Goal: Task Accomplishment & Management: Manage account settings

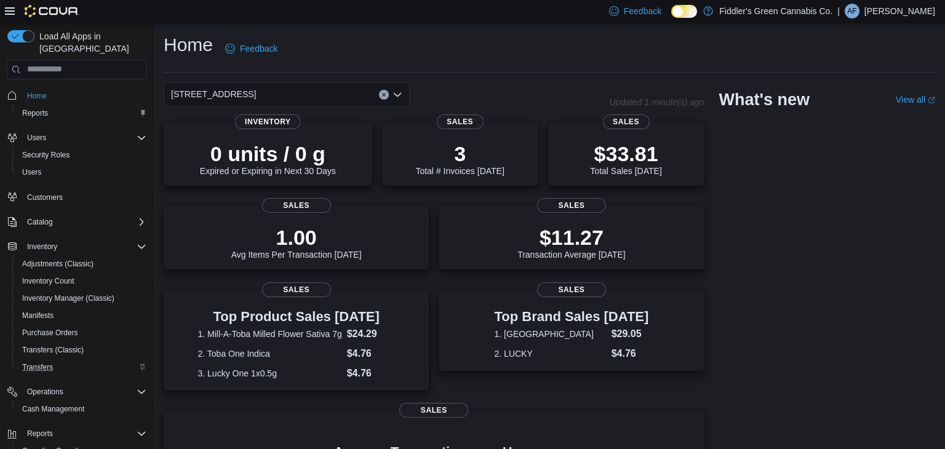
click at [80, 360] on div "Transfers" at bounding box center [81, 367] width 129 height 15
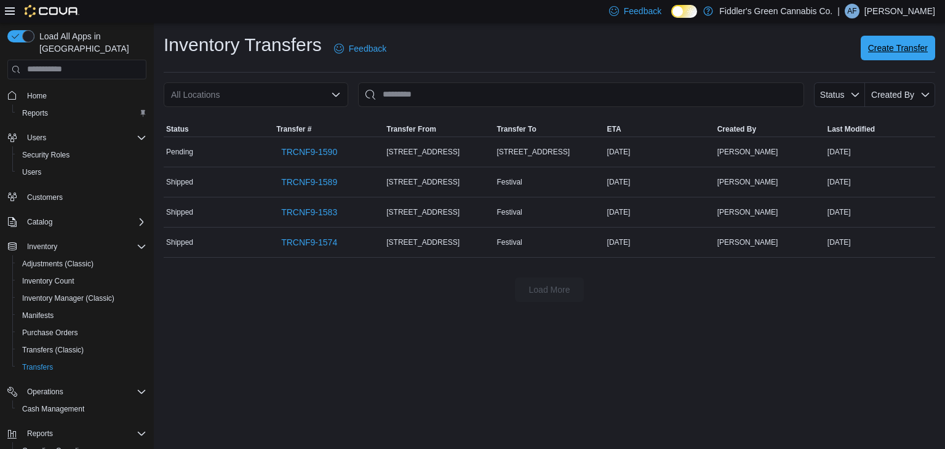
click at [919, 50] on span "Create Transfer" at bounding box center [898, 48] width 60 height 12
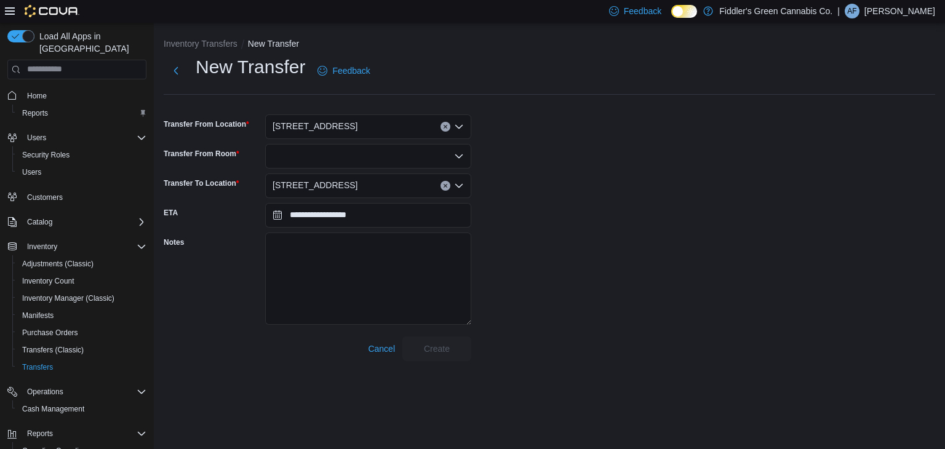
click at [363, 125] on div "[STREET_ADDRESS]" at bounding box center [368, 126] width 206 height 25
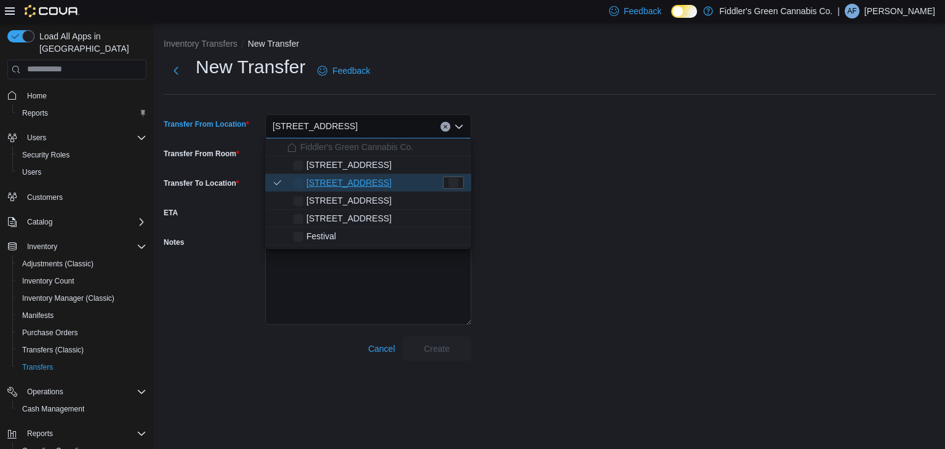
click at [363, 125] on div "103 Sherbrook St Combo box. Selected. 103 Sherbrook St. Press Backspace to dele…" at bounding box center [368, 126] width 206 height 25
click at [363, 166] on span "[STREET_ADDRESS]" at bounding box center [348, 165] width 85 height 12
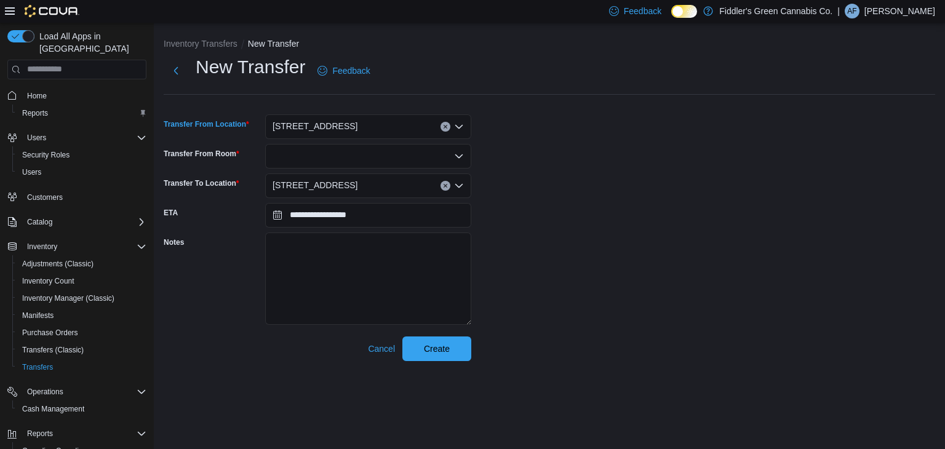
click at [372, 151] on div at bounding box center [368, 156] width 206 height 25
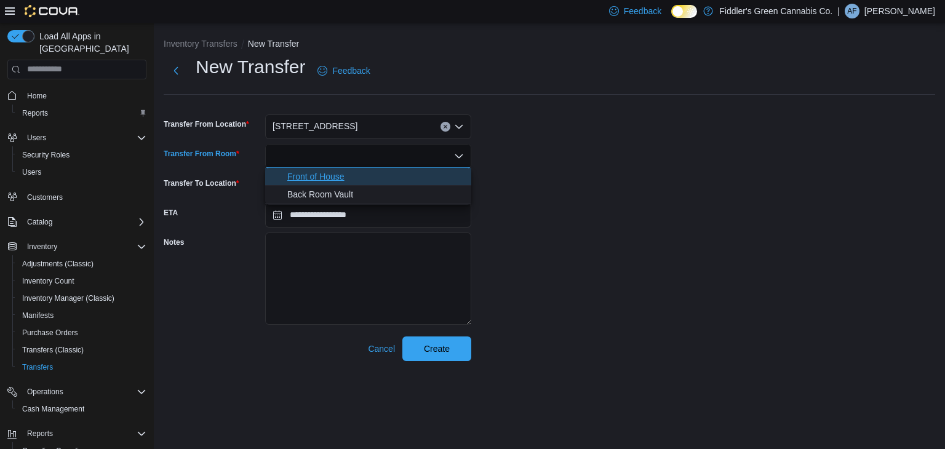
click at [363, 178] on span "Front of House" at bounding box center [375, 176] width 176 height 12
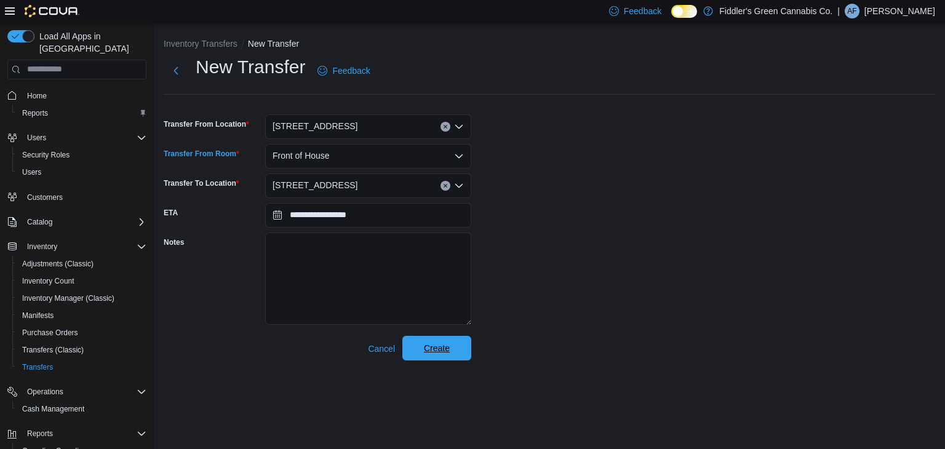
click at [435, 348] on span "Create" at bounding box center [437, 348] width 26 height 12
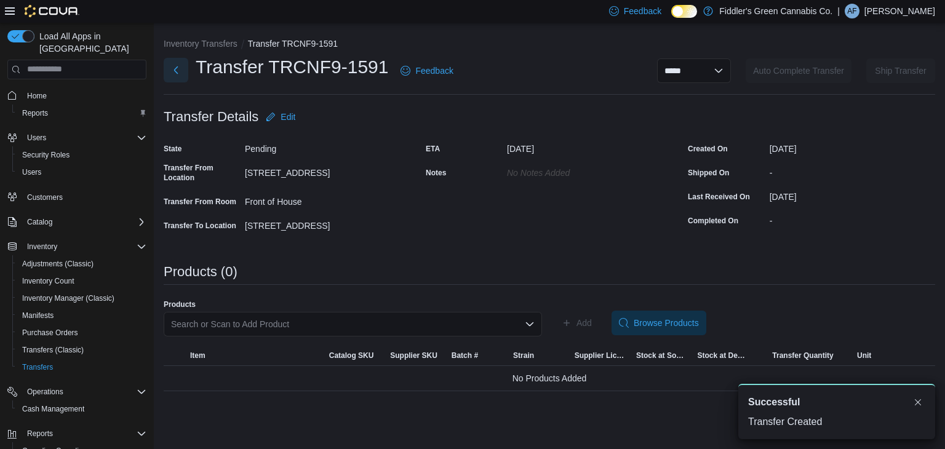
click at [178, 66] on button "Next" at bounding box center [176, 70] width 25 height 25
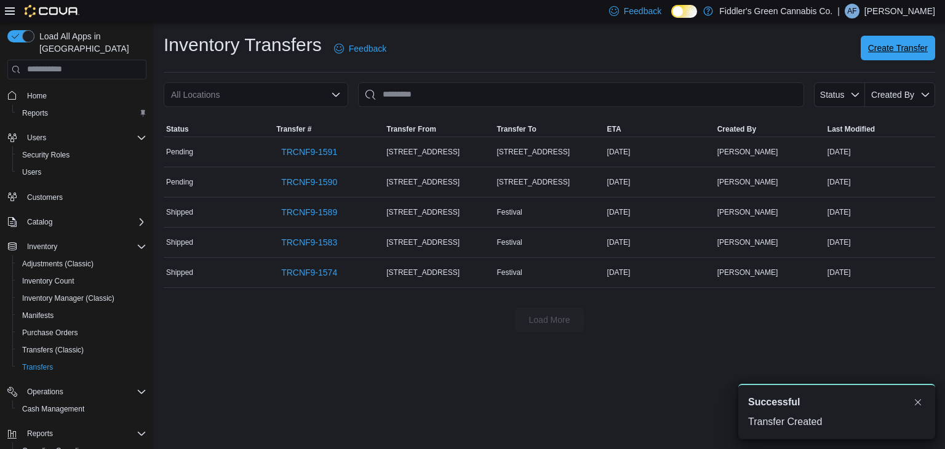
click at [916, 58] on span "Create Transfer" at bounding box center [898, 48] width 60 height 25
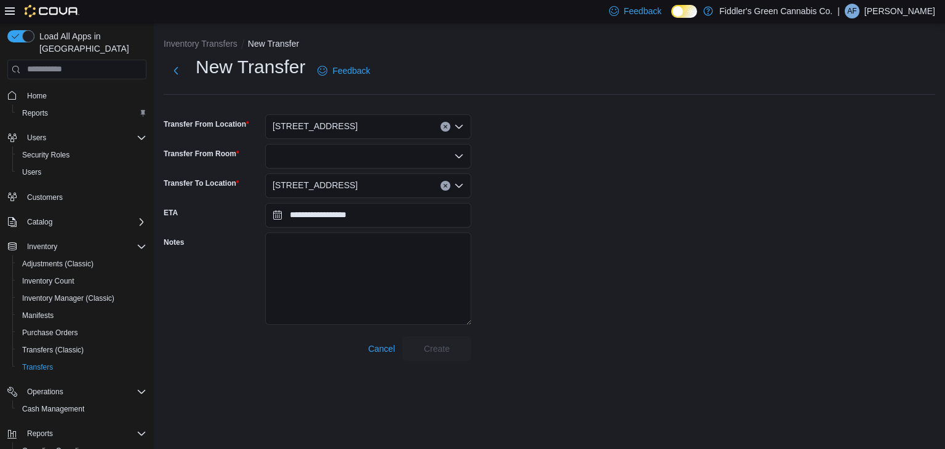
click at [352, 130] on div "[STREET_ADDRESS]" at bounding box center [368, 126] width 206 height 25
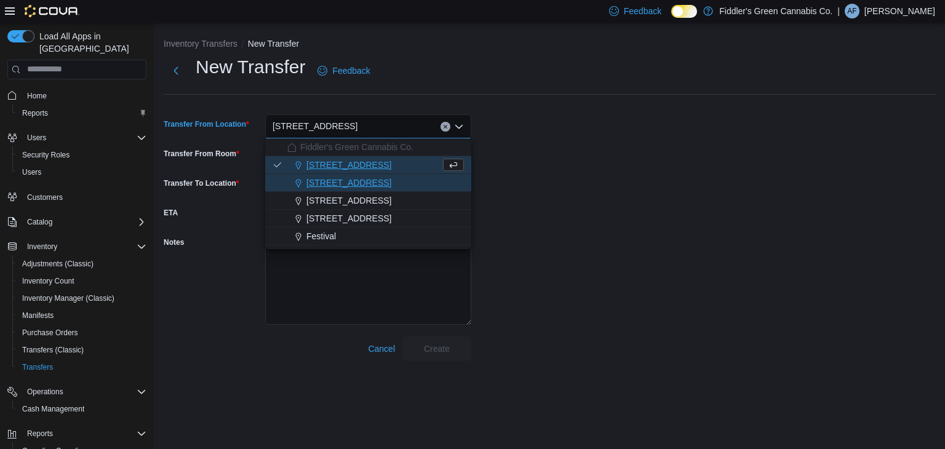
click at [347, 178] on span "[STREET_ADDRESS]" at bounding box center [348, 182] width 85 height 12
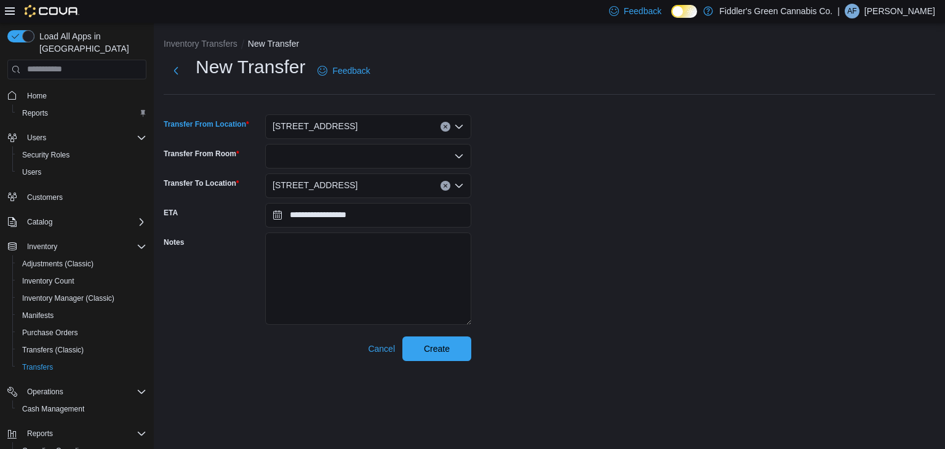
click at [364, 160] on div at bounding box center [368, 156] width 206 height 25
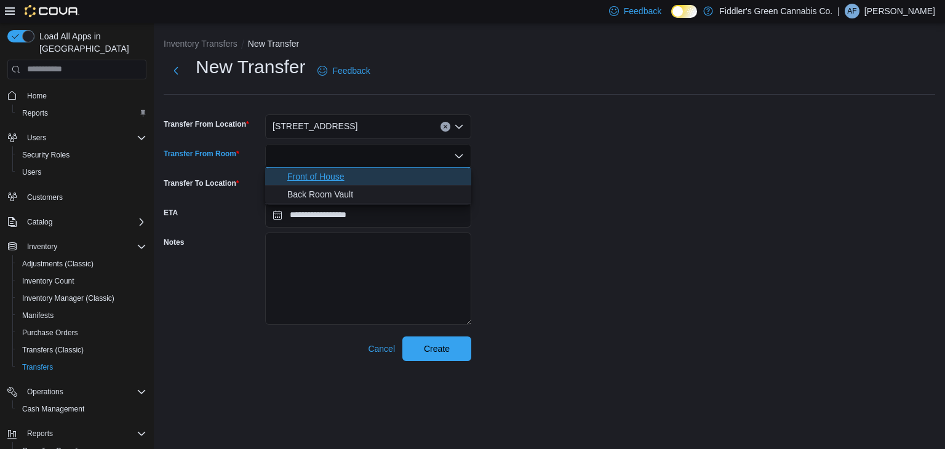
click at [359, 178] on span "Front of House" at bounding box center [375, 176] width 176 height 12
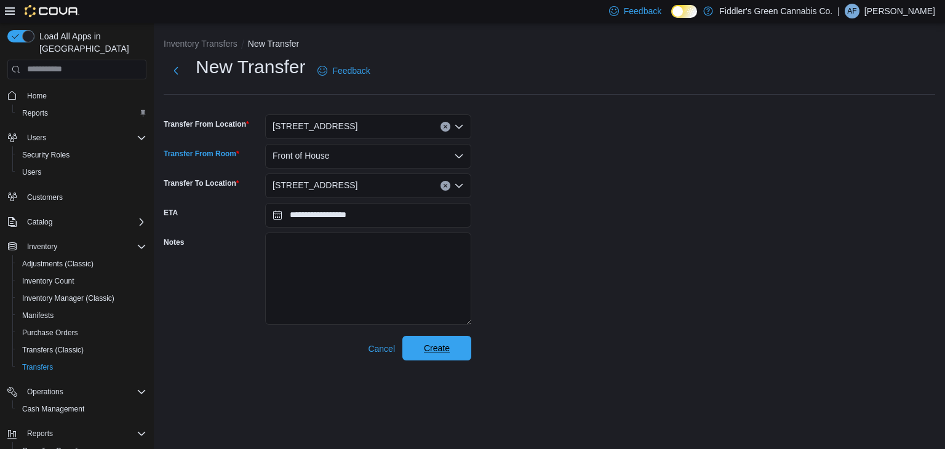
click at [432, 344] on span "Create" at bounding box center [437, 348] width 26 height 12
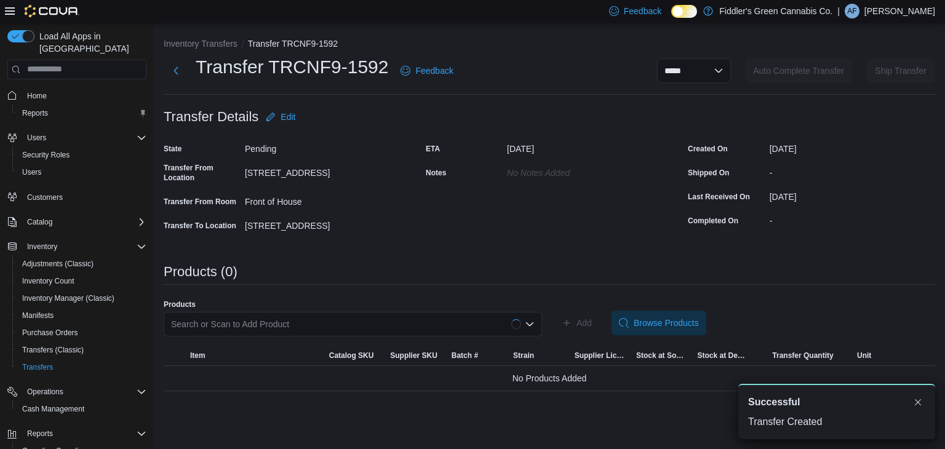
click at [370, 210] on div "Front of House" at bounding box center [327, 201] width 165 height 19
click at [174, 77] on button "Next" at bounding box center [176, 70] width 25 height 25
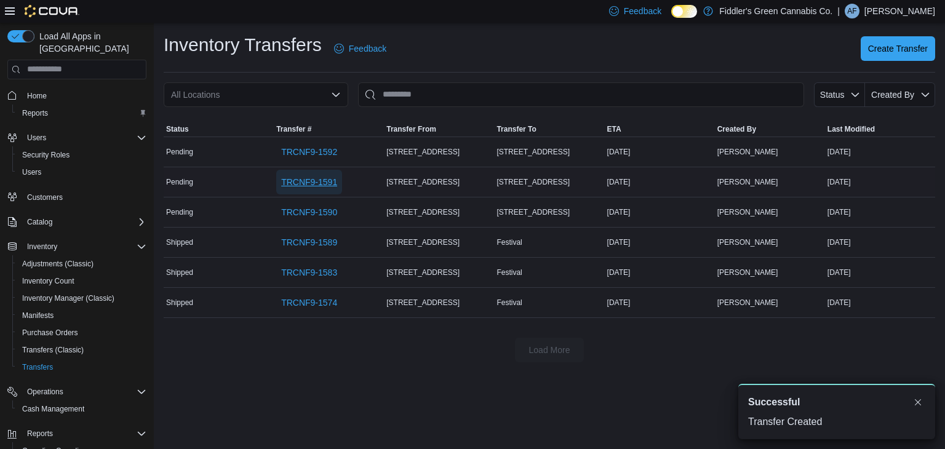
click at [330, 180] on span "TRCNF9-1591" at bounding box center [309, 182] width 56 height 12
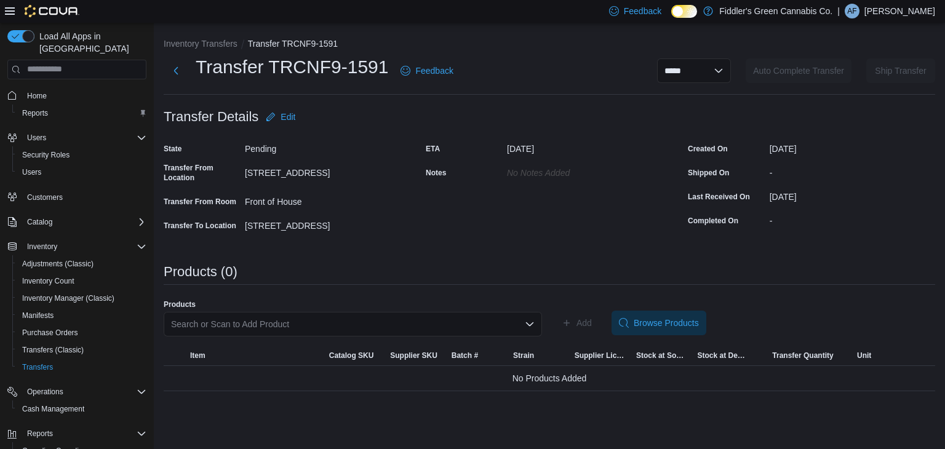
click at [351, 315] on div "Search or Scan to Add Product" at bounding box center [353, 324] width 378 height 25
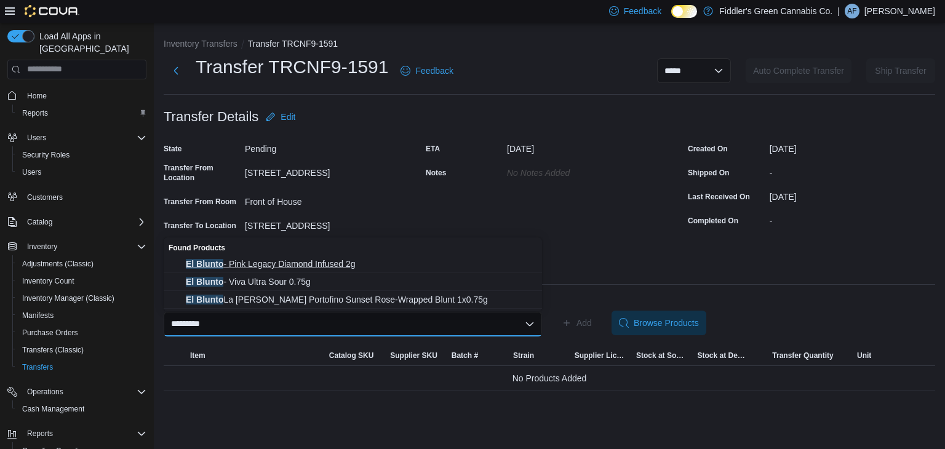
type input "*********"
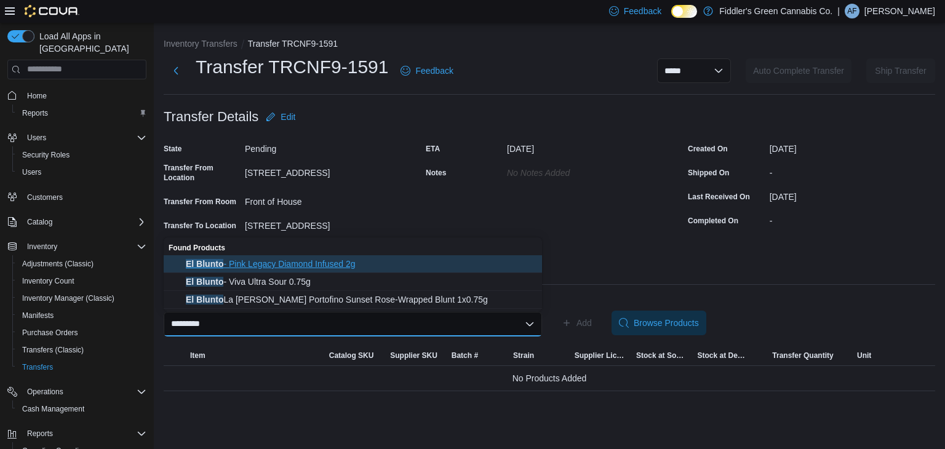
click at [313, 264] on span "El Blunto - Pink Legacy Diamond Infused 2g" at bounding box center [360, 264] width 349 height 12
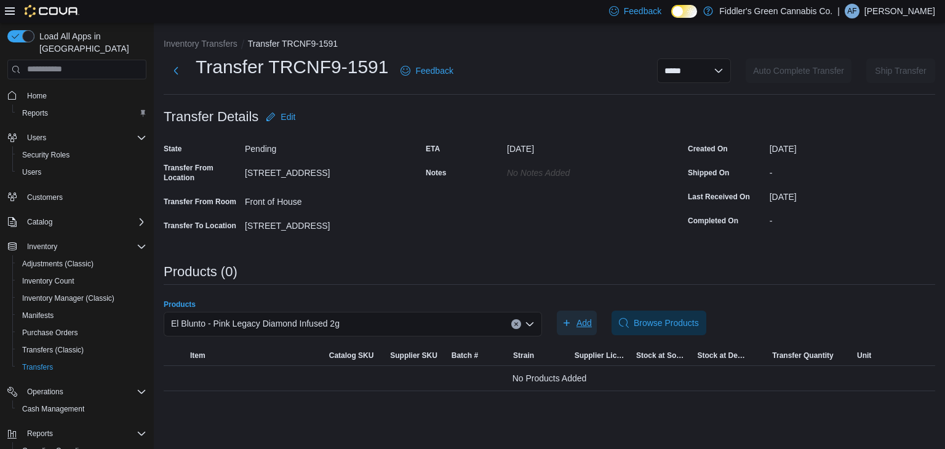
click at [571, 323] on span "Add" at bounding box center [576, 323] width 30 height 25
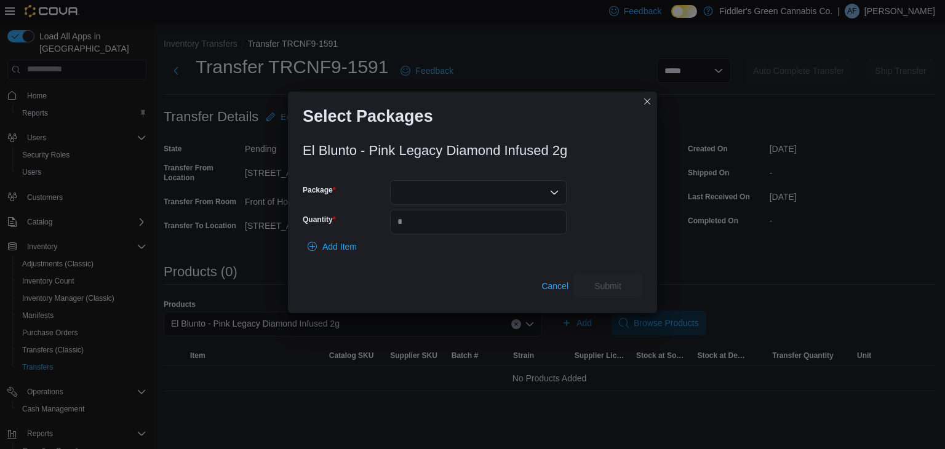
click at [479, 183] on div at bounding box center [478, 192] width 176 height 25
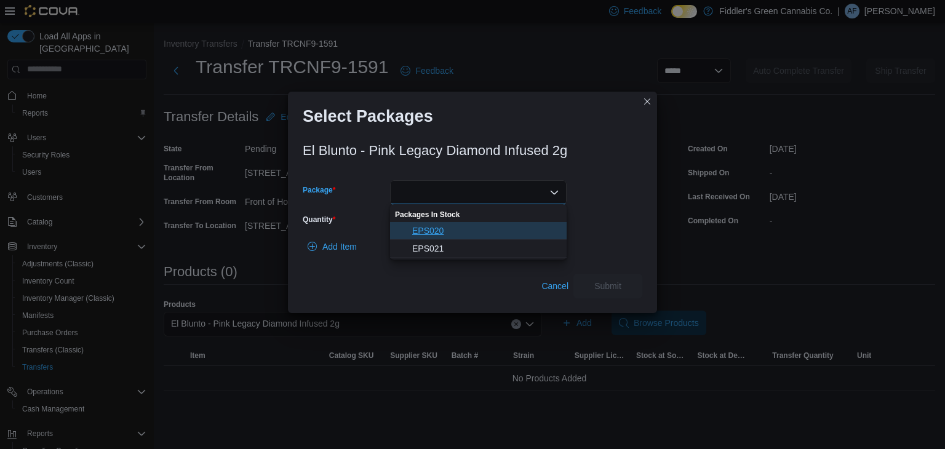
click at [469, 225] on span "EPS020" at bounding box center [485, 230] width 147 height 12
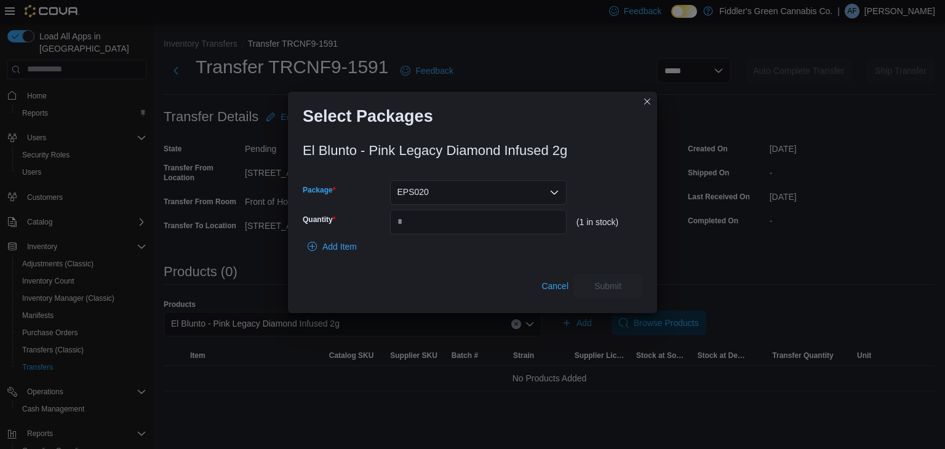
click at [504, 203] on div "EPS020 Combo box. Selected. EPS020. Press Backspace to delete EPS020. Combo box…" at bounding box center [478, 192] width 176 height 25
click at [500, 223] on button "EPS021" at bounding box center [478, 231] width 176 height 18
click at [515, 190] on div "EPS021 Combo box. Selected. EPS021. Press Backspace to delete EPS021. Combo box…" at bounding box center [478, 192] width 176 height 25
click at [603, 215] on div "(12 in stock)" at bounding box center [609, 207] width 66 height 54
click at [534, 191] on div "EPS021" at bounding box center [478, 192] width 176 height 25
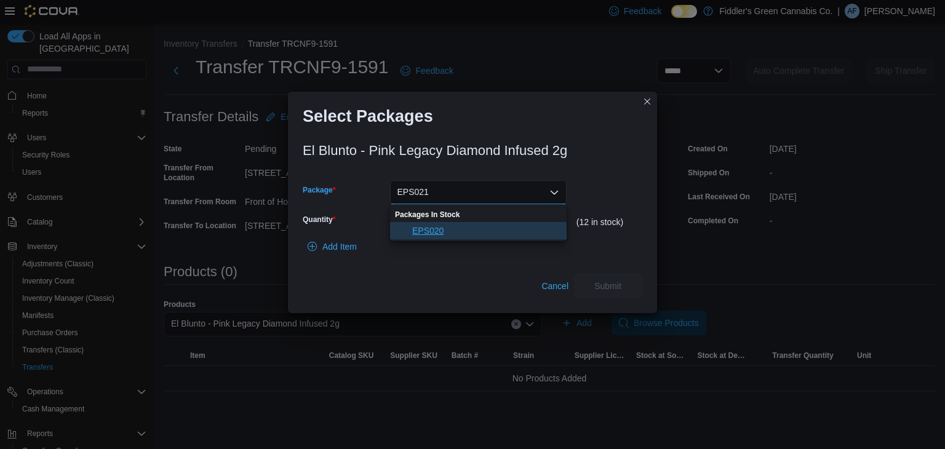
click at [514, 222] on button "EPS020" at bounding box center [478, 231] width 176 height 18
click at [514, 222] on input "Quantity" at bounding box center [478, 222] width 176 height 25
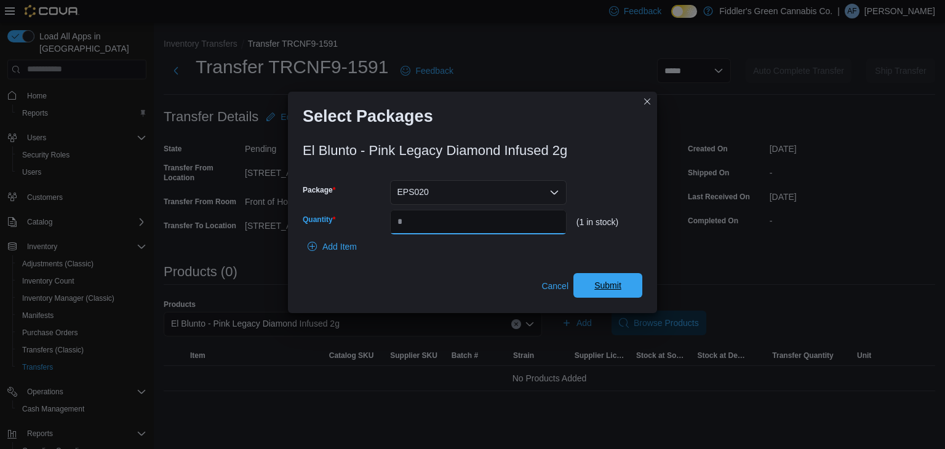
type input "*"
click at [585, 277] on span "Submit" at bounding box center [608, 285] width 54 height 25
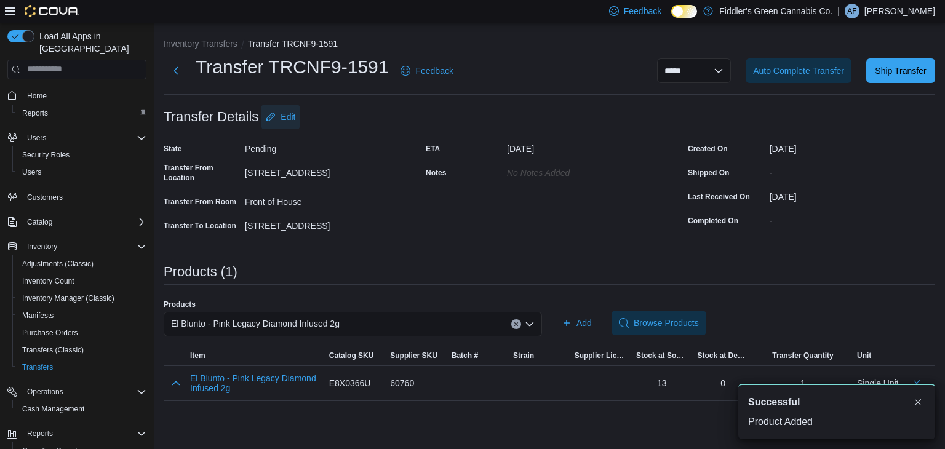
click at [280, 106] on span "Edit" at bounding box center [281, 117] width 30 height 25
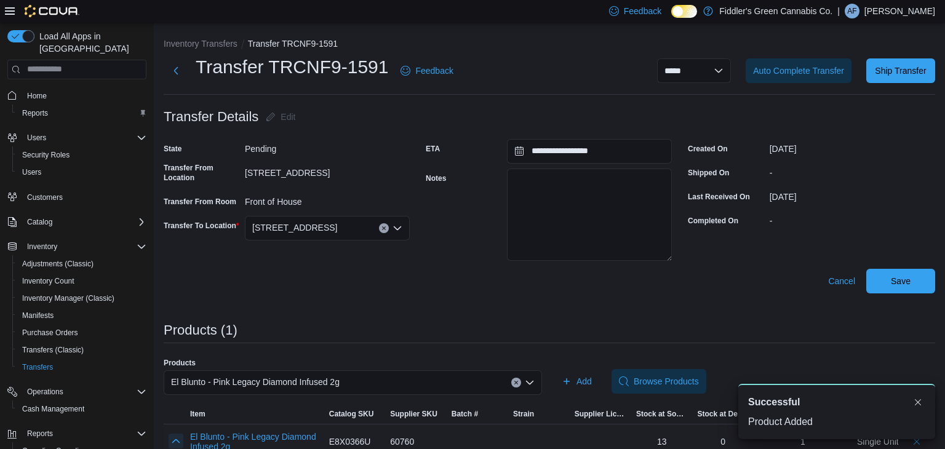
click at [183, 442] on button "button" at bounding box center [175, 441] width 15 height 15
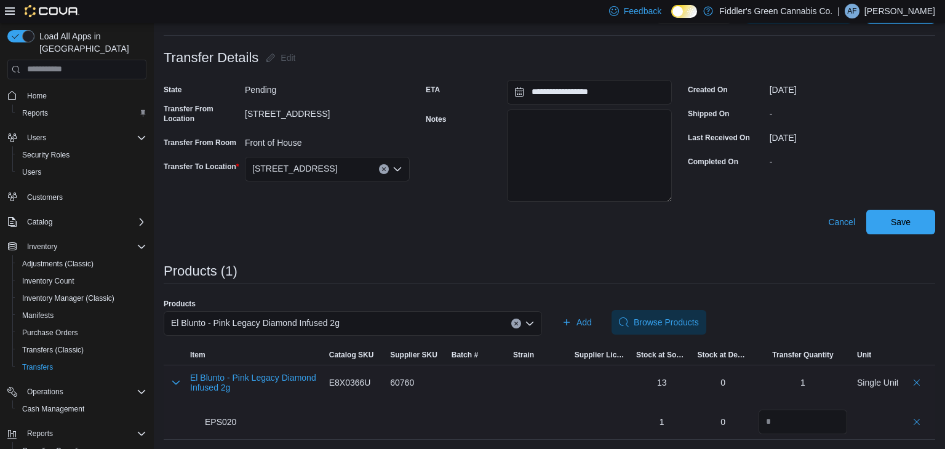
click at [221, 426] on div "EPS020" at bounding box center [213, 422] width 46 height 12
click at [230, 413] on div "EPS020" at bounding box center [213, 422] width 46 height 25
click at [228, 418] on div "EPS020" at bounding box center [213, 422] width 46 height 12
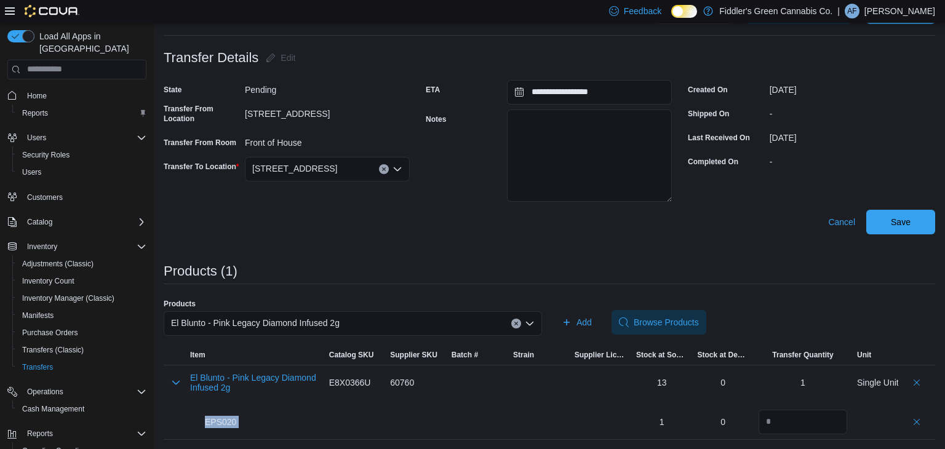
copy tr "EPS020 Catalog SKU"
click at [569, 154] on textarea "Notes" at bounding box center [589, 155] width 165 height 92
paste textarea "*******"
type textarea "**********"
click at [405, 322] on div "El Blunto - Pink Legacy Diamond Infused 2g" at bounding box center [353, 323] width 378 height 25
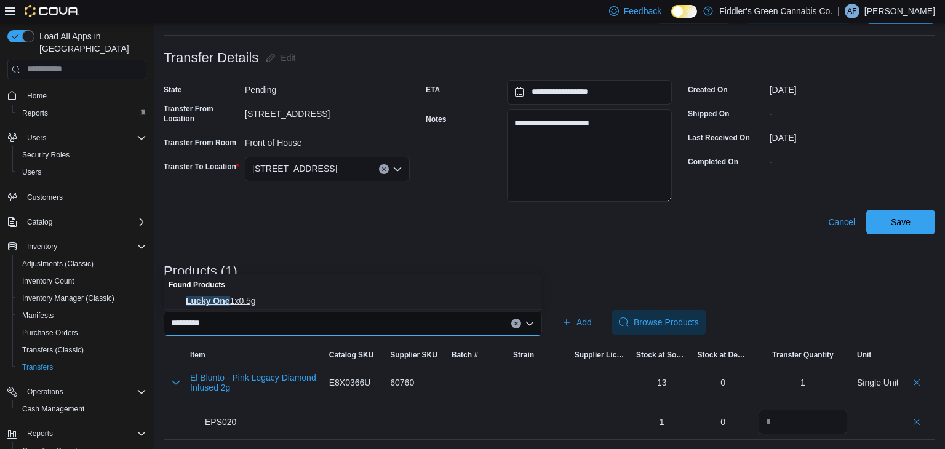
type input "*********"
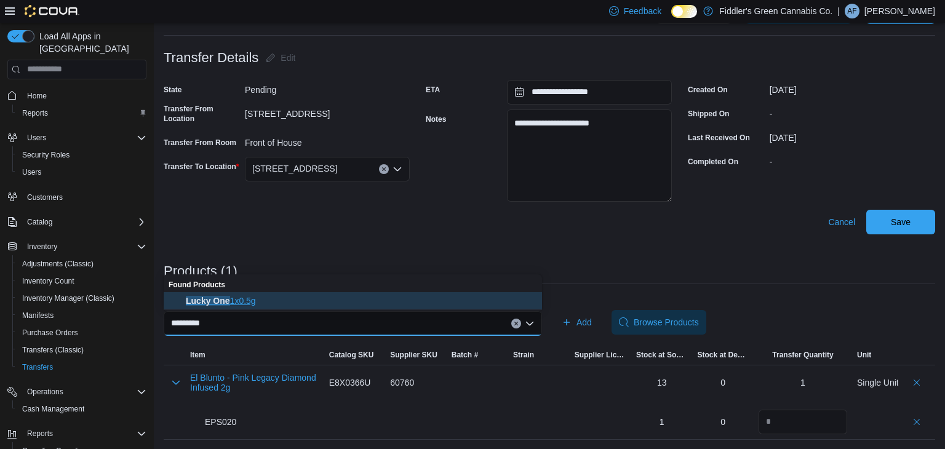
click at [343, 306] on span "Lucky One 1x0.5g" at bounding box center [360, 301] width 349 height 12
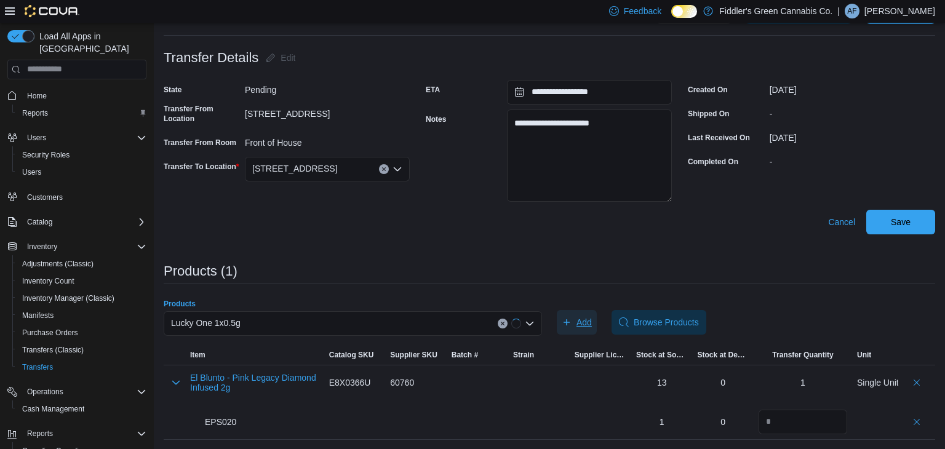
click at [579, 322] on span "Add" at bounding box center [583, 322] width 15 height 12
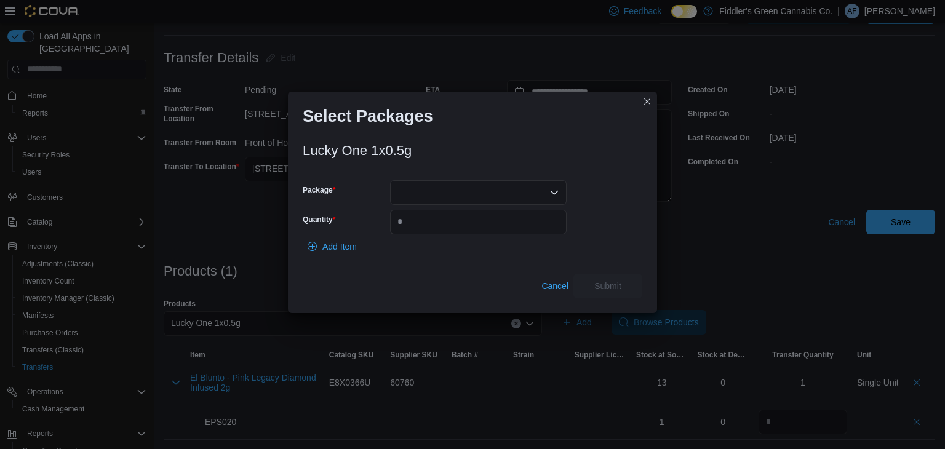
click at [460, 194] on div at bounding box center [478, 192] width 176 height 25
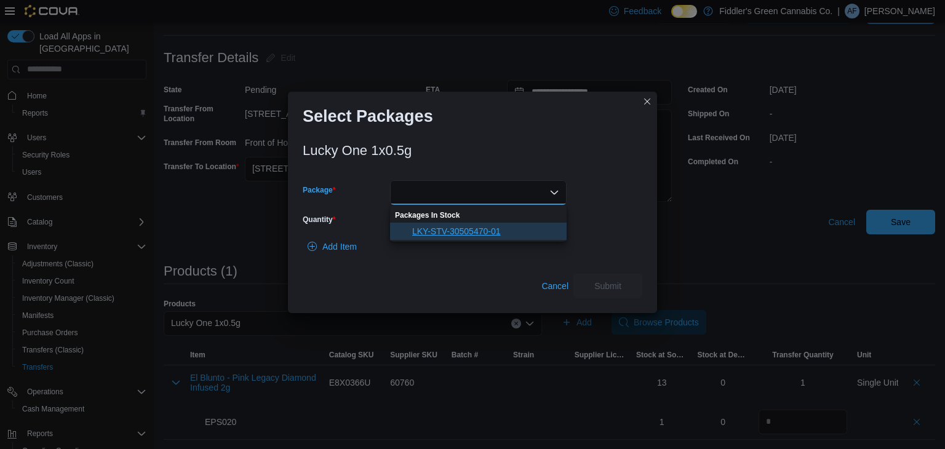
click at [454, 228] on span "LKY-STV-30505470-01" at bounding box center [485, 231] width 147 height 12
click at [454, 228] on input "Quantity" at bounding box center [478, 222] width 176 height 25
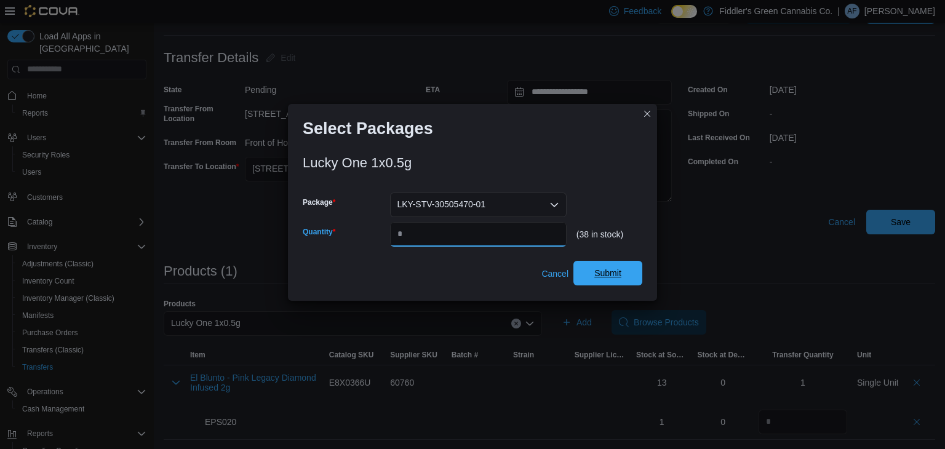
type input "**"
click at [612, 269] on span "Submit" at bounding box center [607, 273] width 27 height 12
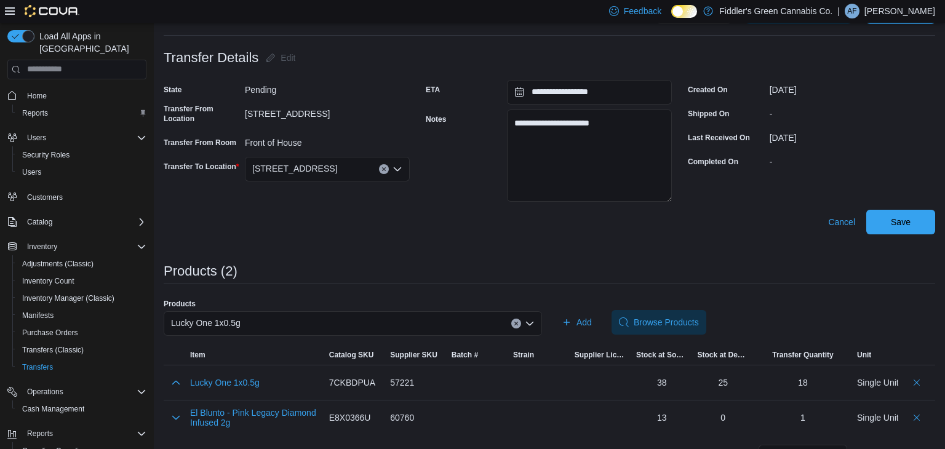
click at [377, 327] on div "Lucky One 1x0.5g" at bounding box center [353, 323] width 378 height 25
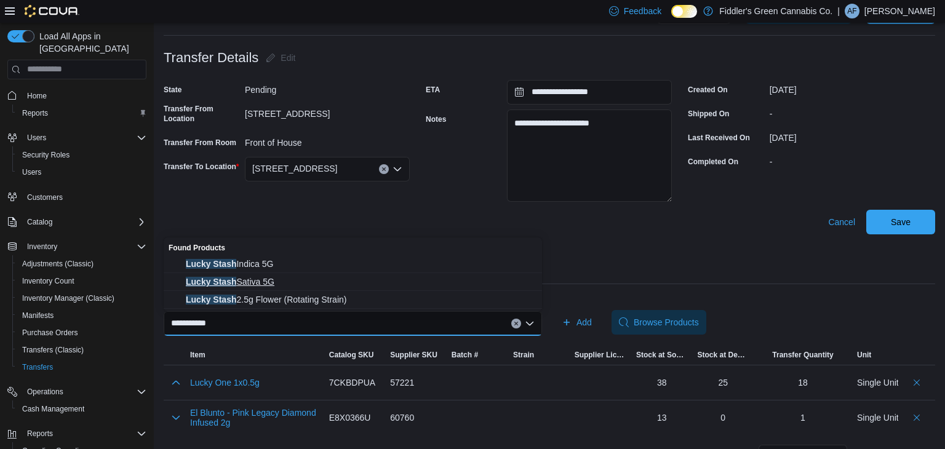
type input "**********"
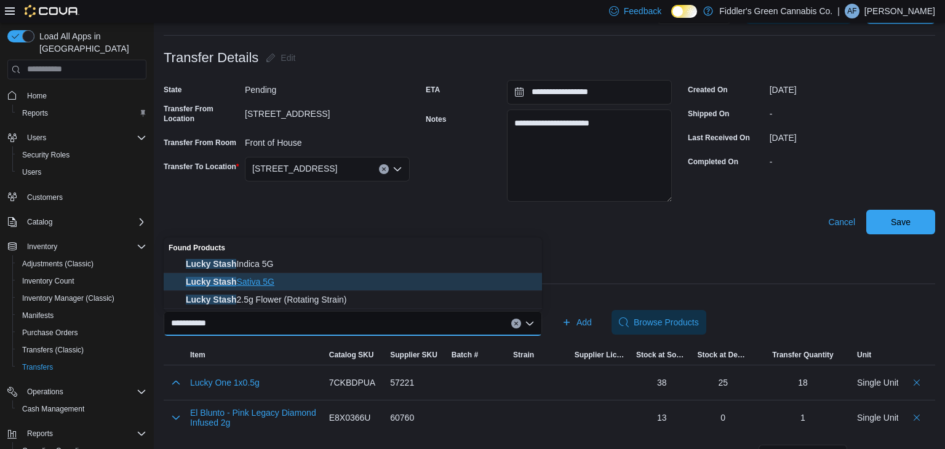
click at [307, 277] on span "Lucky Stash Sativa 5G" at bounding box center [360, 281] width 349 height 12
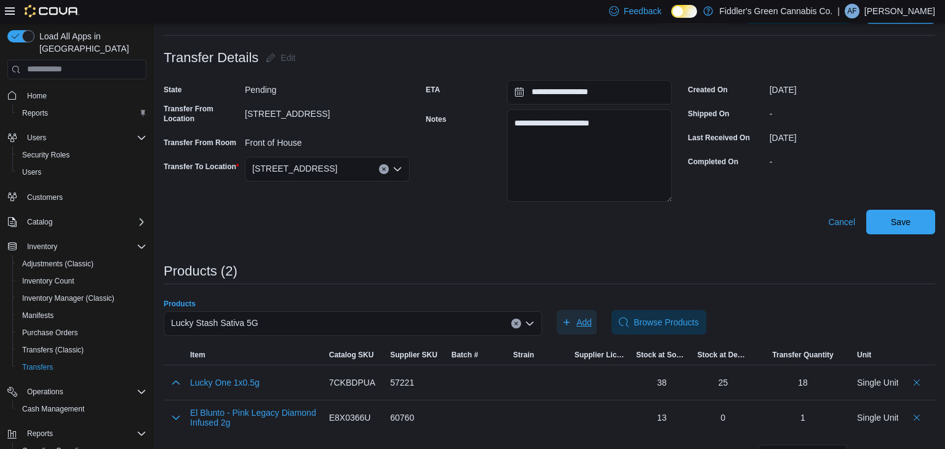
click at [581, 319] on span "Add" at bounding box center [583, 322] width 15 height 12
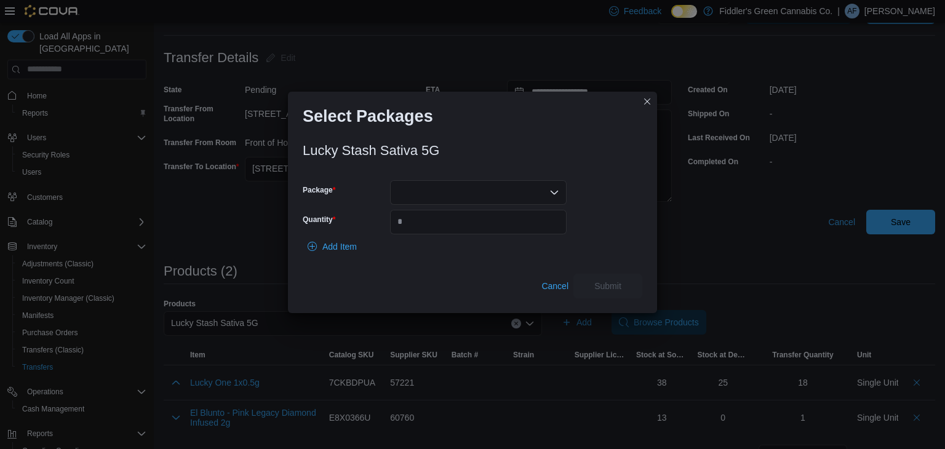
click at [526, 196] on div at bounding box center [478, 192] width 176 height 25
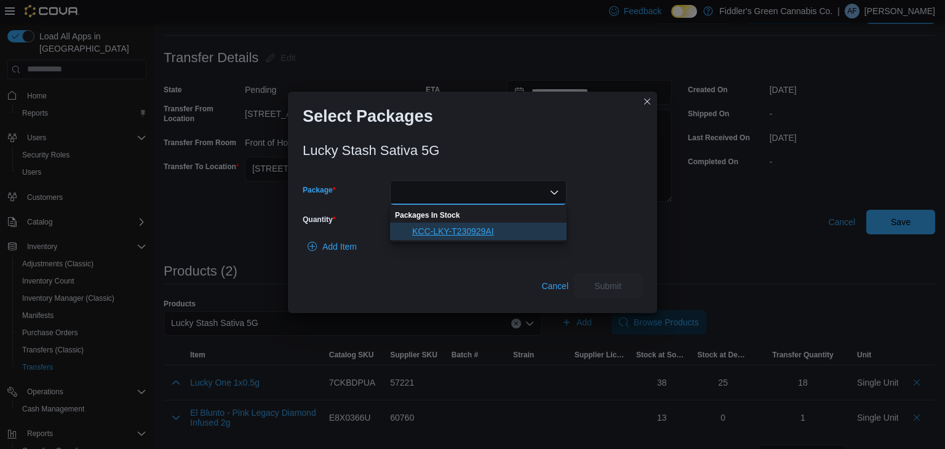
click at [484, 232] on span "KCC-LKY-T230929AI" at bounding box center [485, 231] width 147 height 12
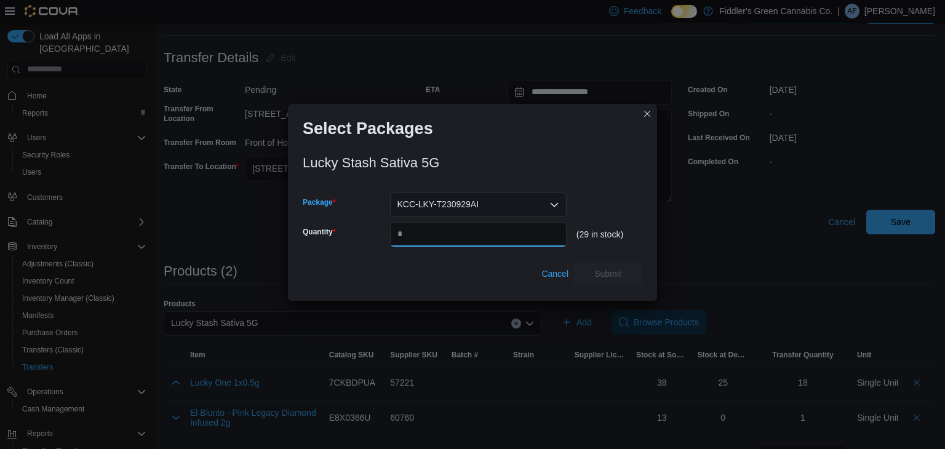
click at [484, 232] on input "Quantity" at bounding box center [478, 234] width 176 height 25
click at [591, 274] on span "Submit" at bounding box center [608, 273] width 54 height 25
type input "*"
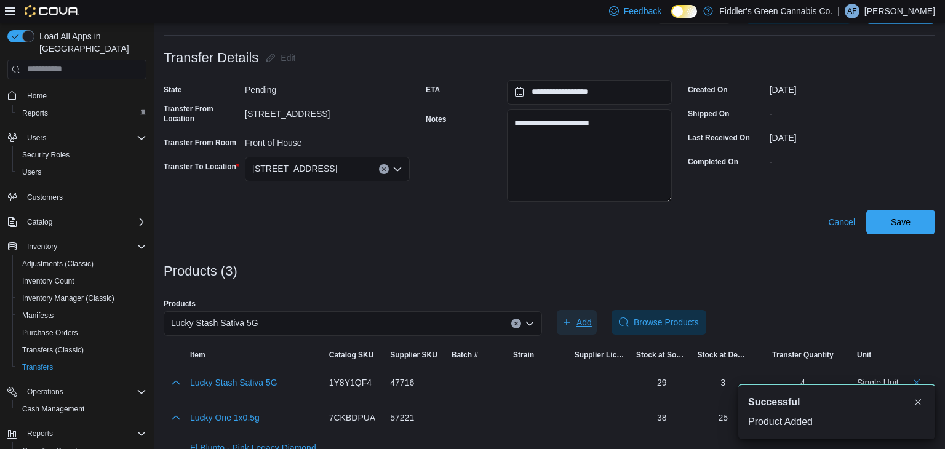
scroll to position [0, 0]
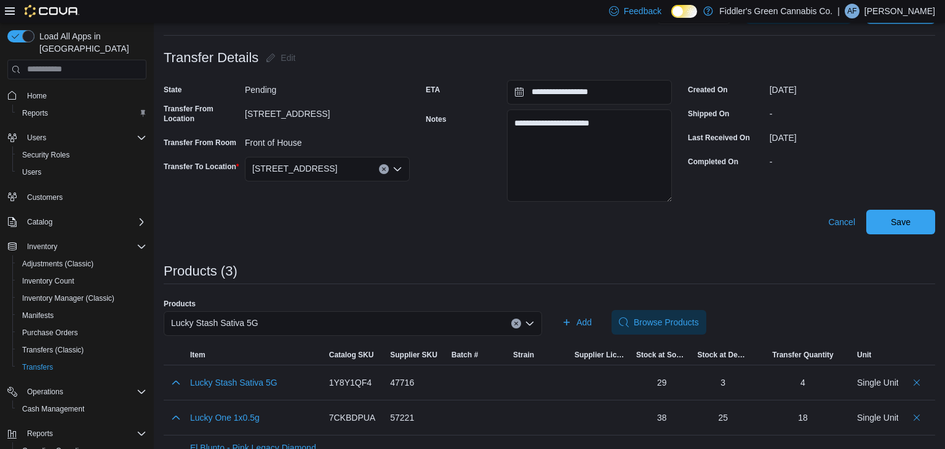
click at [349, 314] on div "Lucky Stash Sativa 5G" at bounding box center [353, 323] width 378 height 25
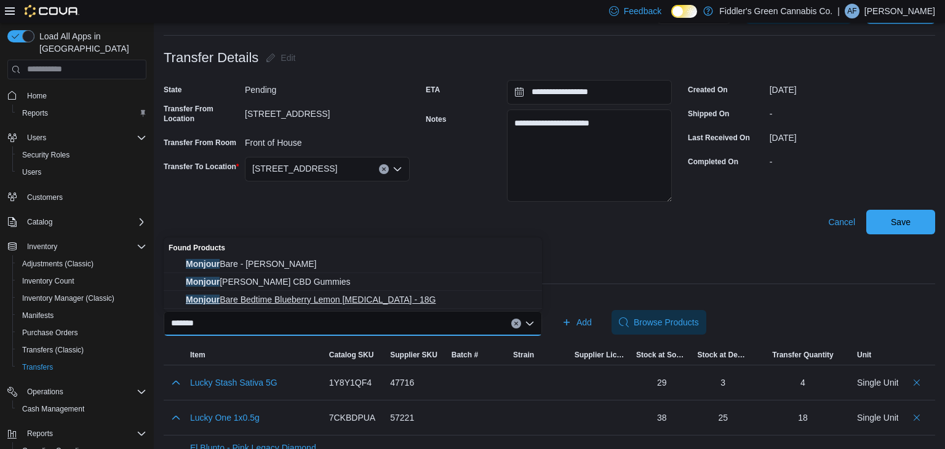
type input "*******"
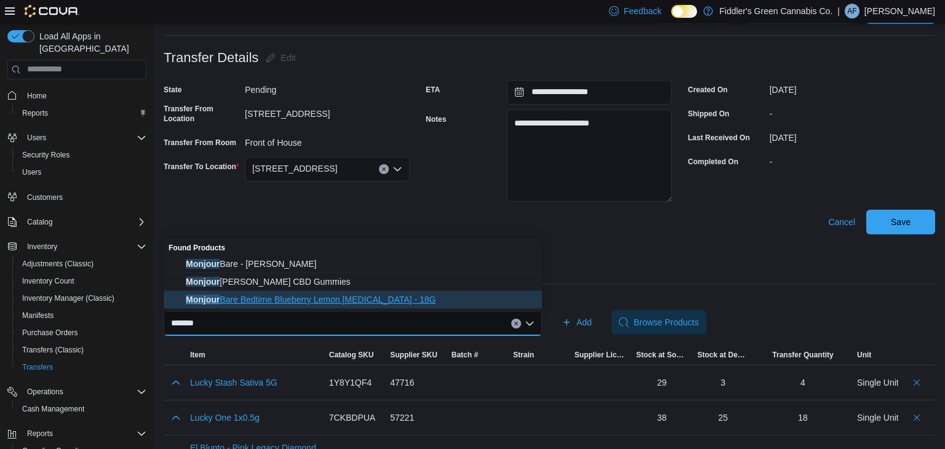
click at [282, 300] on span "Monjour Bare Bedtime Blueberry Lemon Cannabidiol - 18G" at bounding box center [360, 299] width 349 height 12
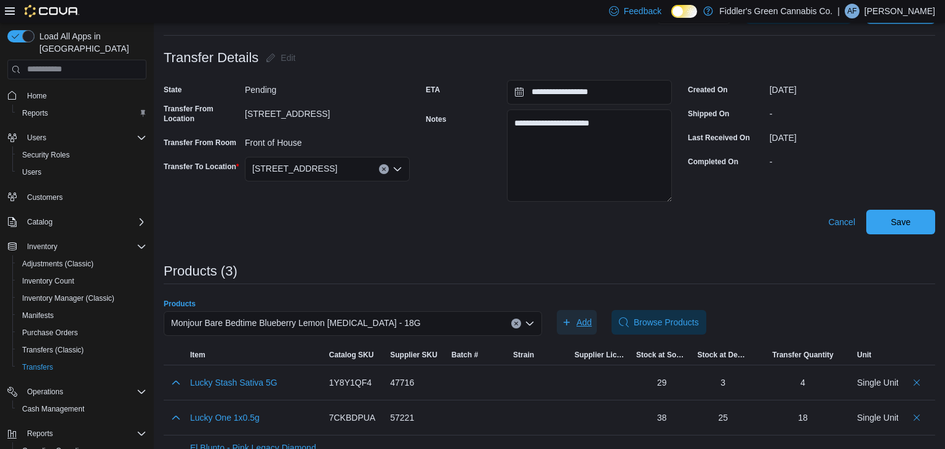
click at [586, 328] on span "Add" at bounding box center [576, 322] width 30 height 25
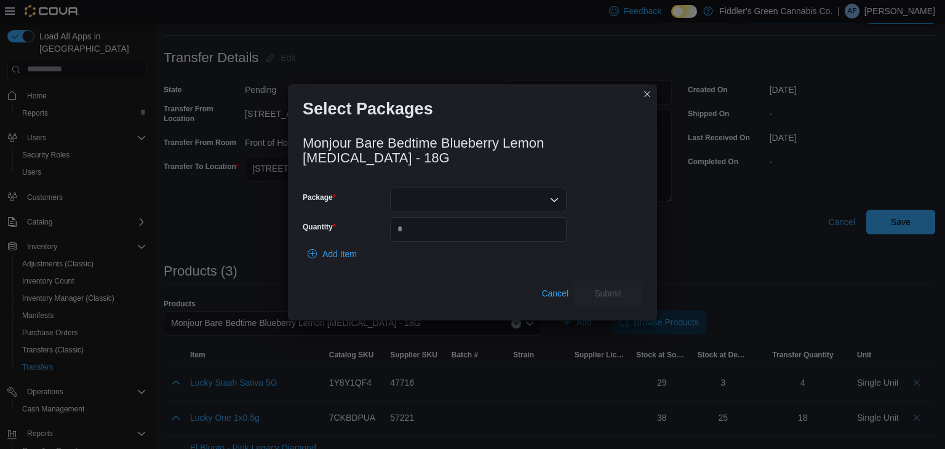
click at [462, 196] on div at bounding box center [478, 200] width 176 height 25
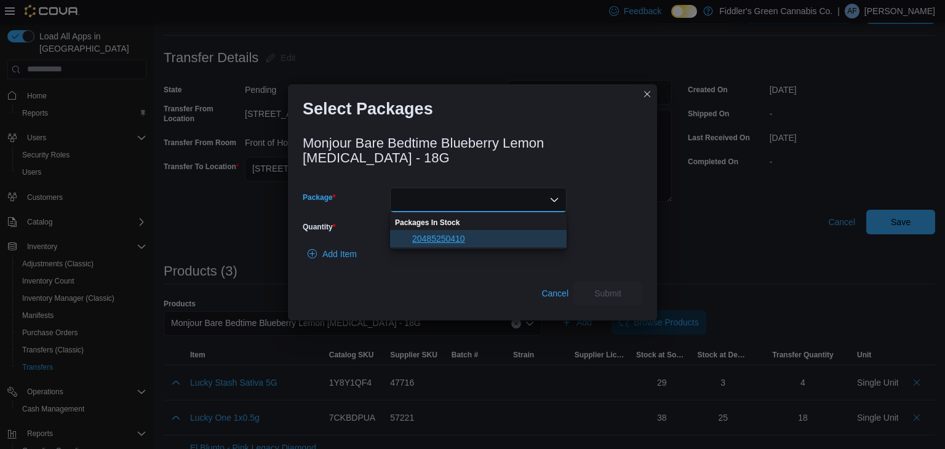
click at [459, 241] on span "20485250410" at bounding box center [485, 238] width 147 height 12
click at [459, 241] on input "Quantity" at bounding box center [478, 229] width 176 height 25
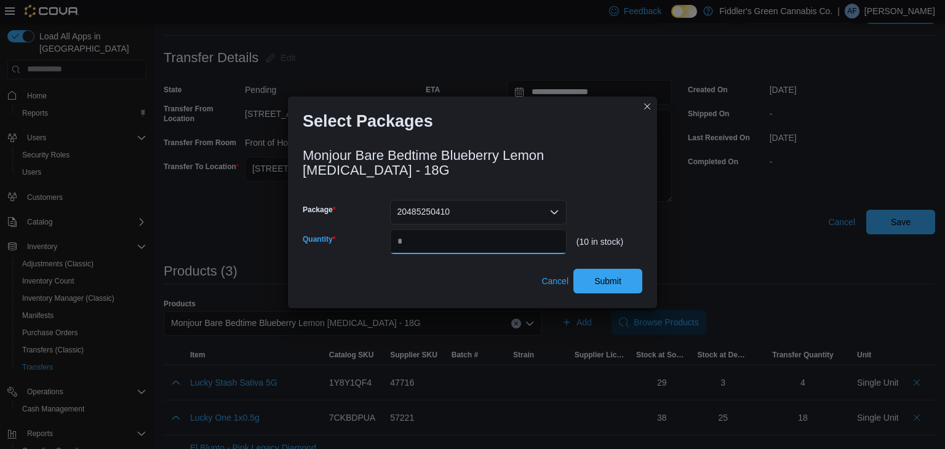
type input "*"
click at [611, 266] on div "Monjour Bare Bedtime Blueberry Lemon Cannabidiol - 18G Package 20485250410 Quan…" at bounding box center [472, 217] width 339 height 153
click at [606, 279] on span "Submit" at bounding box center [607, 280] width 27 height 12
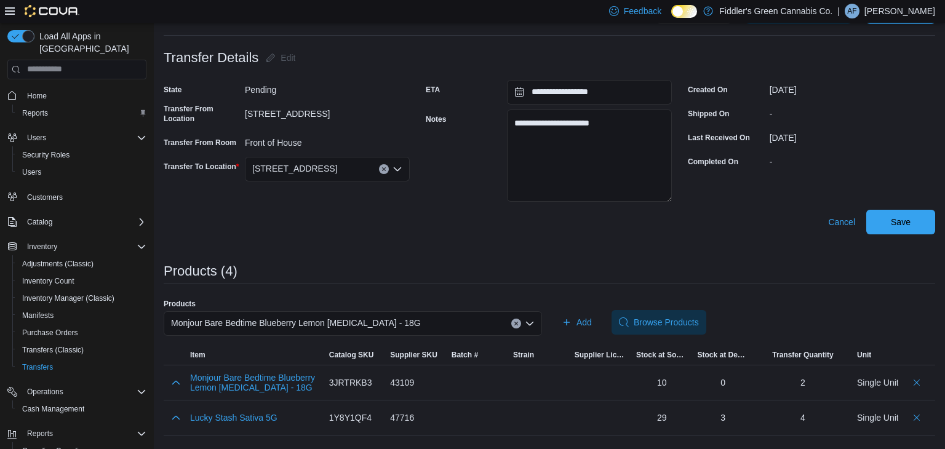
click at [394, 327] on span "Monjour Bare Bedtime Blueberry Lemon Cannabidiol - 18G" at bounding box center [296, 322] width 250 height 15
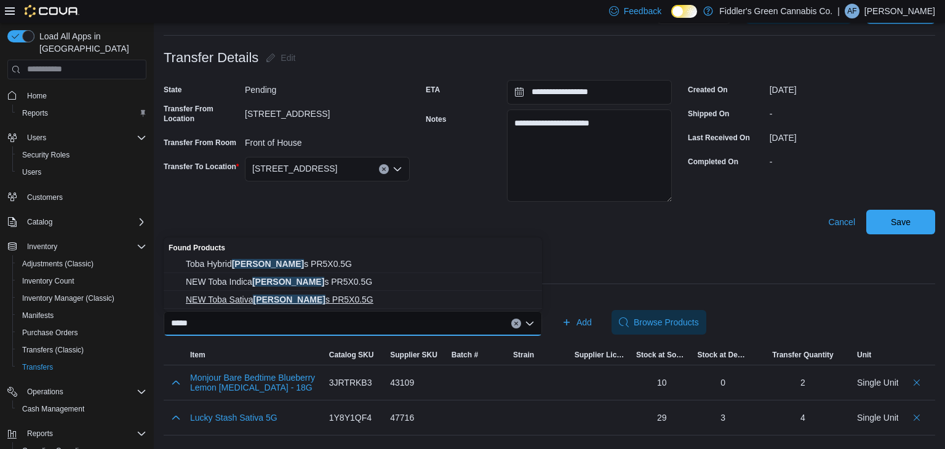
type input "*****"
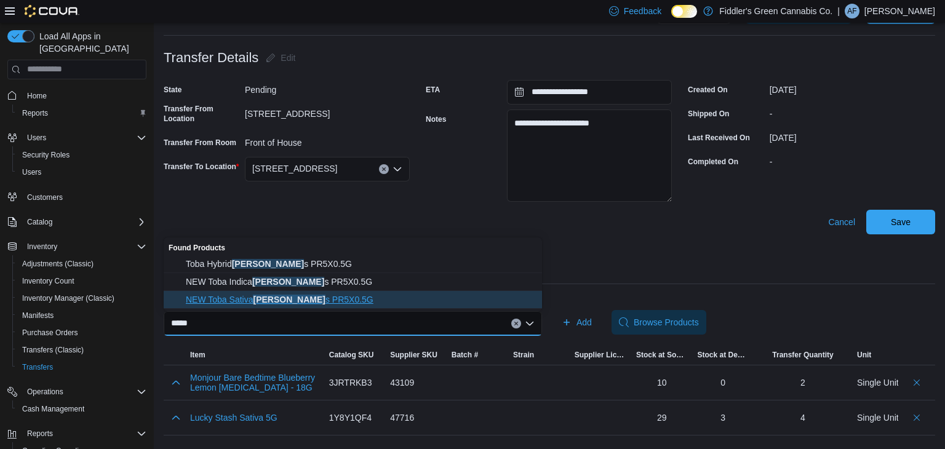
click at [317, 295] on span "NEW Toba Sativa Tobie s PR5X0.5G" at bounding box center [360, 299] width 349 height 12
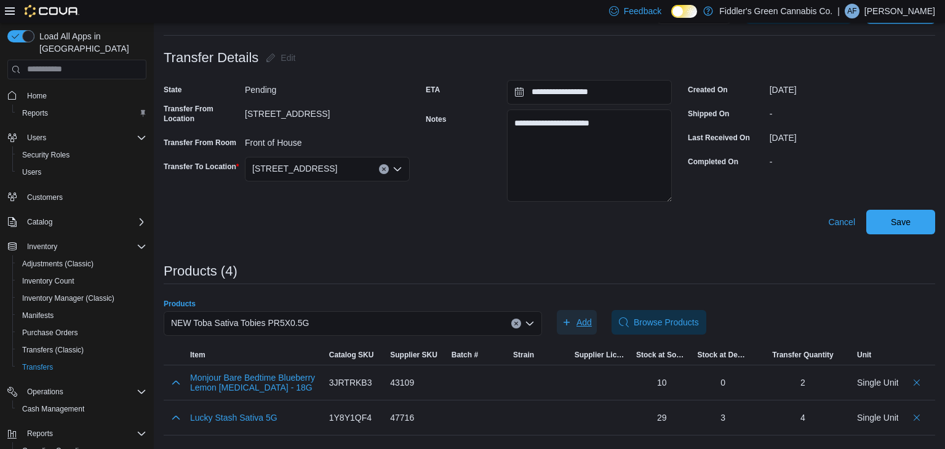
click at [582, 325] on span "Add" at bounding box center [583, 322] width 15 height 12
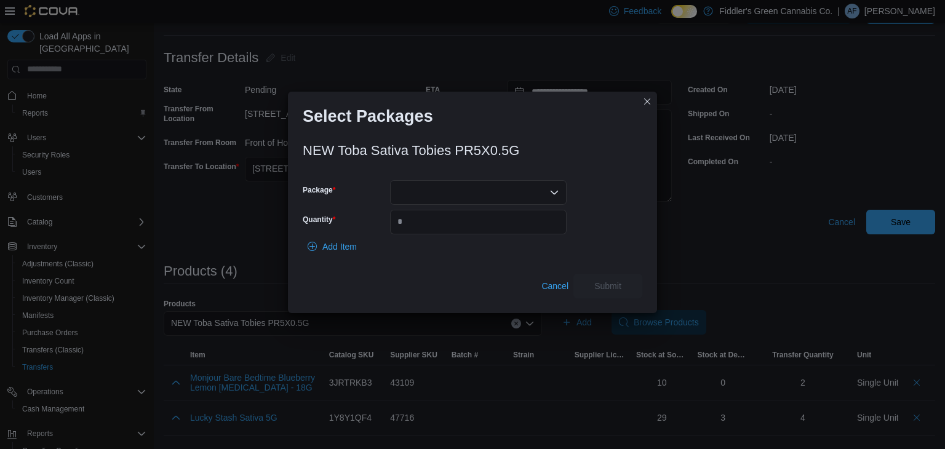
click at [502, 202] on div at bounding box center [478, 192] width 176 height 25
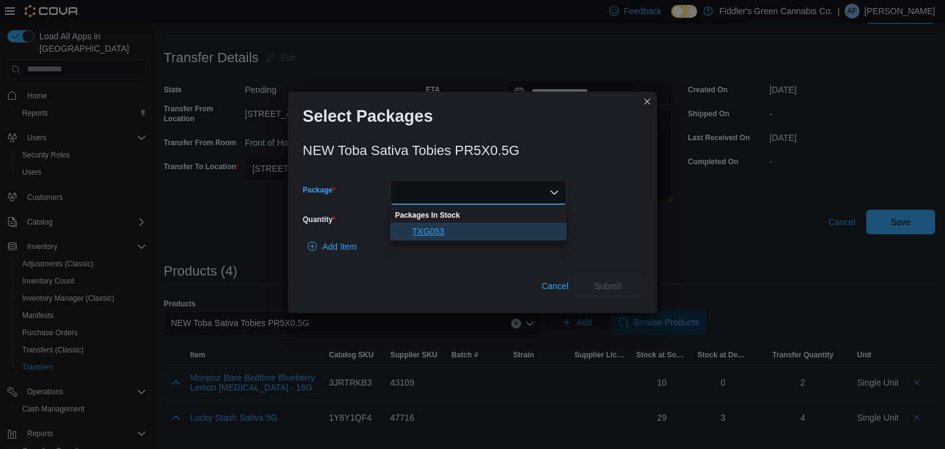
click at [498, 233] on span "TXG053" at bounding box center [485, 231] width 147 height 12
click at [498, 233] on input "Quantity" at bounding box center [478, 222] width 176 height 25
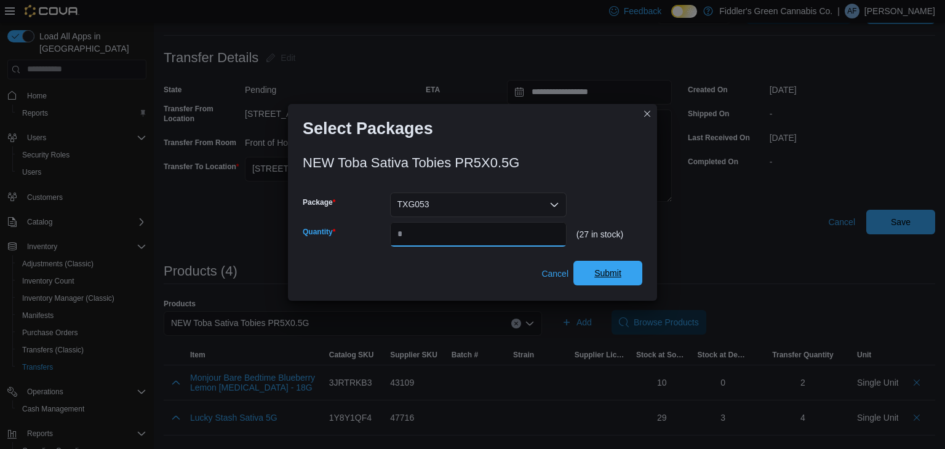
type input "*"
click at [615, 267] on span "Submit" at bounding box center [607, 273] width 27 height 12
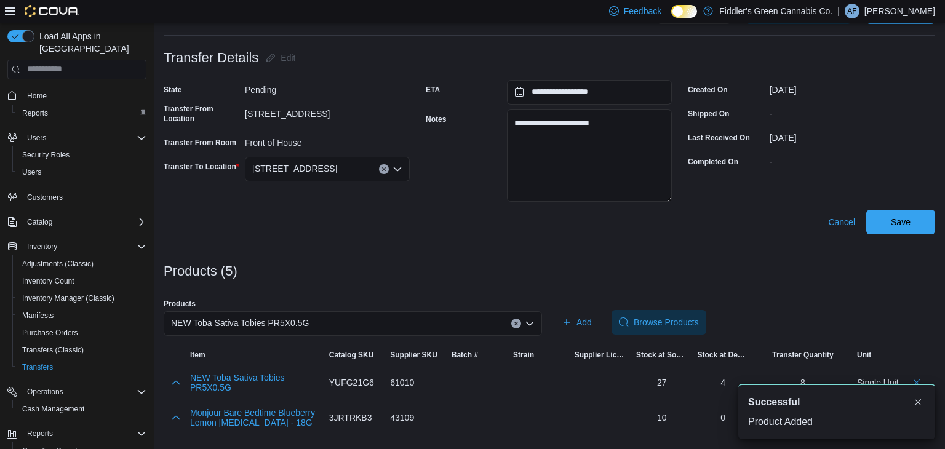
click at [445, 320] on div "NEW Toba Sativa Tobies PR5X0.5G" at bounding box center [353, 323] width 378 height 25
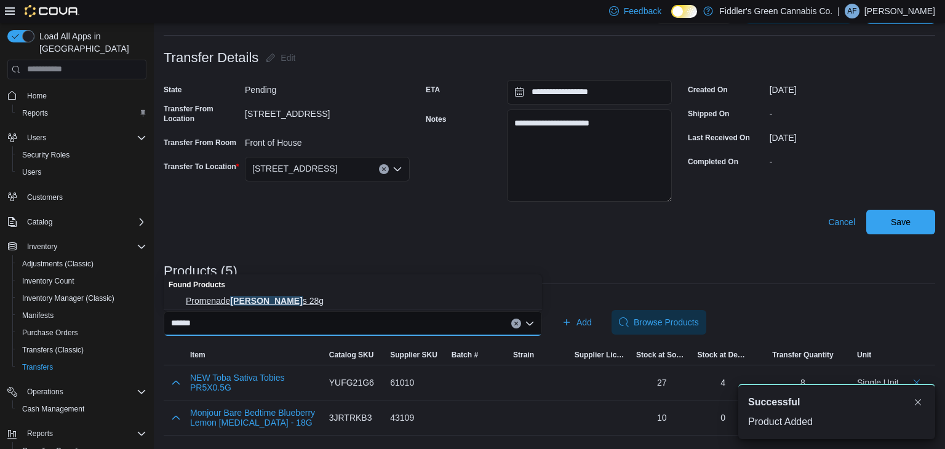
type input "******"
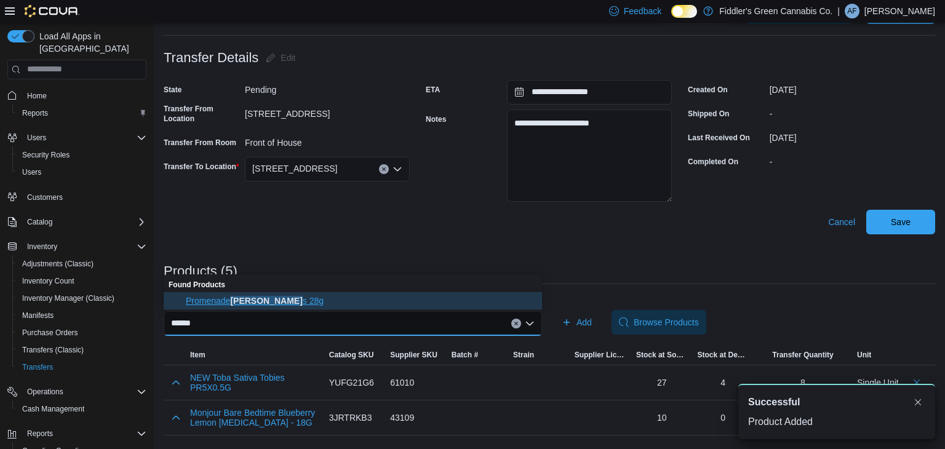
click at [416, 302] on span "Promenade Buddie s 28g" at bounding box center [360, 301] width 349 height 12
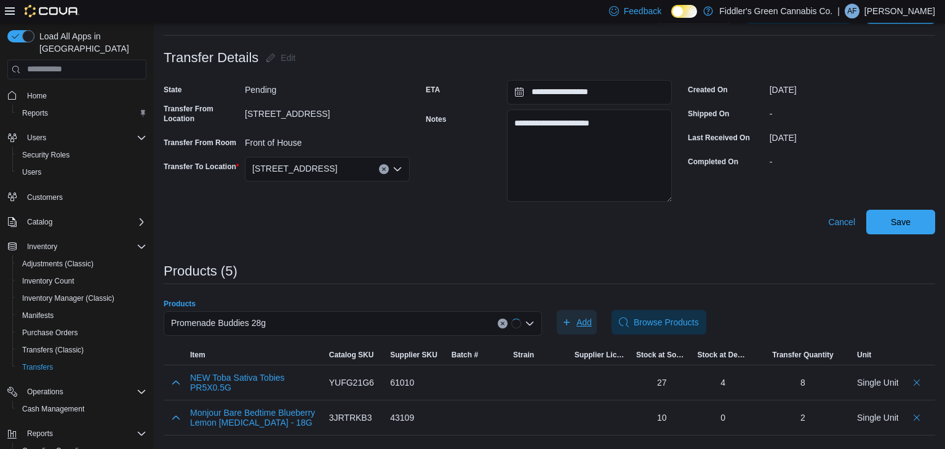
click at [585, 316] on span "Add" at bounding box center [583, 322] width 15 height 12
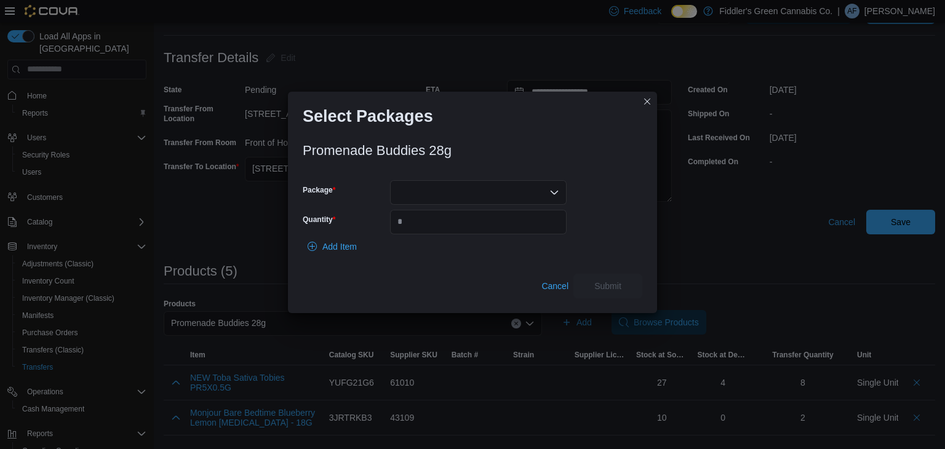
click at [498, 183] on div at bounding box center [478, 192] width 176 height 25
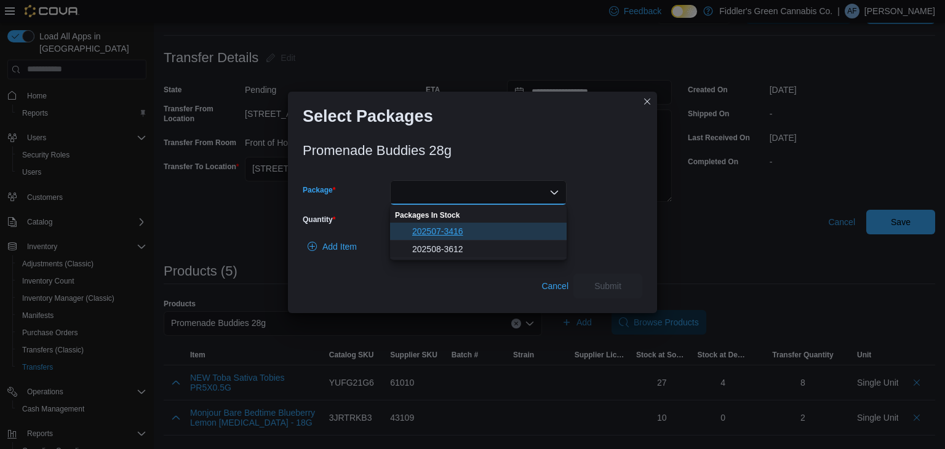
click at [475, 236] on span "202507-3416" at bounding box center [485, 231] width 147 height 12
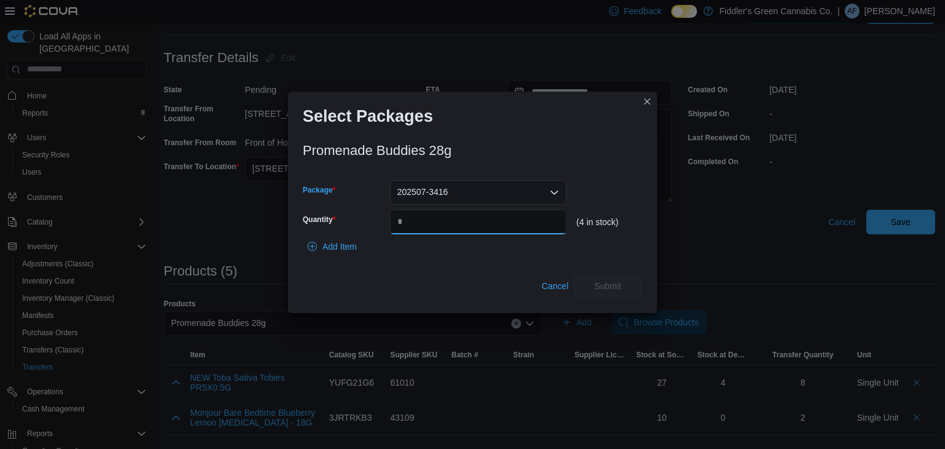
click at [474, 228] on input "Quantity" at bounding box center [478, 222] width 176 height 25
type input "*"
click at [630, 287] on span "Submit" at bounding box center [608, 285] width 54 height 25
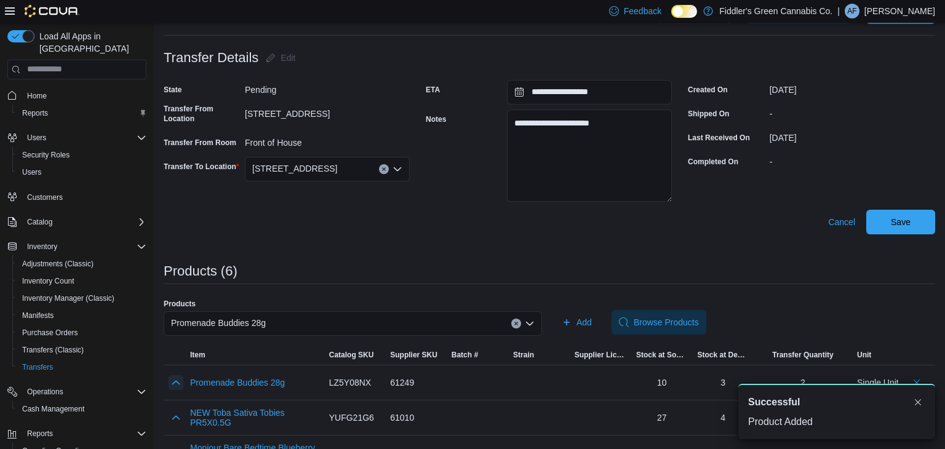
click at [179, 380] on button "button" at bounding box center [175, 382] width 15 height 15
click at [226, 418] on div "202507-3416" at bounding box center [223, 422] width 66 height 12
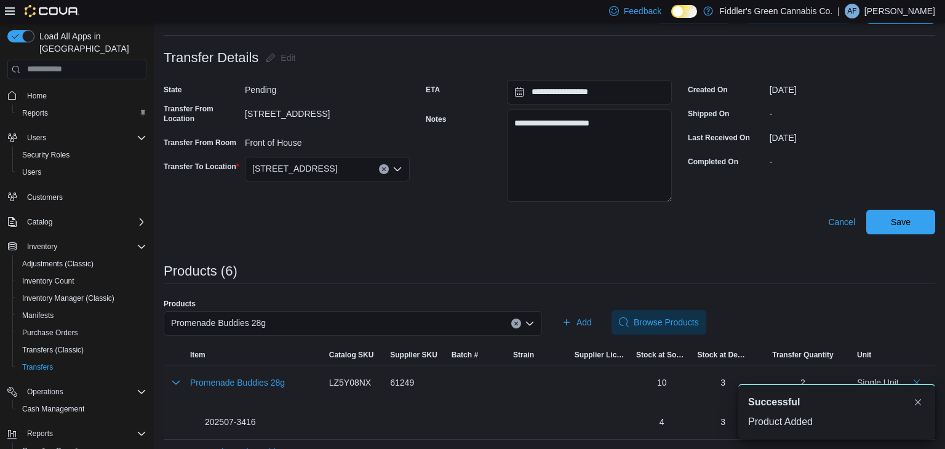
click at [226, 418] on div "202507-3416" at bounding box center [223, 422] width 66 height 12
copy tr "202507-3416 Catalog SKU"
click at [635, 118] on textarea "**********" at bounding box center [589, 155] width 165 height 92
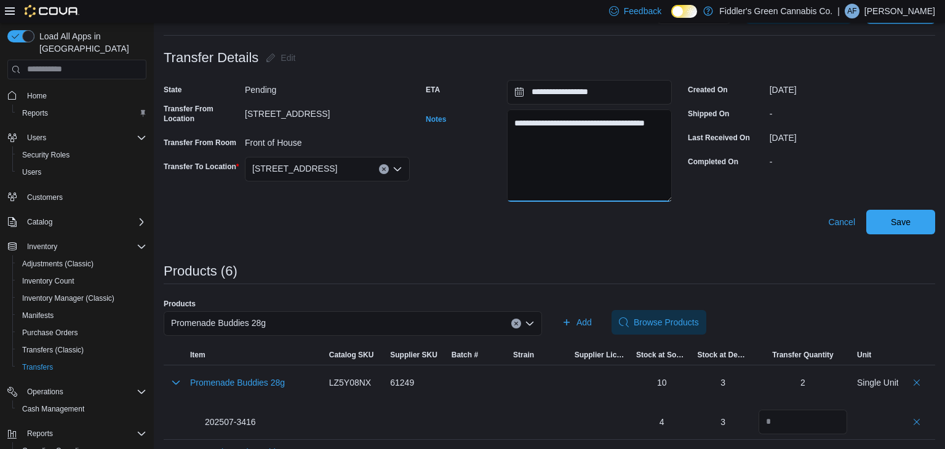
paste textarea "**********"
type textarea "**********"
click at [427, 327] on div "Promenade Buddies 28g" at bounding box center [353, 323] width 378 height 25
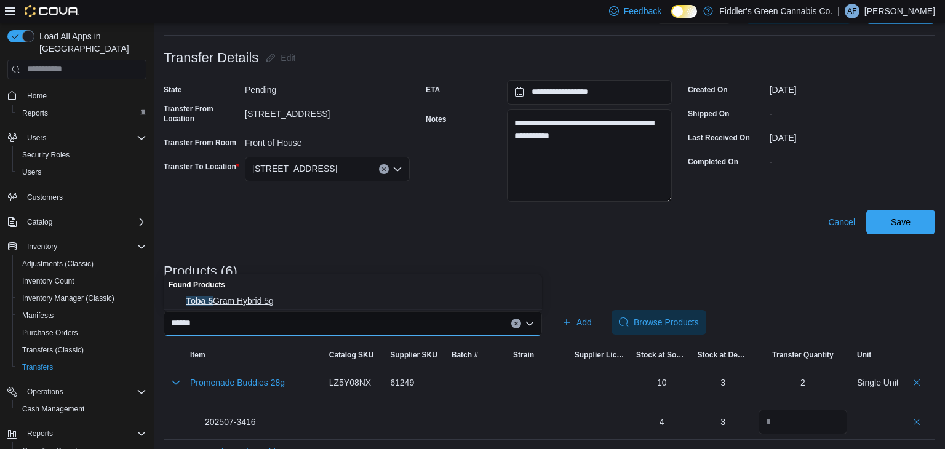
type input "******"
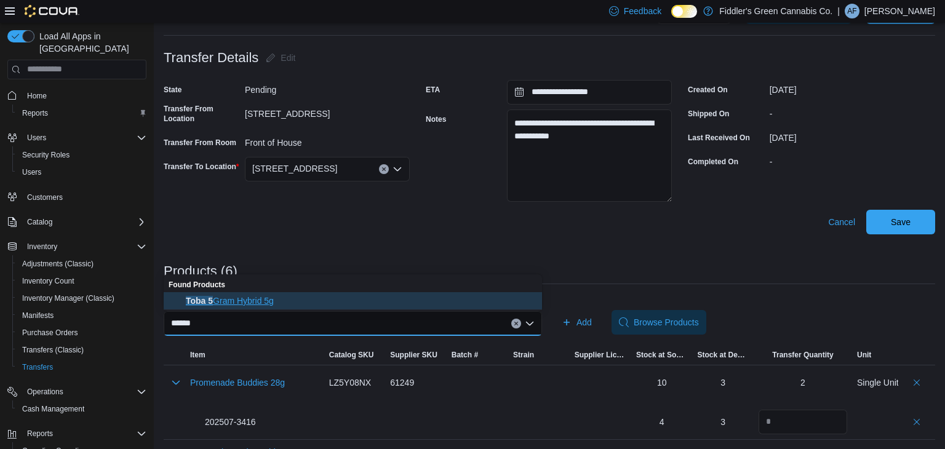
click at [324, 295] on span "Toba 5 Gram Hybrid 5g" at bounding box center [360, 301] width 349 height 12
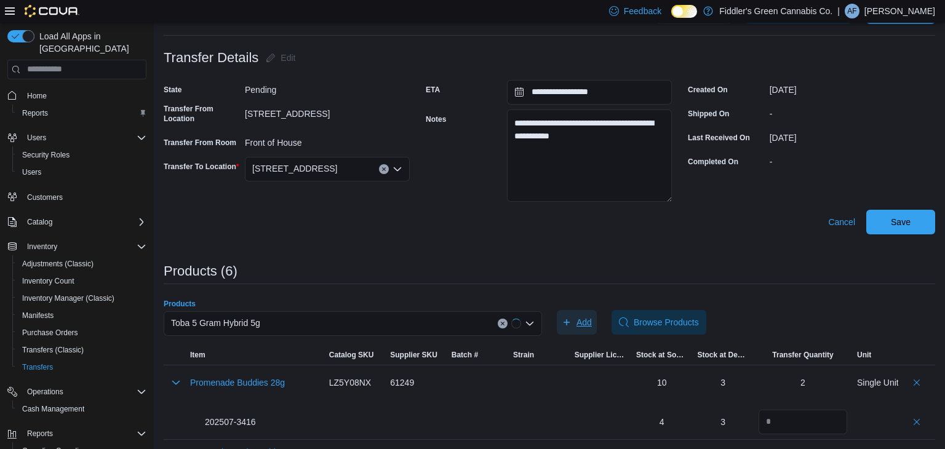
click at [581, 323] on span "Add" at bounding box center [583, 322] width 15 height 12
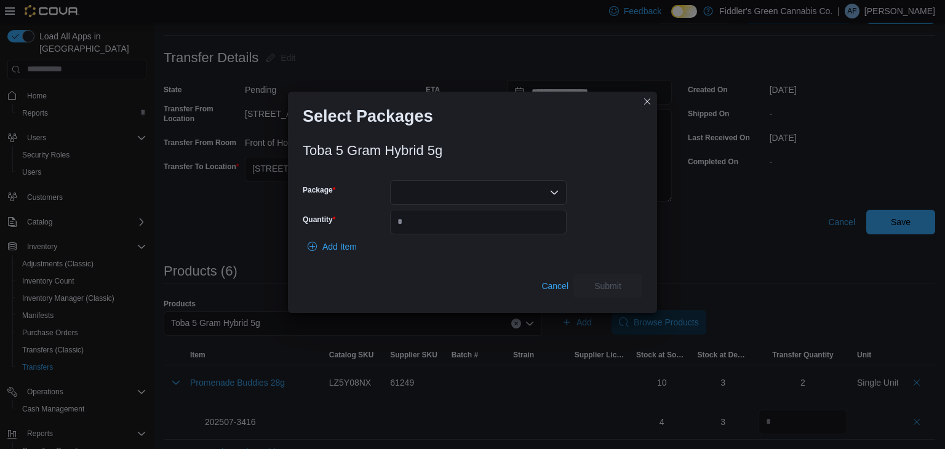
click at [483, 199] on div at bounding box center [478, 192] width 176 height 25
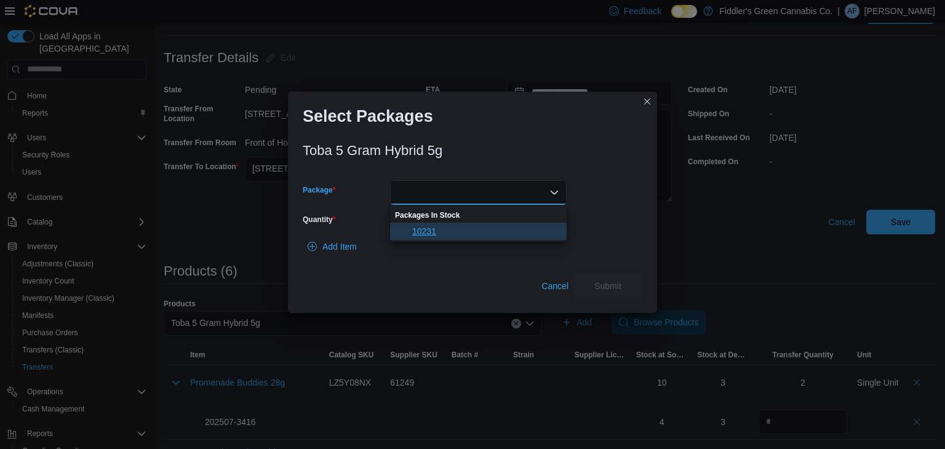
click at [479, 234] on span "10231" at bounding box center [485, 231] width 147 height 12
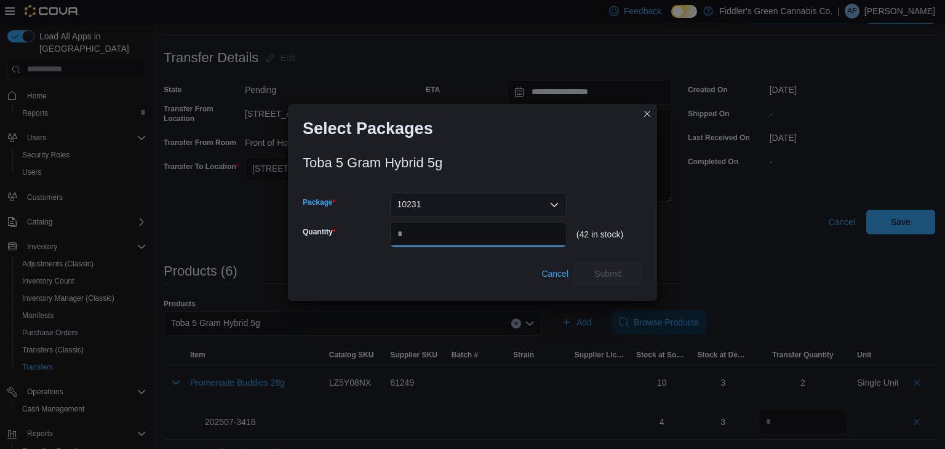
click at [479, 234] on input "Quantity" at bounding box center [478, 234] width 176 height 25
type input "**"
click at [607, 283] on span "Submit" at bounding box center [608, 273] width 54 height 25
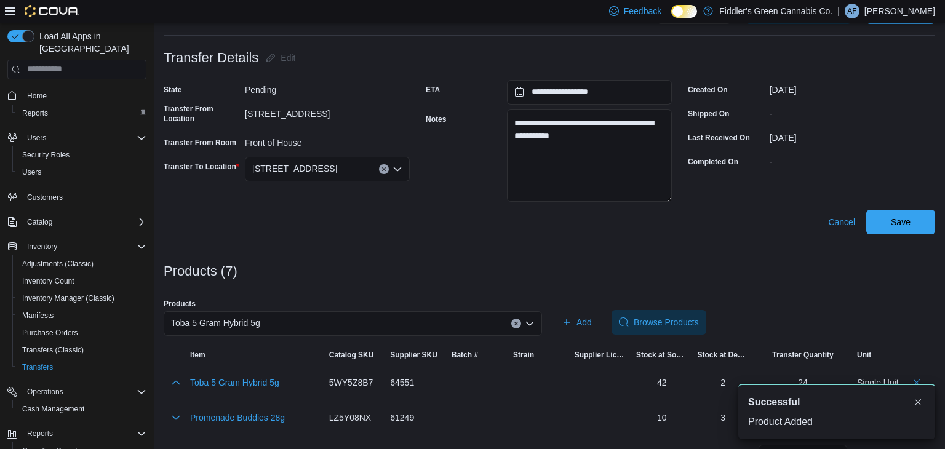
click at [373, 319] on div "Toba 5 Gram Hybrid 5g" at bounding box center [353, 323] width 378 height 25
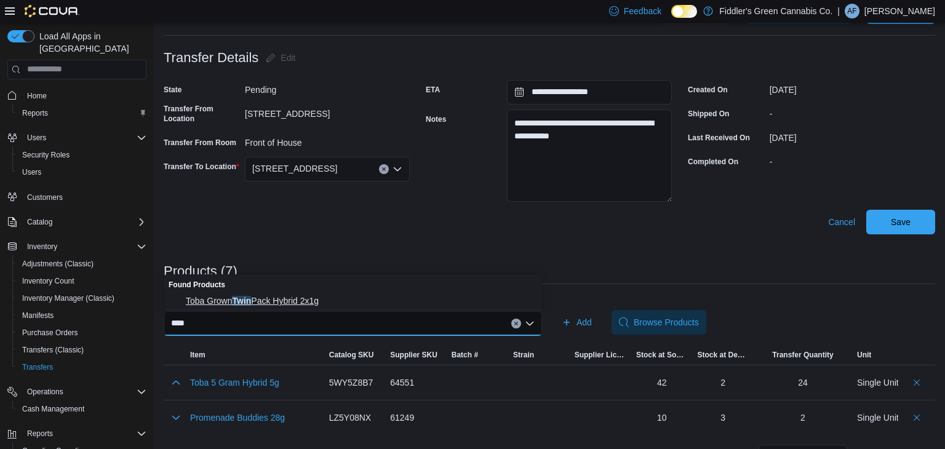
type input "****"
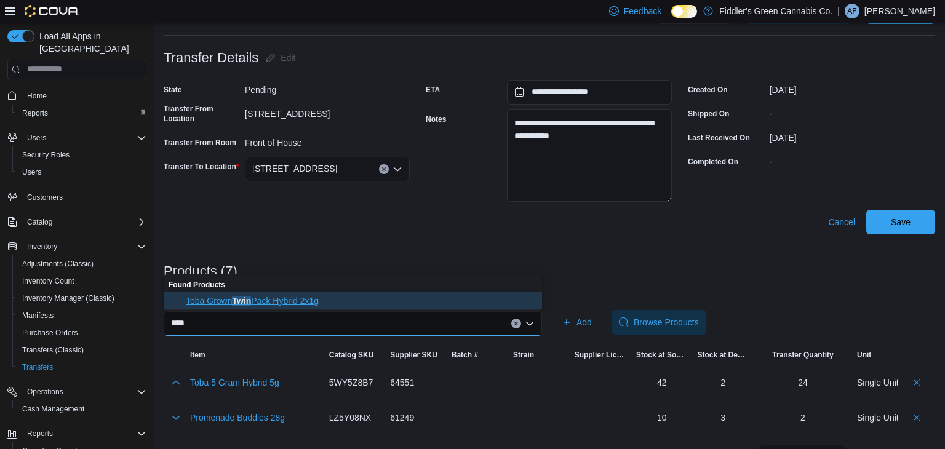
click at [307, 304] on span "Toba Grown Twin Pack Hybrid 2x1g" at bounding box center [360, 301] width 349 height 12
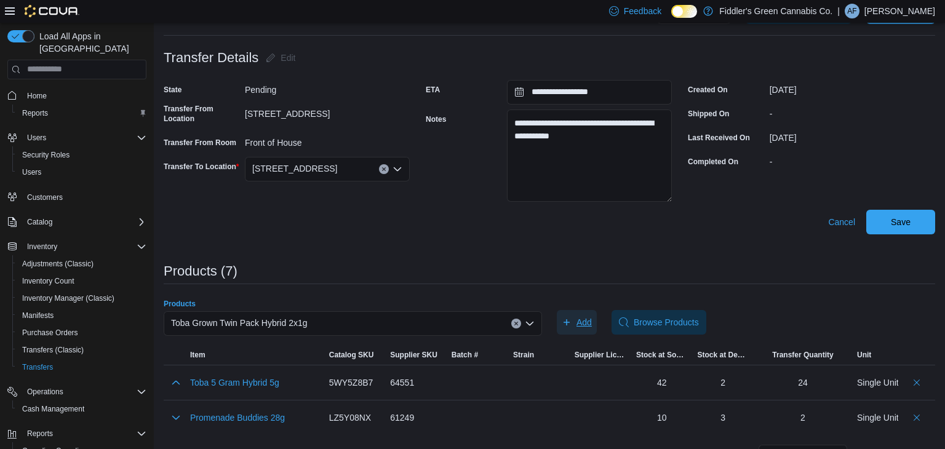
click at [580, 316] on span "Add" at bounding box center [583, 322] width 15 height 12
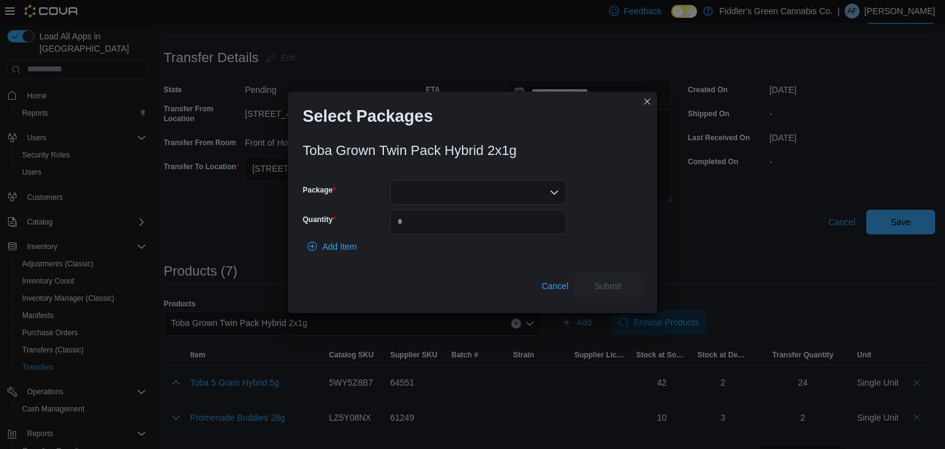
click at [481, 199] on div at bounding box center [478, 192] width 176 height 25
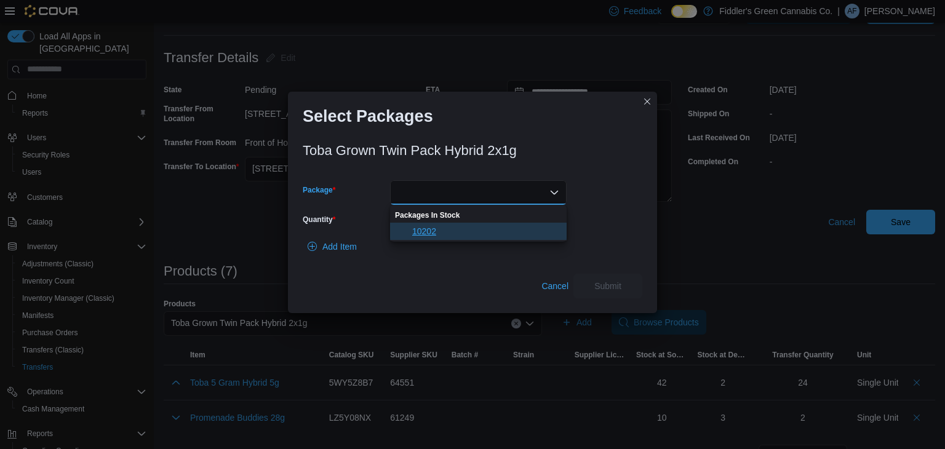
click at [466, 234] on span "10202" at bounding box center [485, 231] width 147 height 12
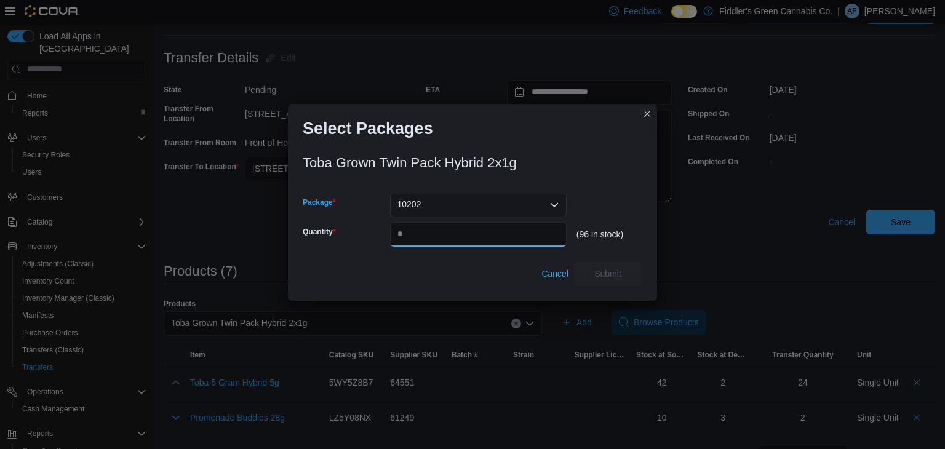
click at [466, 234] on input "Quantity" at bounding box center [478, 234] width 176 height 25
click at [505, 208] on div "10202" at bounding box center [478, 204] width 176 height 25
type input "**"
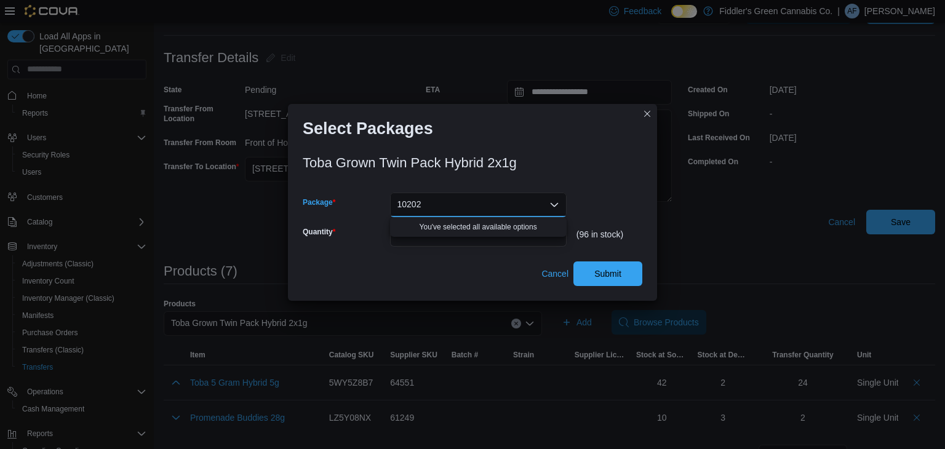
click at [595, 181] on div "Toba Grown Twin Pack Hybrid 2x1g Package 10202 Combo box. Selected. 10202. Pres…" at bounding box center [472, 217] width 339 height 138
click at [612, 261] on span "Submit" at bounding box center [608, 273] width 54 height 25
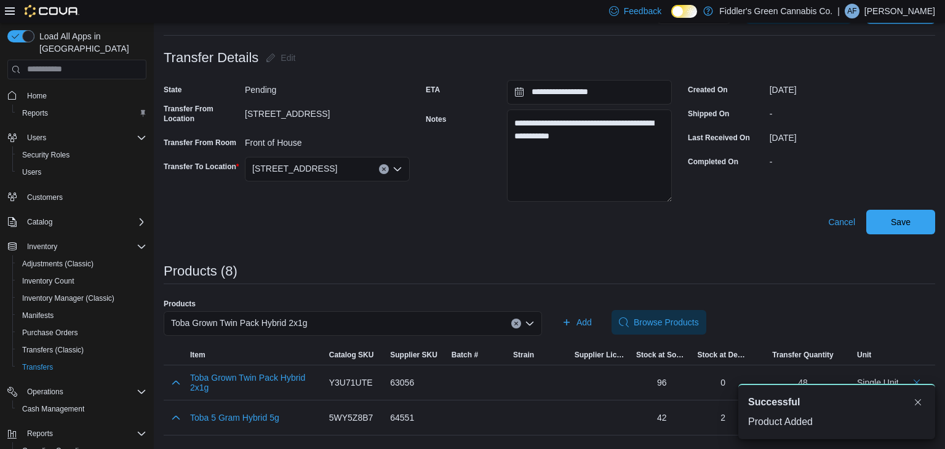
click at [414, 324] on div "Toba Grown Twin Pack Hybrid 2x1g" at bounding box center [353, 323] width 378 height 25
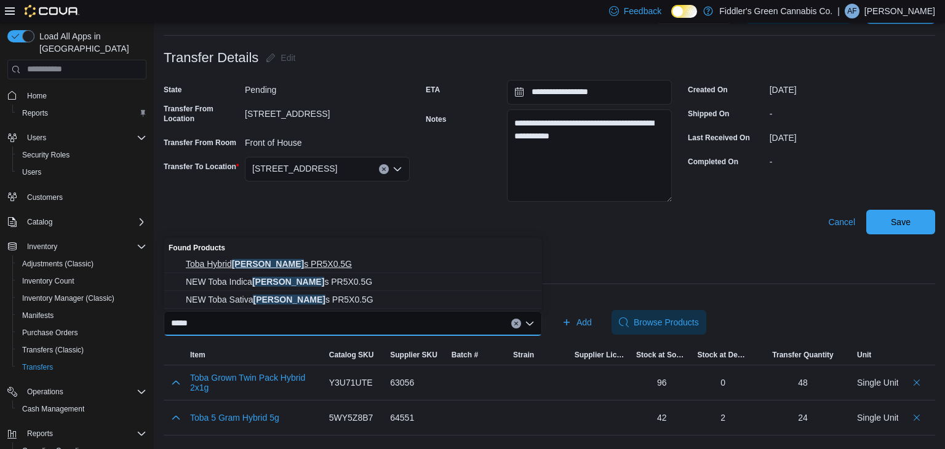
type input "*****"
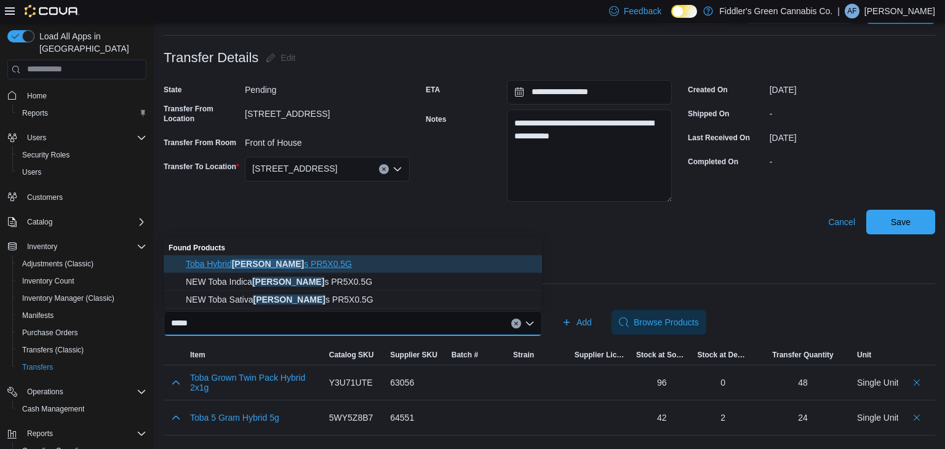
click at [311, 258] on span "Toba Hybrid Tobie s PR5X0.5G" at bounding box center [360, 264] width 349 height 12
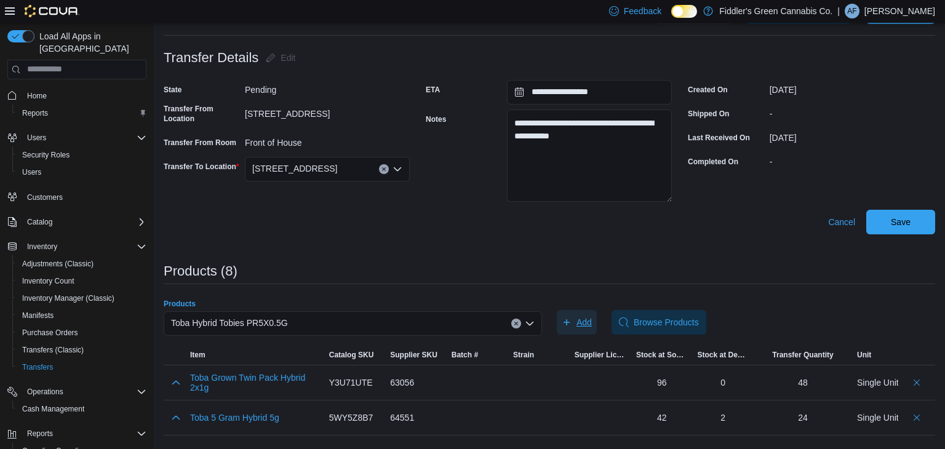
click at [582, 316] on span "Add" at bounding box center [583, 322] width 15 height 12
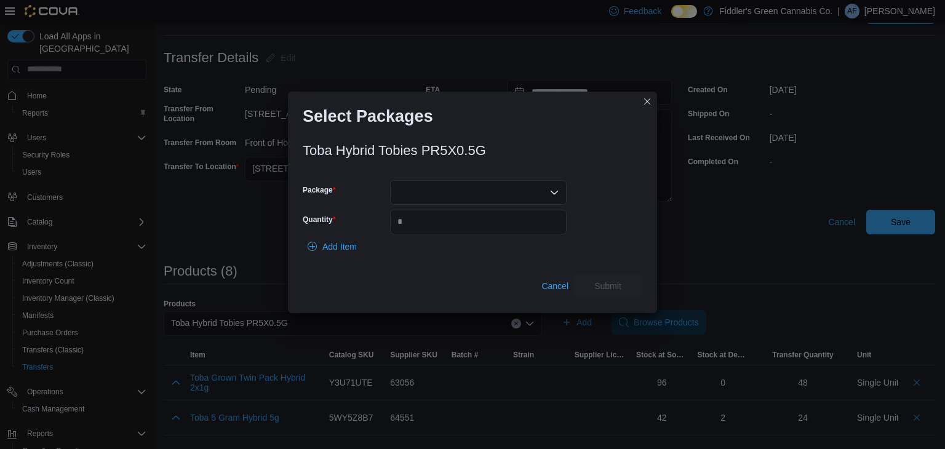
click at [426, 184] on div at bounding box center [478, 192] width 176 height 25
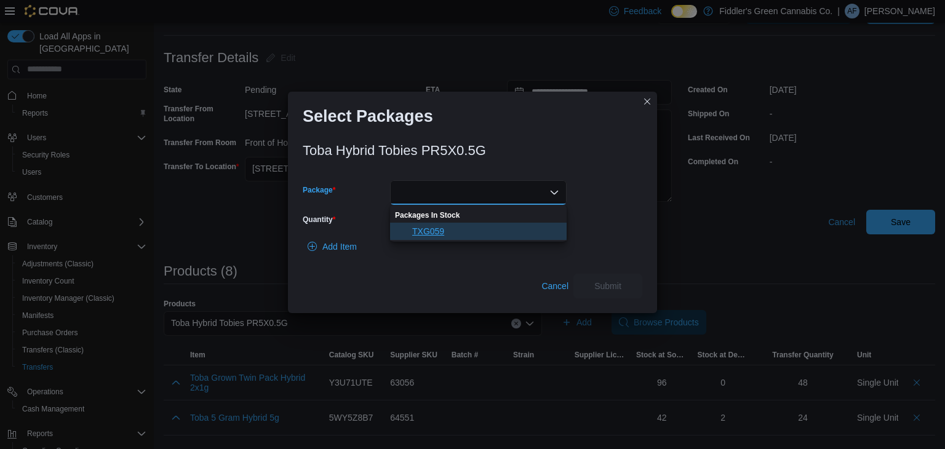
click at [437, 225] on span "TXG059" at bounding box center [485, 231] width 147 height 12
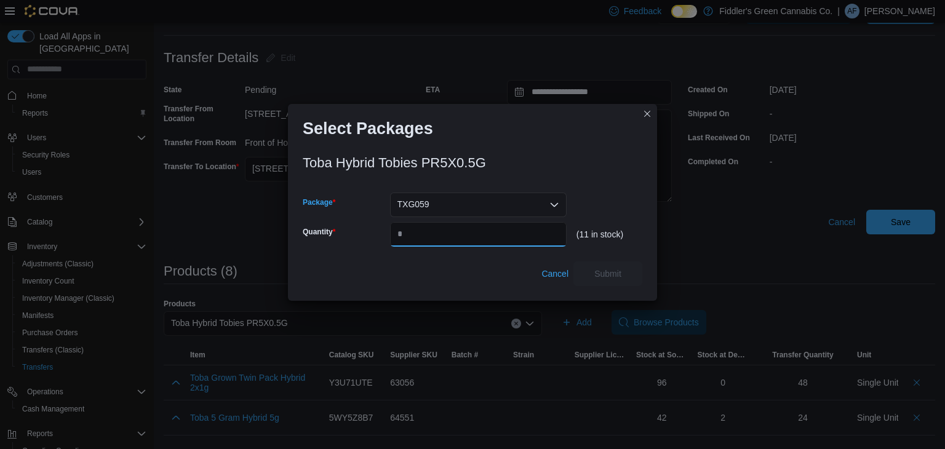
click at [437, 224] on input "Quantity" at bounding box center [478, 234] width 176 height 25
type input "*"
click at [616, 277] on span "Submit" at bounding box center [607, 273] width 27 height 12
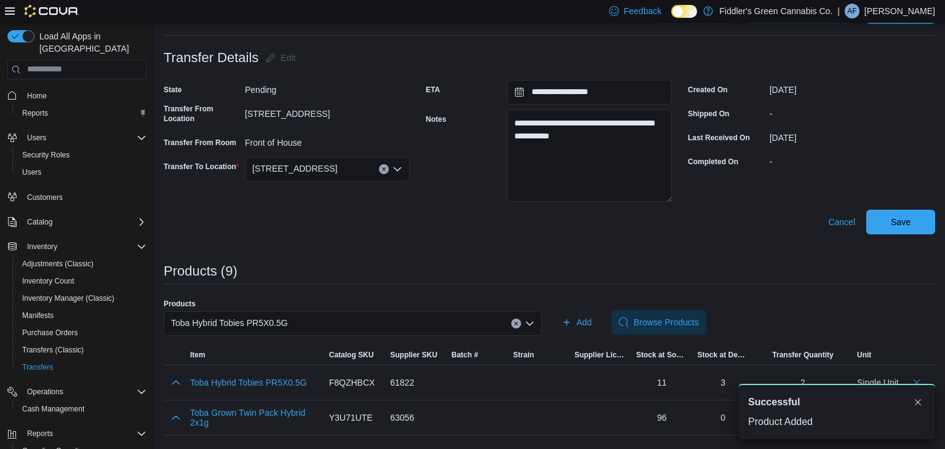
click at [359, 314] on div "Toba Hybrid Tobies PR5X0.5G" at bounding box center [353, 323] width 378 height 25
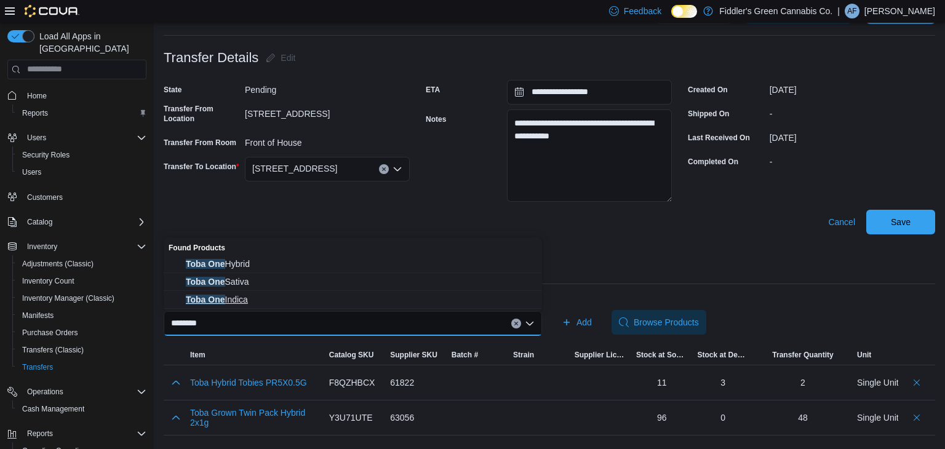
type input "********"
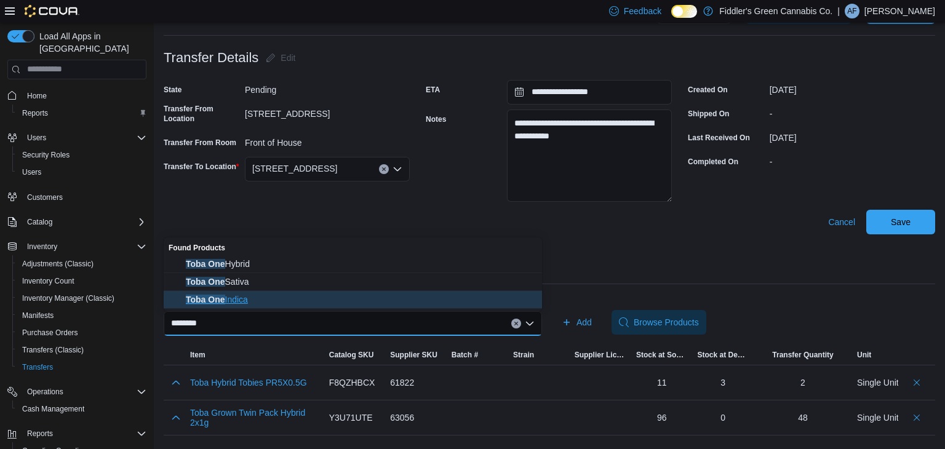
click at [263, 301] on span "Toba One Indica" at bounding box center [360, 299] width 349 height 12
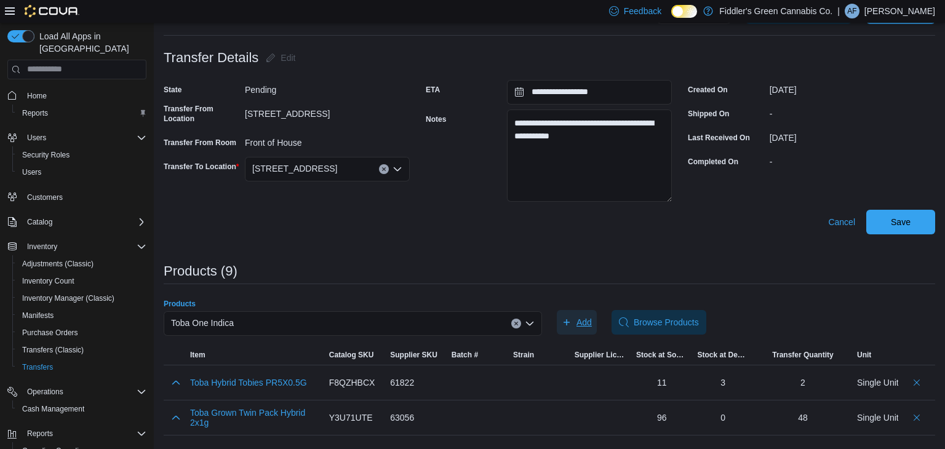
click at [563, 320] on icon "button" at bounding box center [566, 322] width 10 height 10
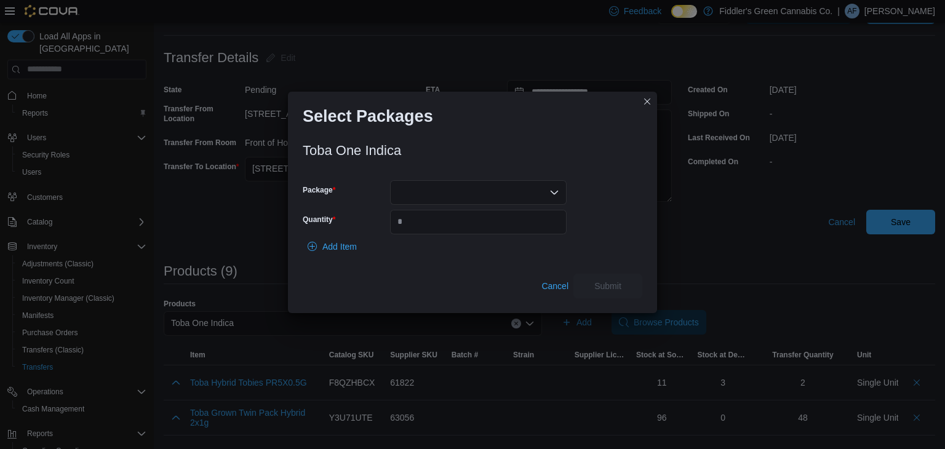
click at [438, 186] on div at bounding box center [478, 192] width 176 height 25
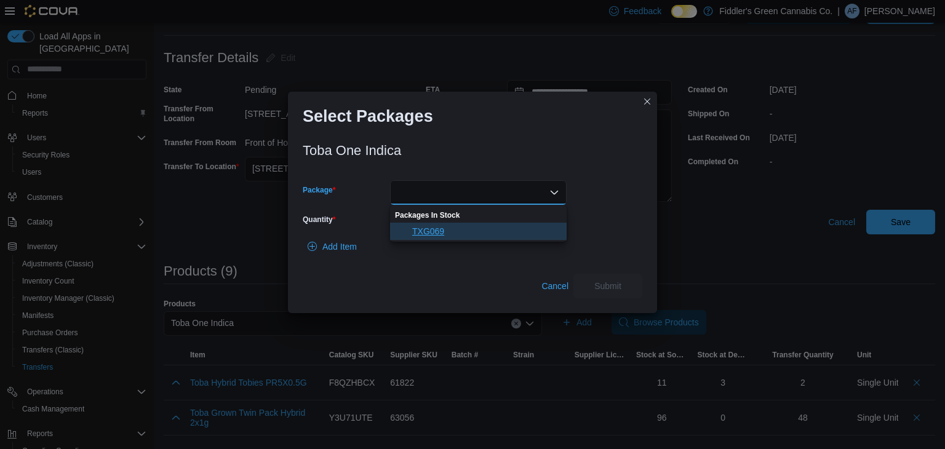
click at [440, 225] on span "TXG069" at bounding box center [485, 231] width 147 height 12
click at [440, 225] on input "Quantity" at bounding box center [478, 222] width 176 height 25
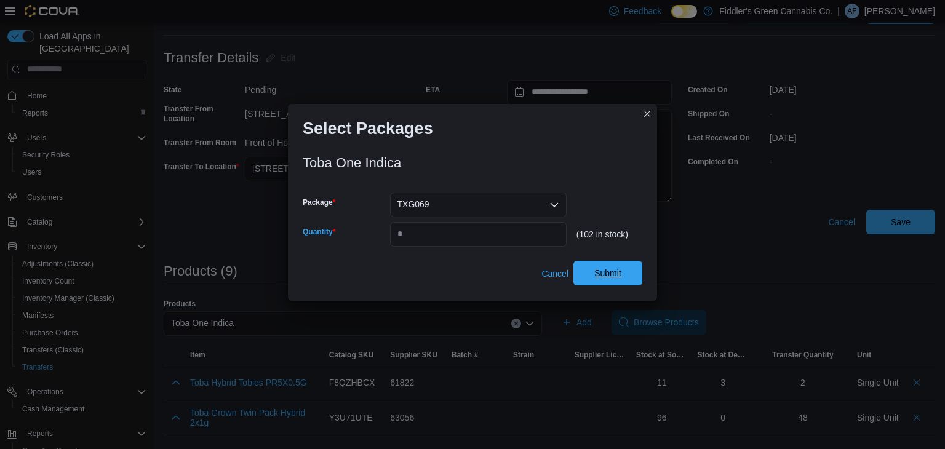
click at [599, 274] on span "Submit" at bounding box center [607, 273] width 27 height 12
type input "**"
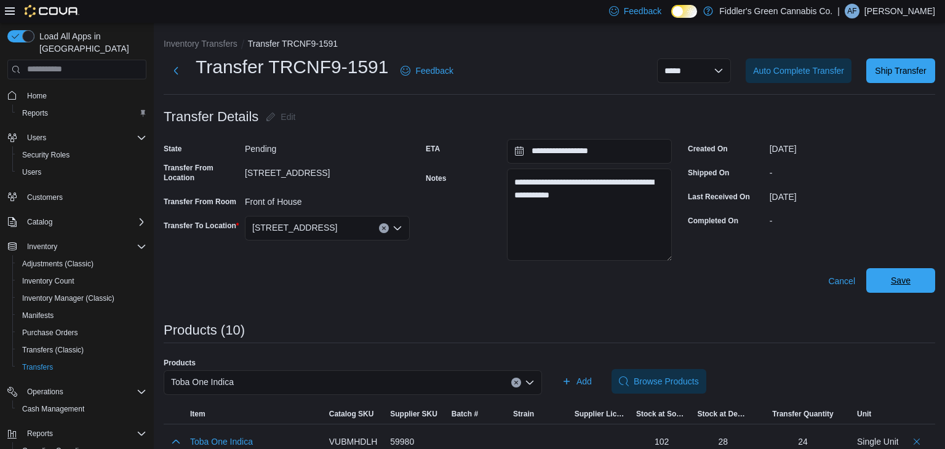
click at [914, 274] on span "Save" at bounding box center [900, 280] width 54 height 25
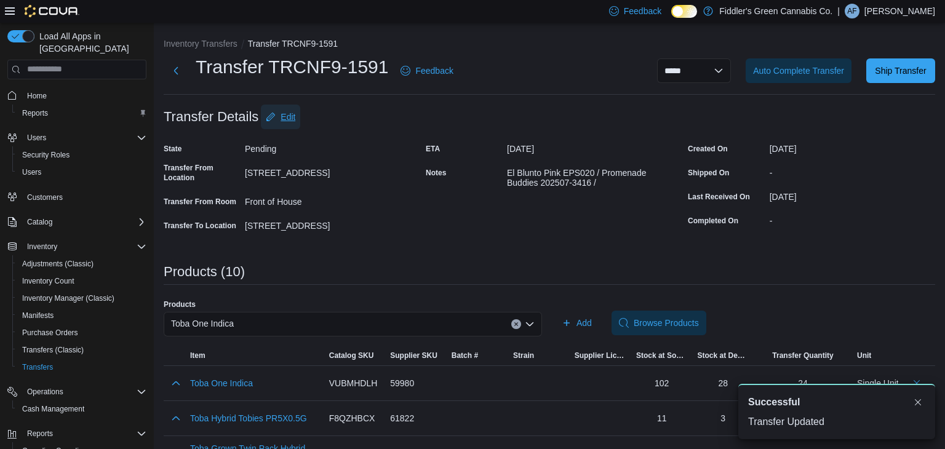
click at [288, 117] on span "Edit" at bounding box center [287, 117] width 15 height 12
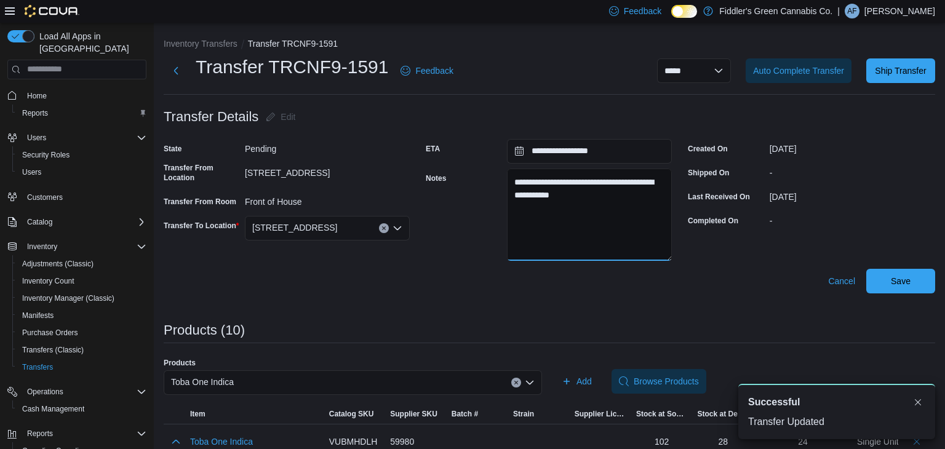
click at [667, 220] on textarea "**********" at bounding box center [589, 214] width 165 height 92
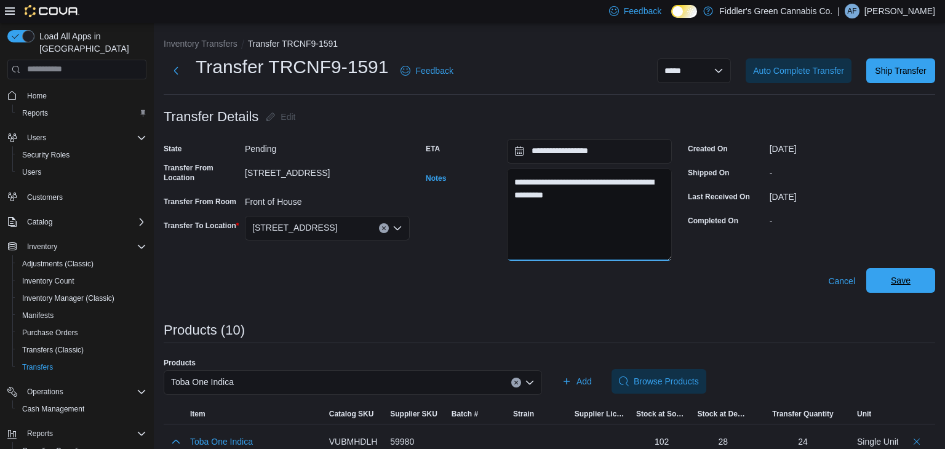
type textarea "**********"
click at [903, 287] on span "Save" at bounding box center [900, 280] width 54 height 25
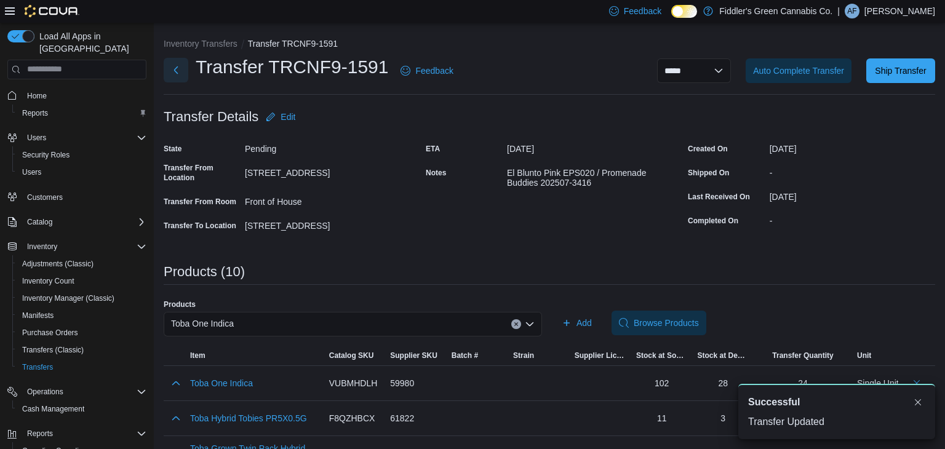
click at [181, 72] on button "Next" at bounding box center [176, 70] width 25 height 25
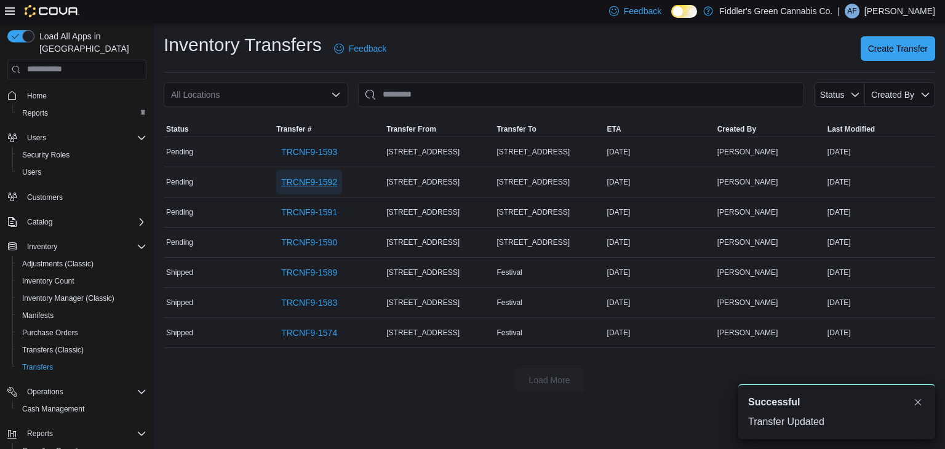
click at [323, 188] on span "TRCNF9-1592" at bounding box center [309, 182] width 56 height 25
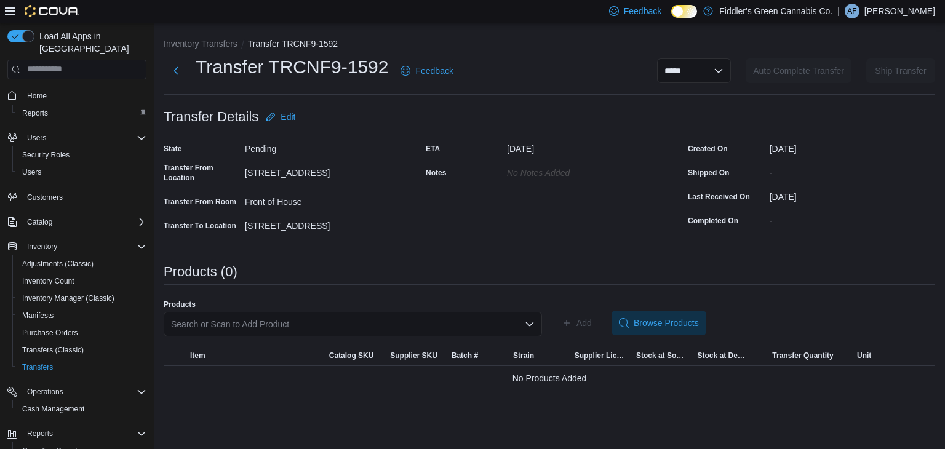
click at [380, 328] on div "Search or Scan to Add Product" at bounding box center [353, 324] width 378 height 25
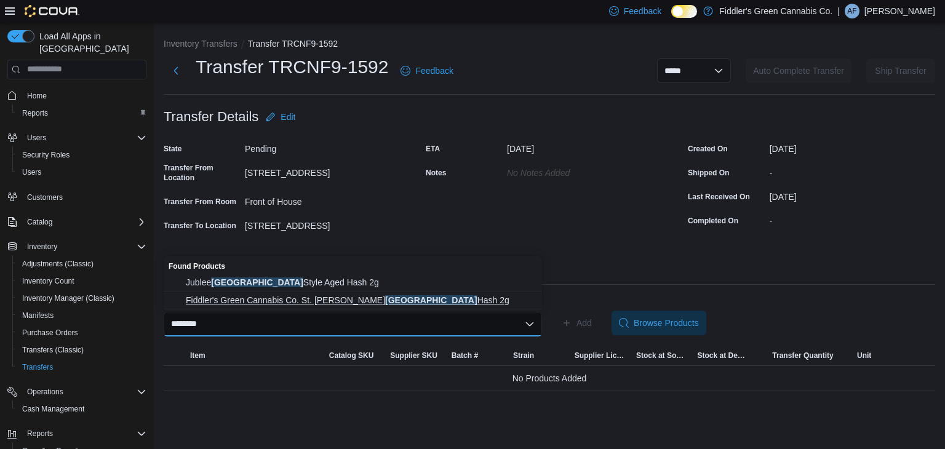
type input "********"
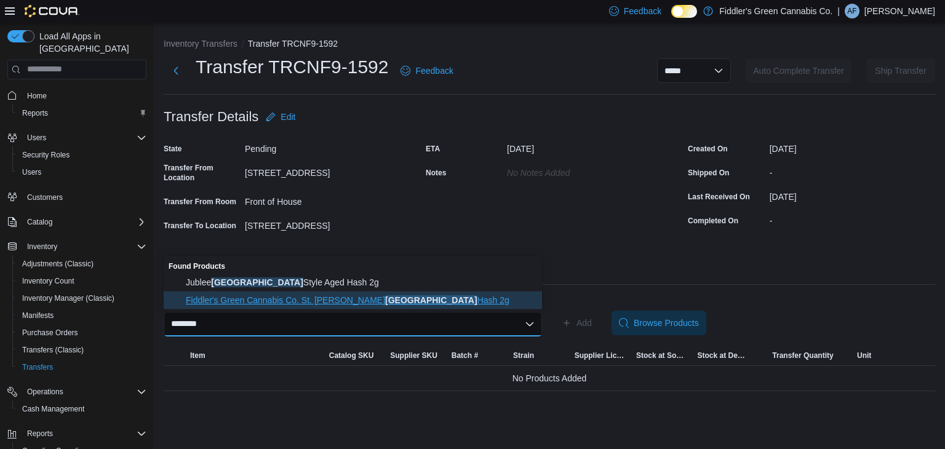
click at [325, 302] on span "Fiddler's Green Cannabis Co. St. [PERSON_NAME] Montreal Hash 2g" at bounding box center [360, 300] width 349 height 12
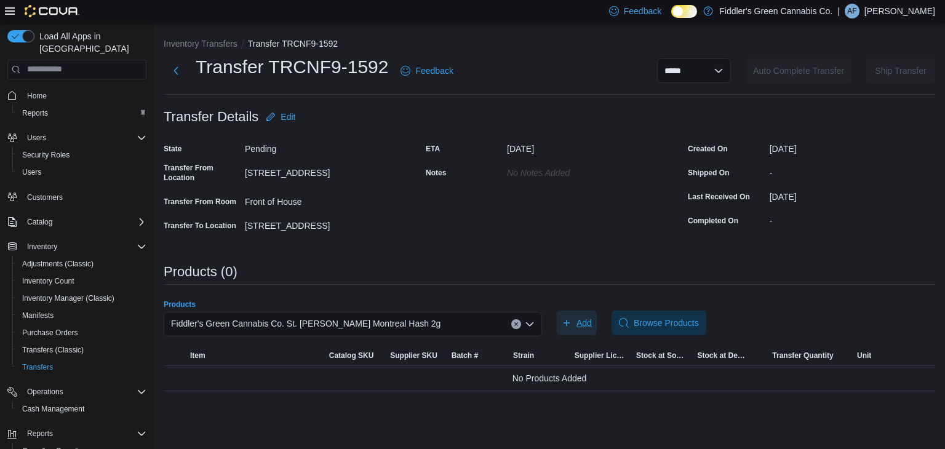
click at [582, 317] on span "Add" at bounding box center [583, 323] width 15 height 12
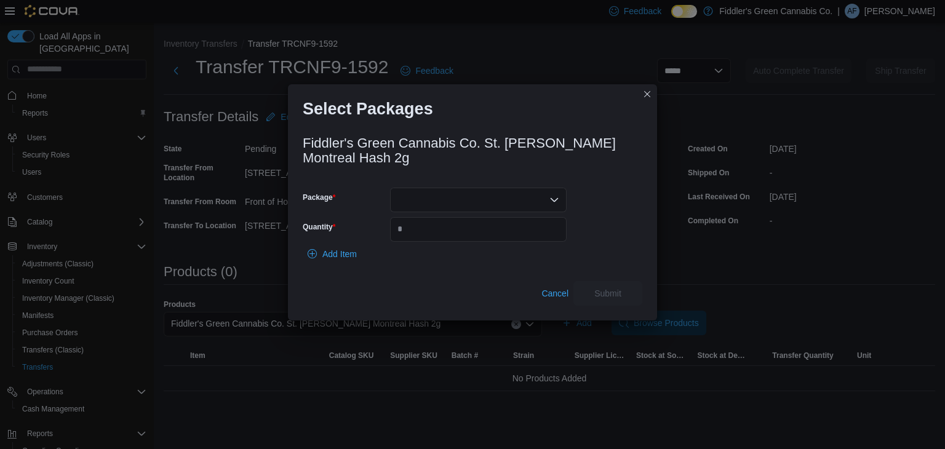
click at [485, 196] on div at bounding box center [478, 200] width 176 height 25
click at [473, 229] on button "FIDL-HASH-19142" at bounding box center [478, 238] width 176 height 18
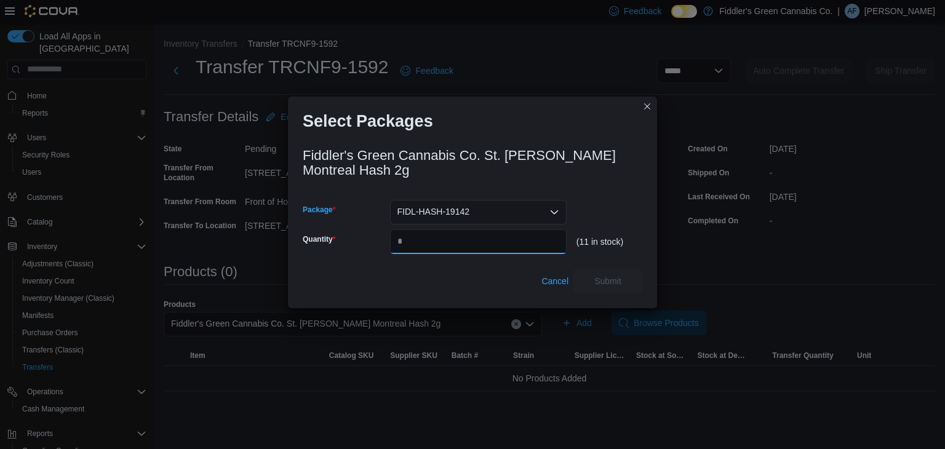
click at [473, 229] on input "Quantity" at bounding box center [478, 241] width 176 height 25
type input "*"
click at [603, 277] on span "Submit" at bounding box center [607, 280] width 27 height 12
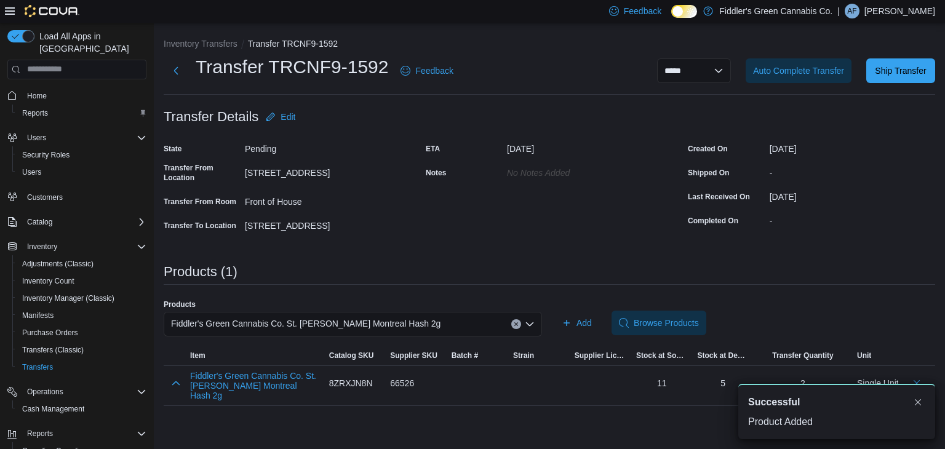
click at [485, 319] on div "Fiddler's Green Cannabis Co. St. [PERSON_NAME] Montreal Hash 2g" at bounding box center [353, 324] width 378 height 25
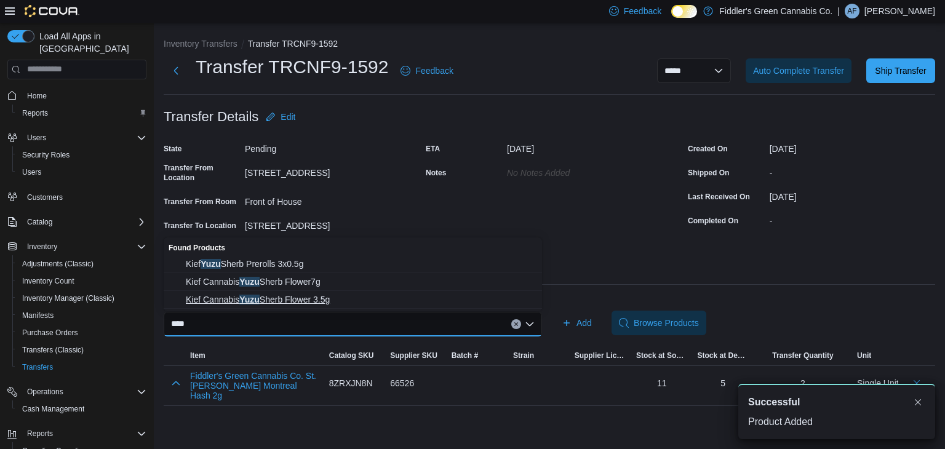
type input "****"
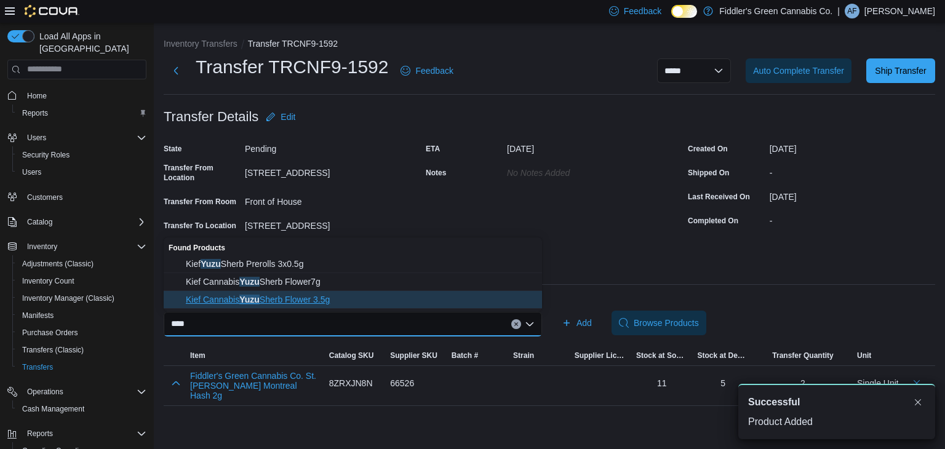
click at [308, 294] on span "Kief Cannabis Yuzu Sherb Flower 3.5g" at bounding box center [360, 299] width 349 height 12
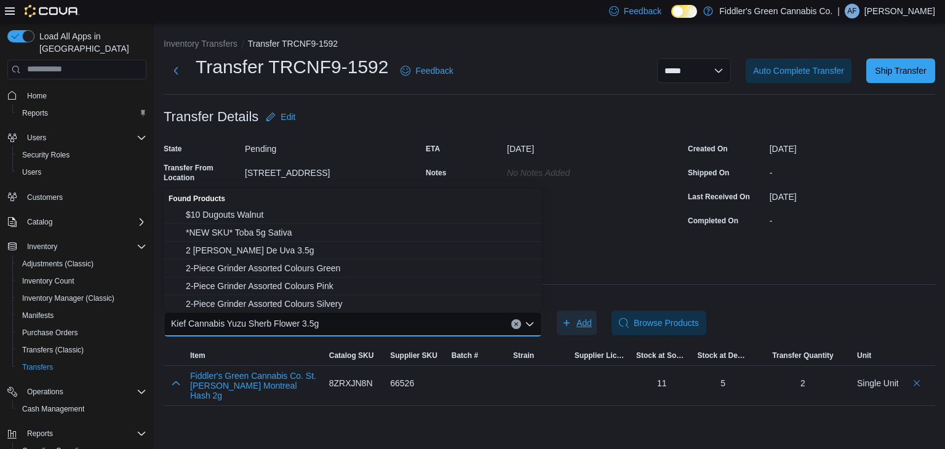
click at [579, 325] on span "Add" at bounding box center [583, 323] width 15 height 12
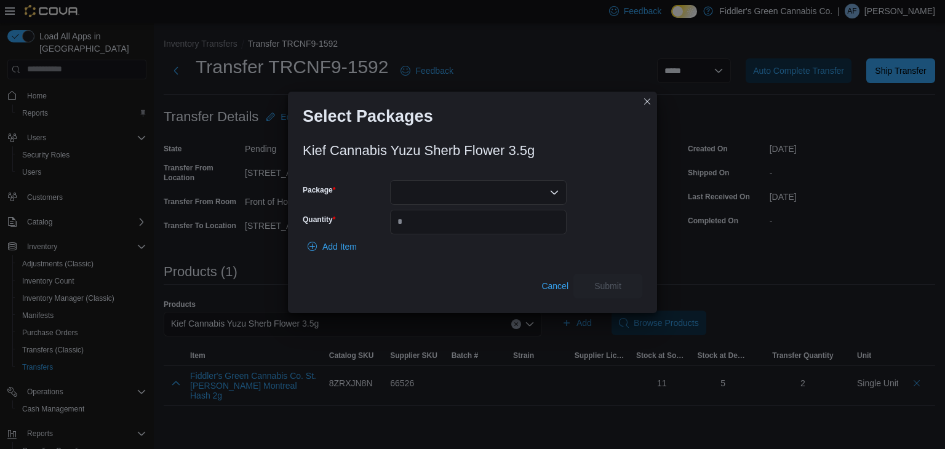
click at [456, 188] on div at bounding box center [478, 192] width 176 height 25
click at [450, 232] on span "KCC-YS-10012025" at bounding box center [485, 230] width 147 height 12
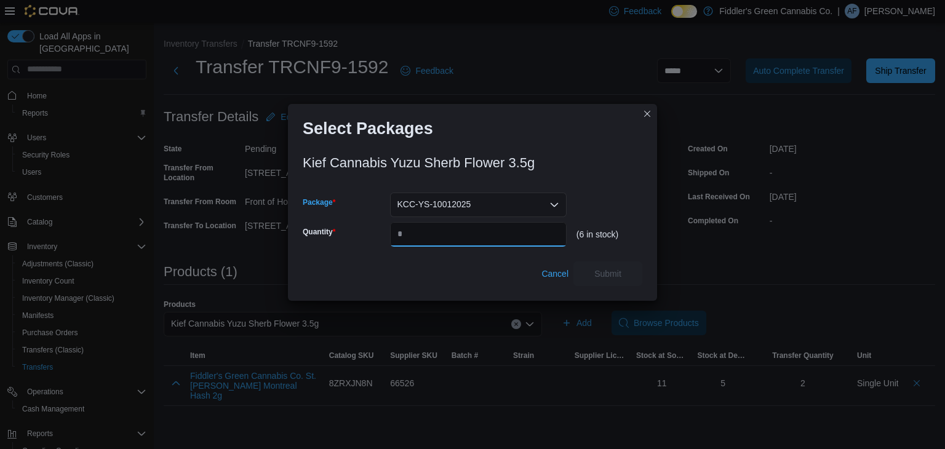
click at [450, 232] on input "Quantity" at bounding box center [478, 234] width 176 height 25
type input "*"
click at [610, 269] on span "Submit" at bounding box center [607, 273] width 27 height 12
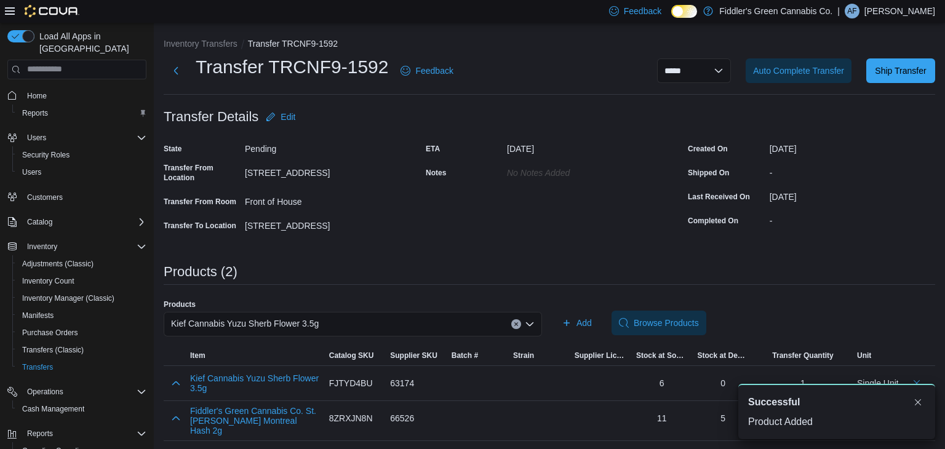
click at [460, 324] on div "Kief Cannabis Yuzu Sherb Flower 3.5g" at bounding box center [353, 324] width 378 height 25
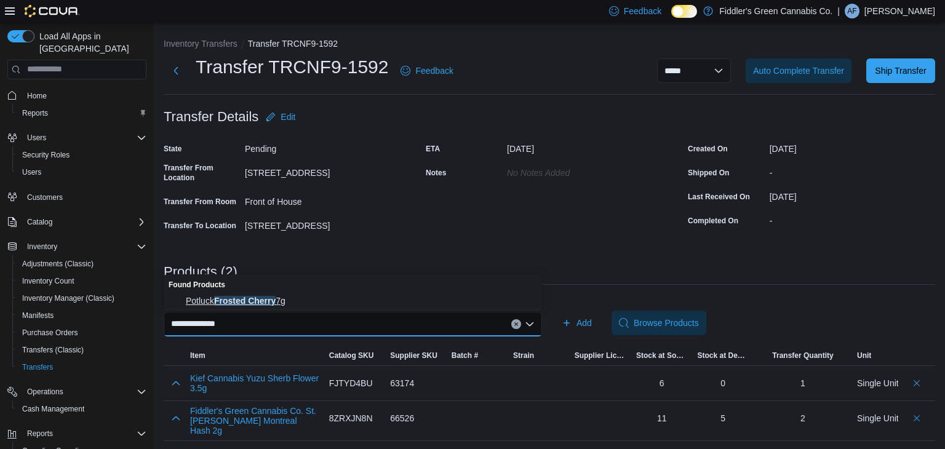
type input "**********"
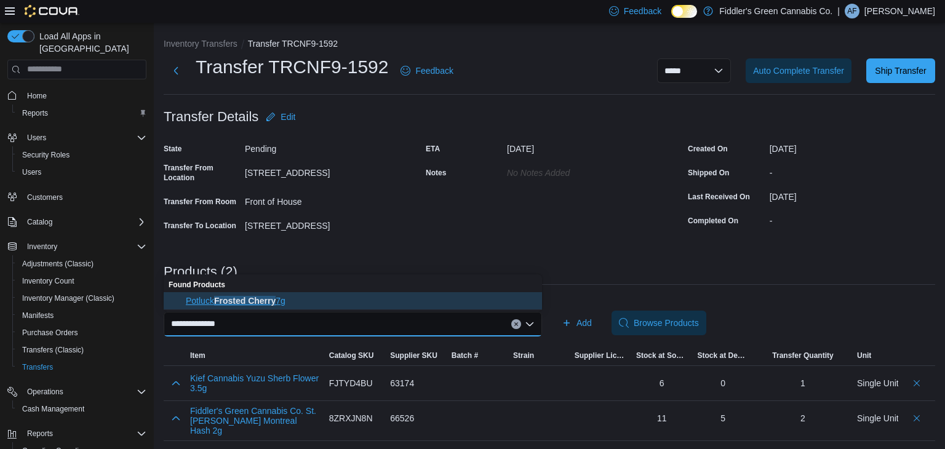
click at [287, 298] on span "Potluck Frosted Cherry 7g" at bounding box center [360, 301] width 349 height 12
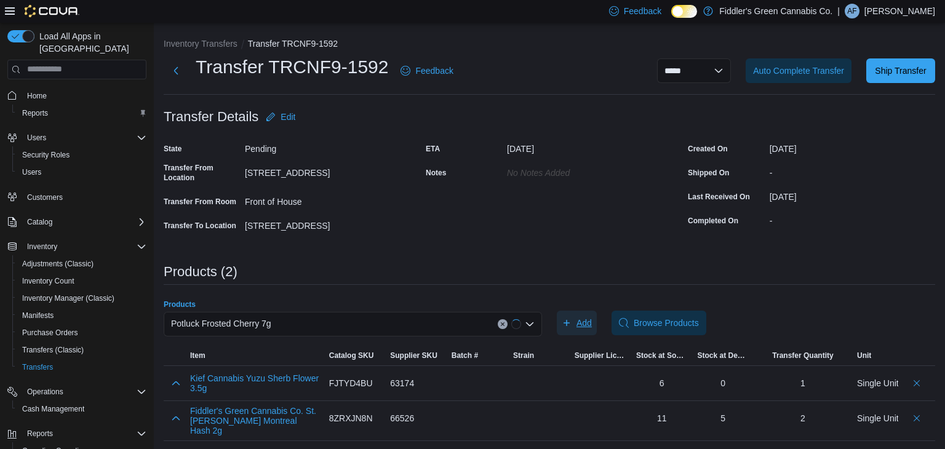
click at [575, 328] on span "Add" at bounding box center [576, 323] width 30 height 25
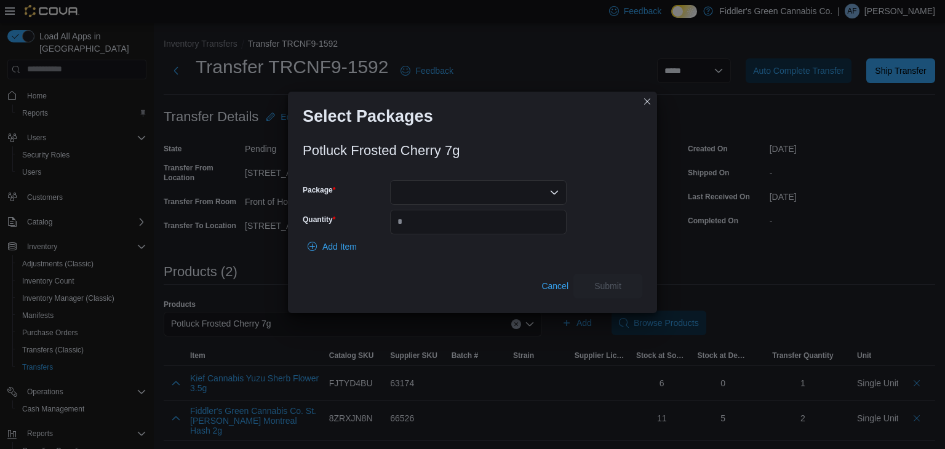
click at [486, 191] on div at bounding box center [478, 192] width 176 height 25
click at [457, 230] on span "FRC4125" at bounding box center [485, 230] width 147 height 12
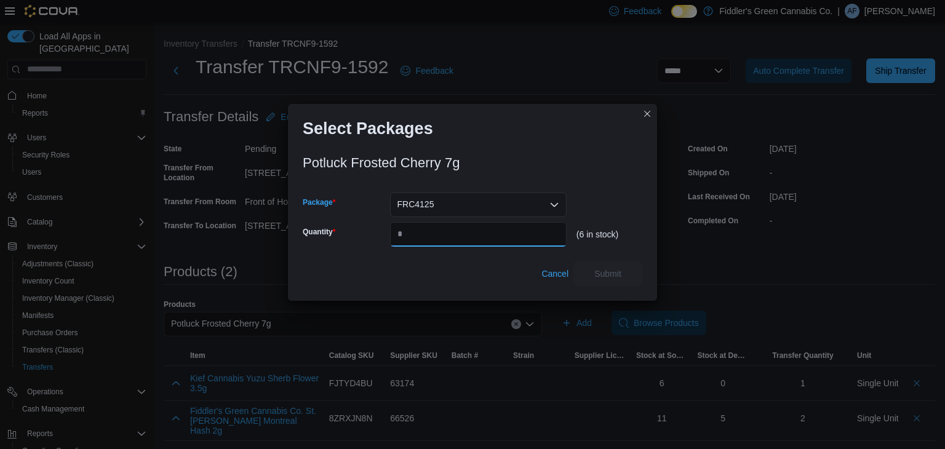
click at [457, 230] on input "Quantity" at bounding box center [478, 234] width 176 height 25
type input "*"
click at [622, 276] on span "Submit" at bounding box center [608, 273] width 54 height 25
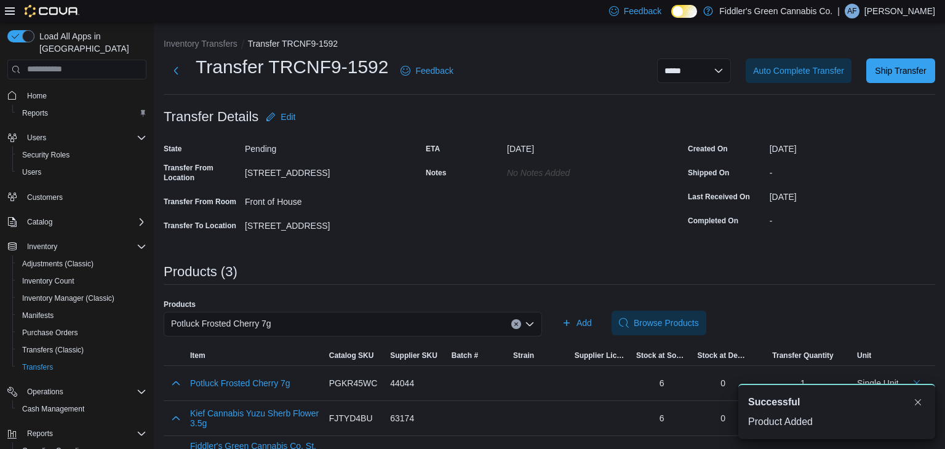
click at [397, 323] on div "Potluck Frosted Cherry 7g" at bounding box center [353, 324] width 378 height 25
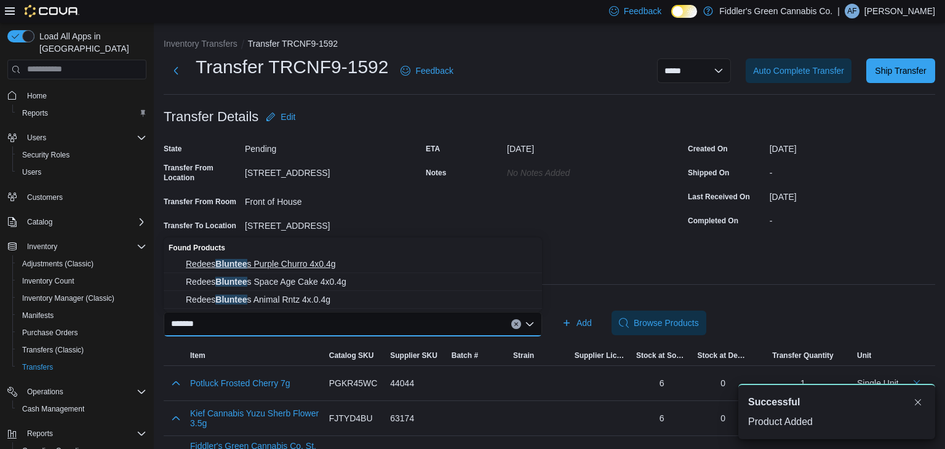
type input "*******"
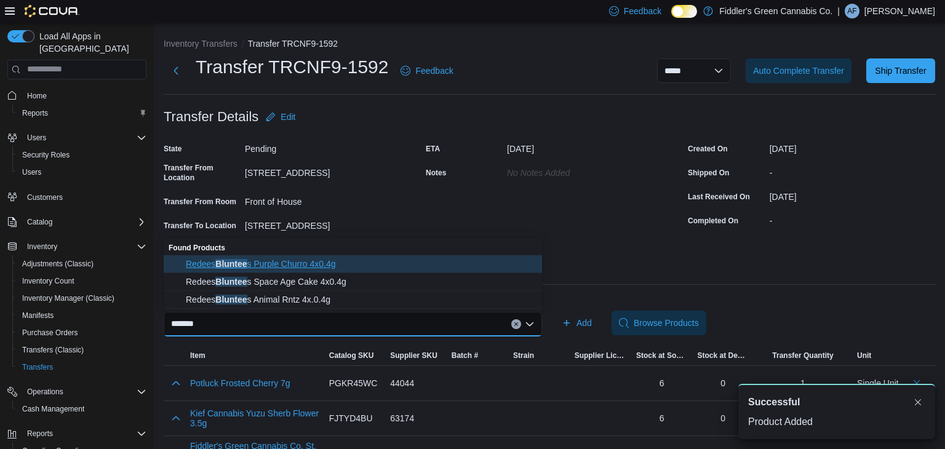
click at [352, 267] on span "Redees Bluntee s Purple Churro 4x0.4g" at bounding box center [360, 264] width 349 height 12
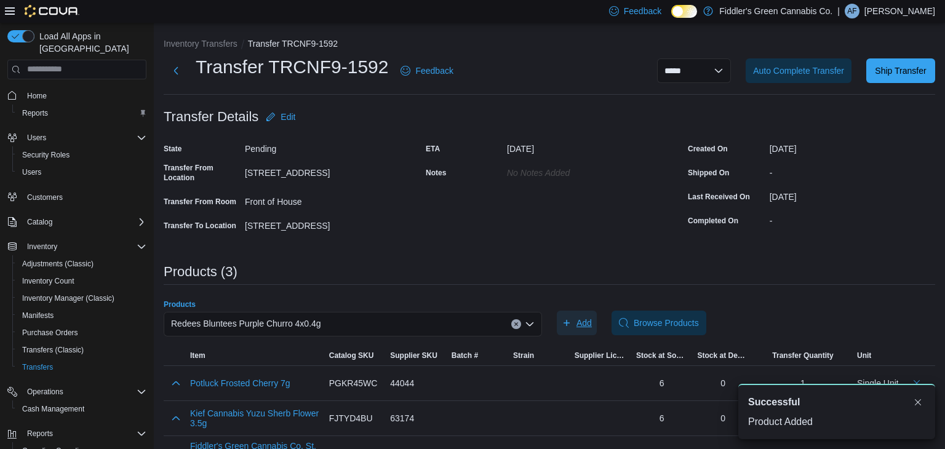
click at [595, 320] on button "Add" at bounding box center [577, 323] width 40 height 25
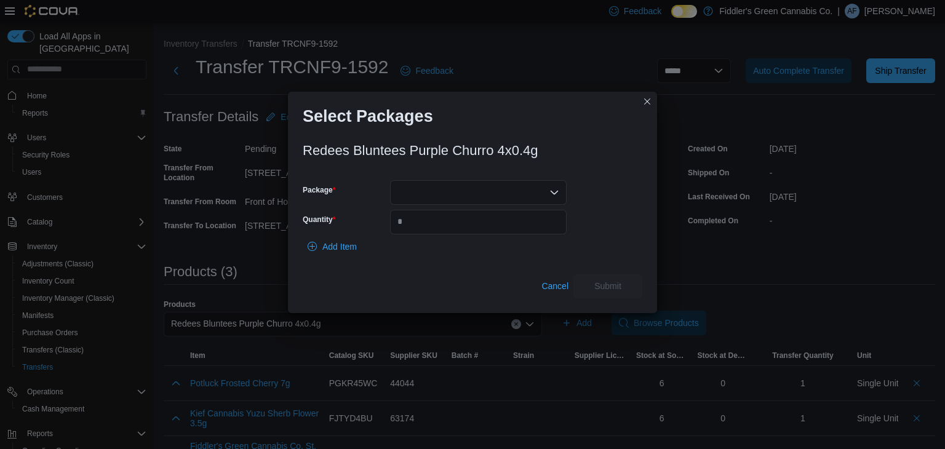
click at [500, 191] on div at bounding box center [478, 192] width 176 height 25
click at [457, 232] on span "9303250120" at bounding box center [485, 230] width 147 height 12
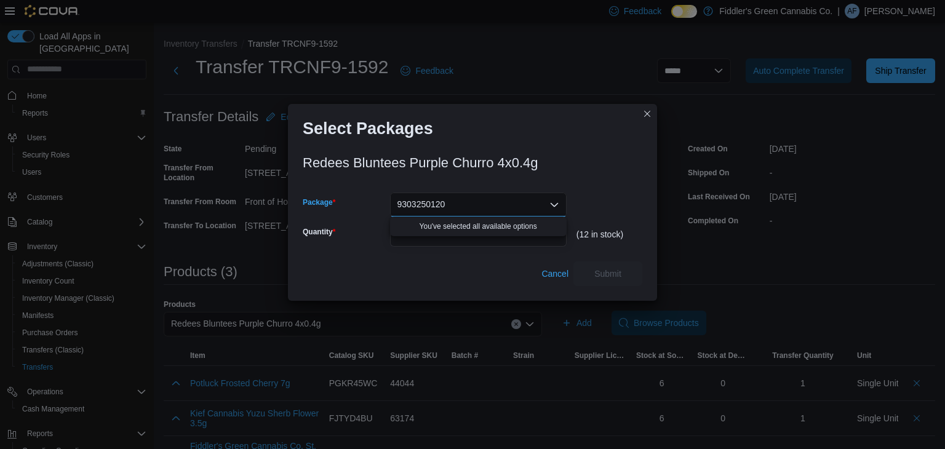
click at [472, 266] on div "Cancel Submit" at bounding box center [472, 273] width 339 height 25
click at [482, 242] on input "Quantity" at bounding box center [478, 234] width 176 height 25
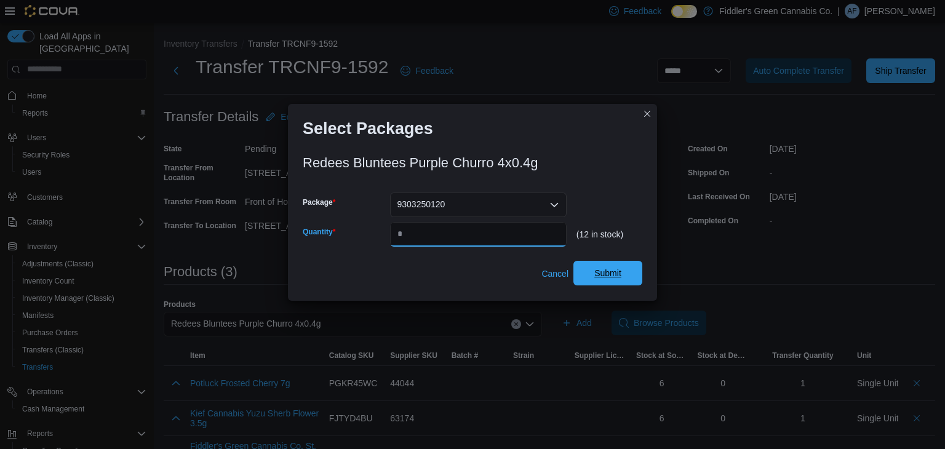
type input "*"
click at [603, 274] on span "Submit" at bounding box center [607, 273] width 27 height 12
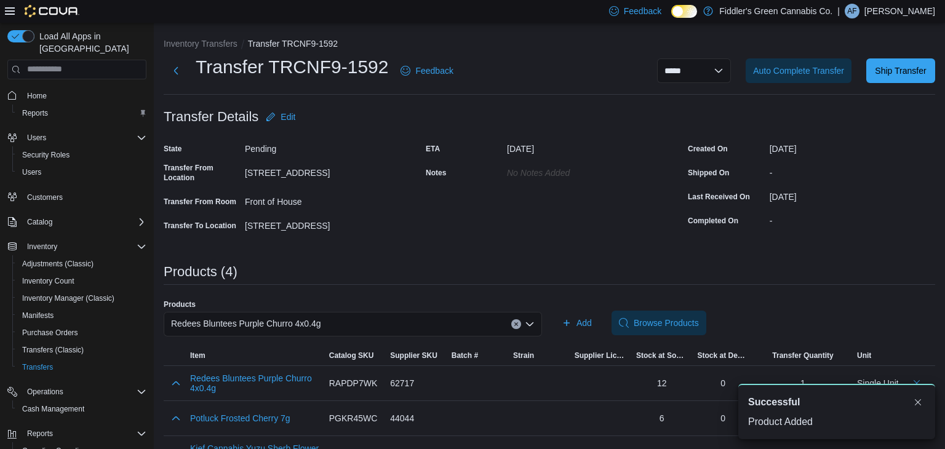
click at [363, 322] on div "Redees Bluntees Purple Churro 4x0.4g" at bounding box center [353, 324] width 378 height 25
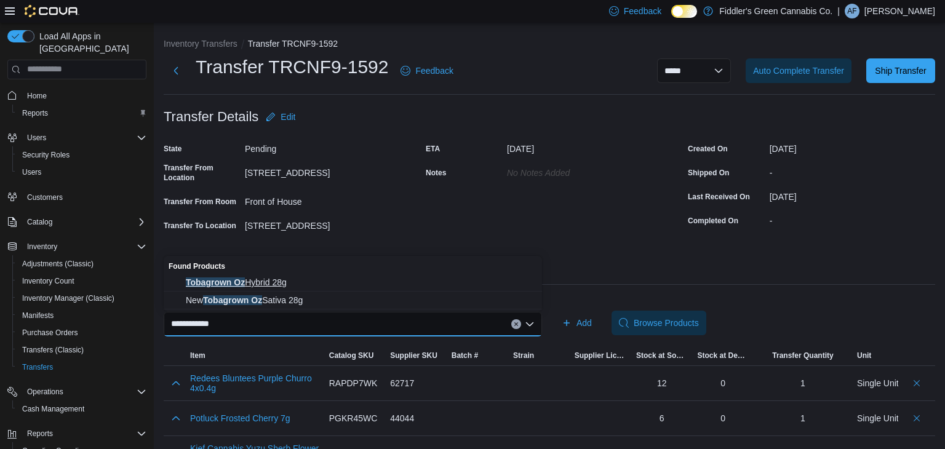
type input "**********"
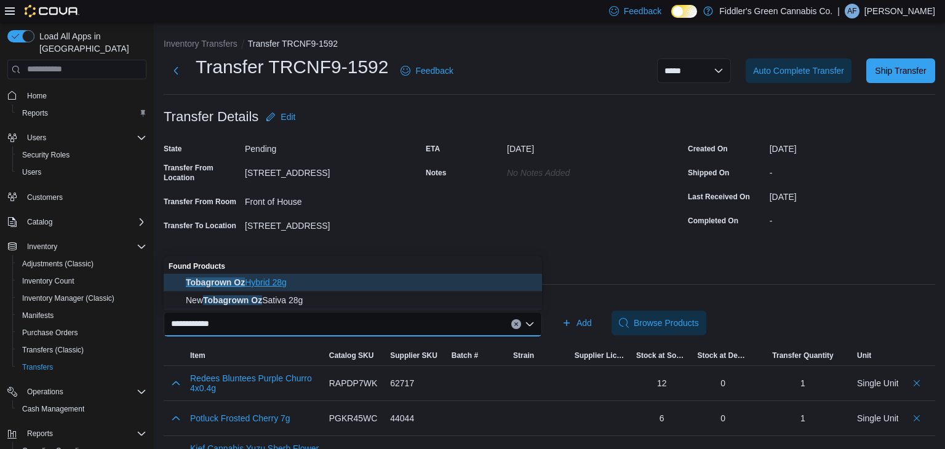
click at [297, 288] on span "Tobagrown Oz Hybrid 28g" at bounding box center [360, 282] width 349 height 12
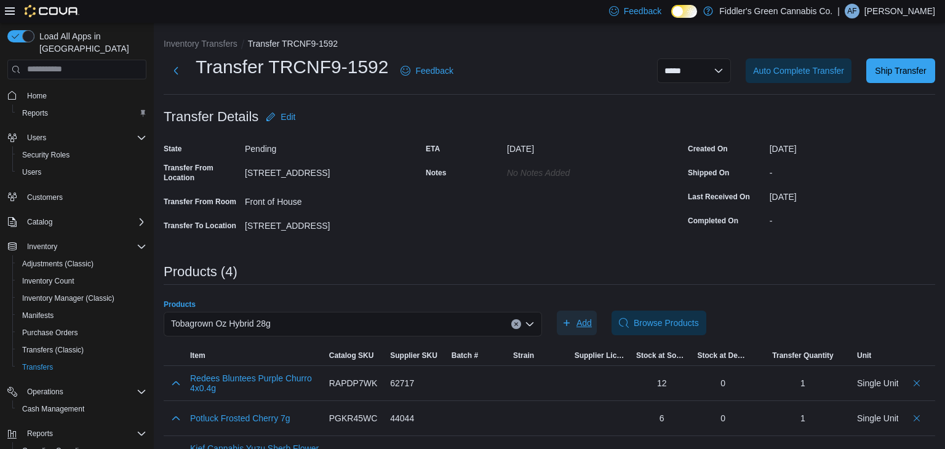
click at [558, 320] on button "Add" at bounding box center [577, 323] width 40 height 25
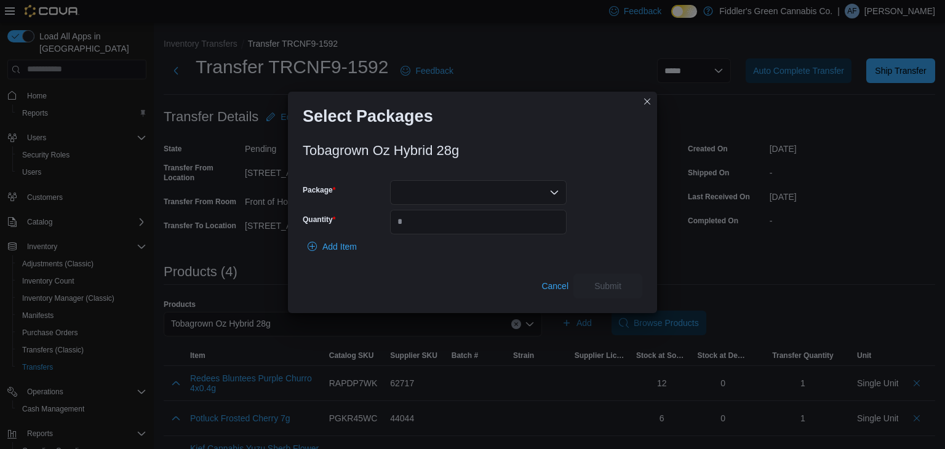
click at [499, 196] on div at bounding box center [478, 192] width 176 height 25
click at [483, 239] on button "1369F" at bounding box center [478, 231] width 176 height 18
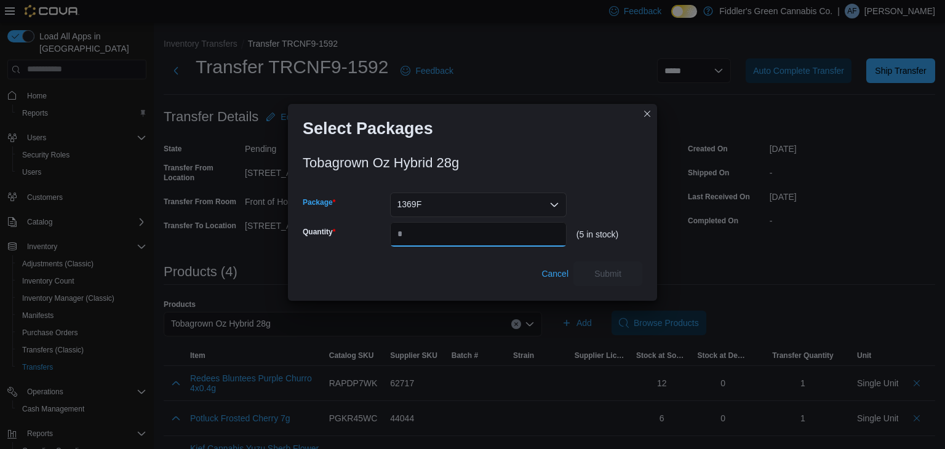
click at [483, 239] on input "Quantity" at bounding box center [478, 234] width 176 height 25
type input "*"
click at [621, 268] on span "Submit" at bounding box center [608, 273] width 54 height 25
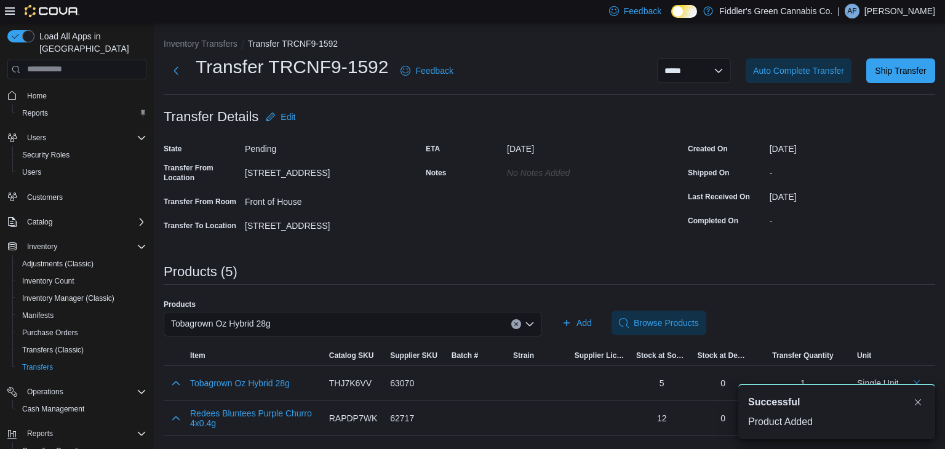
click at [400, 326] on div "Tobagrown Oz Hybrid 28g" at bounding box center [353, 324] width 378 height 25
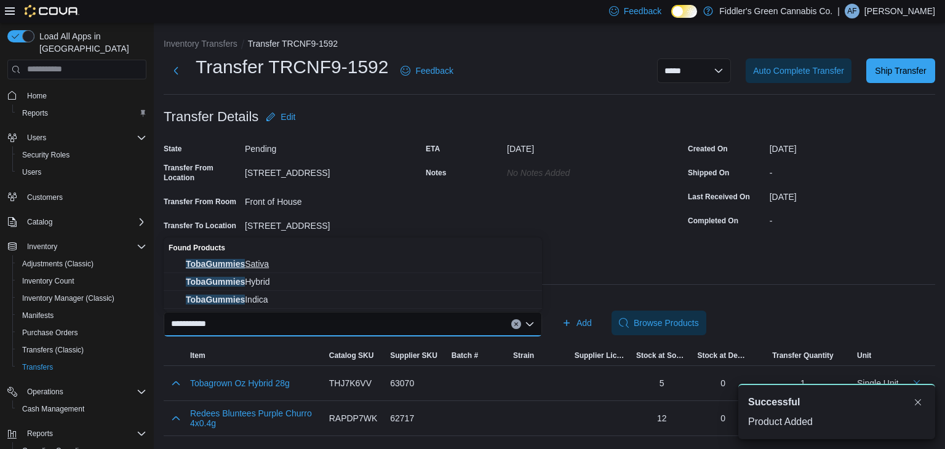
type input "**********"
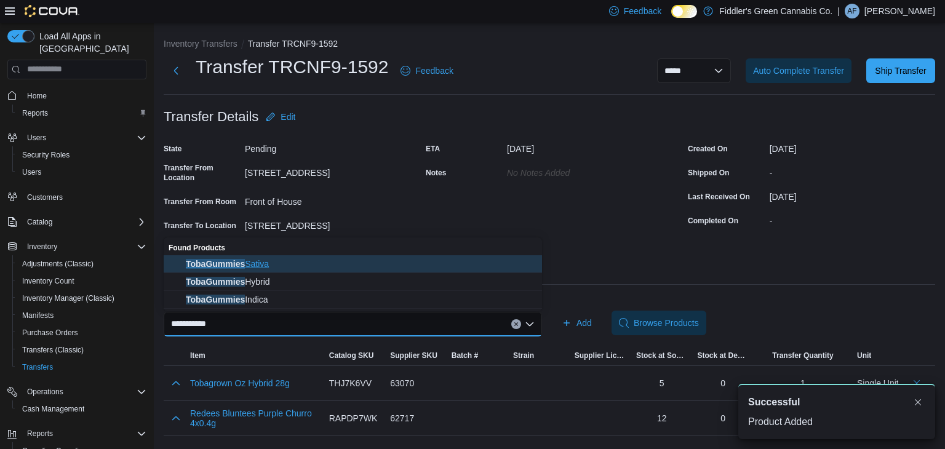
click at [297, 261] on span "TobaGummies Sativa" at bounding box center [360, 264] width 349 height 12
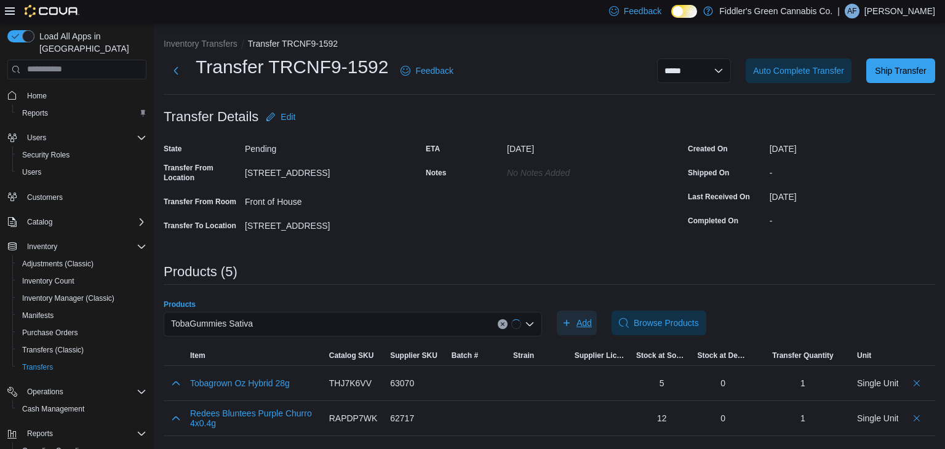
click at [585, 319] on span "Add" at bounding box center [583, 323] width 15 height 12
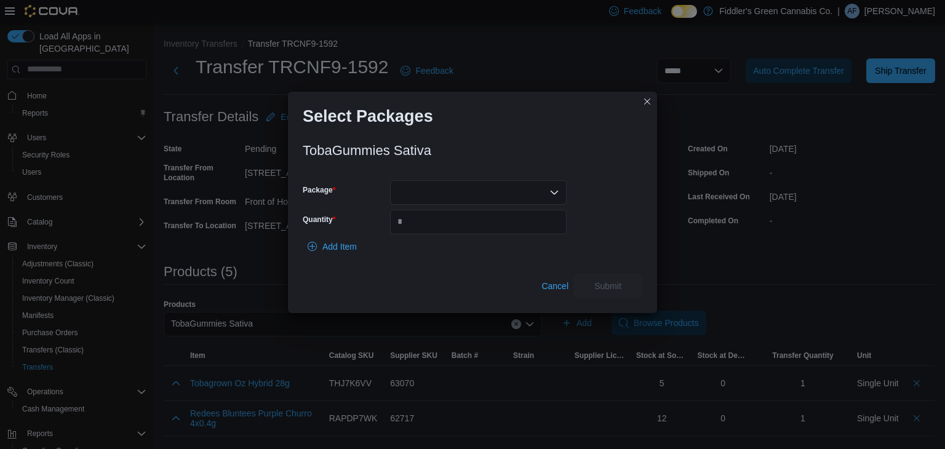
click at [489, 182] on div at bounding box center [478, 192] width 176 height 25
click at [468, 225] on span "10046" at bounding box center [485, 230] width 147 height 12
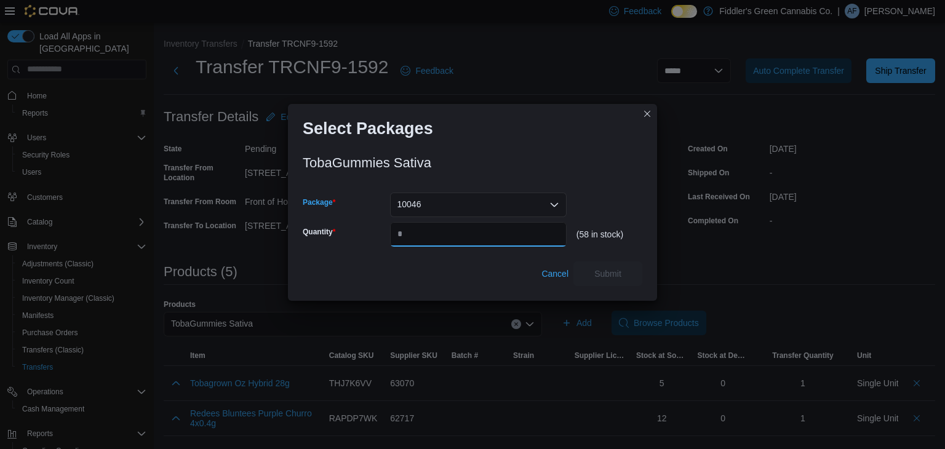
click at [468, 225] on input "Quantity" at bounding box center [478, 234] width 176 height 25
type input "**"
click at [591, 274] on span "Submit" at bounding box center [608, 273] width 54 height 25
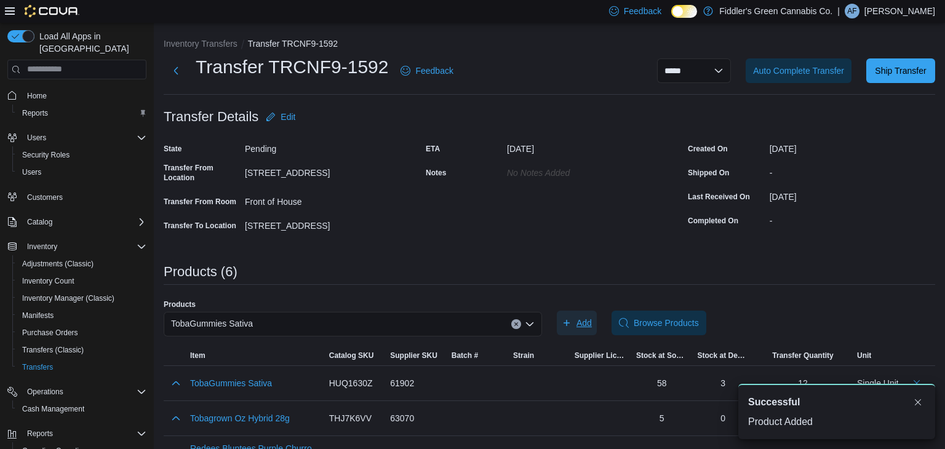
scroll to position [135, 0]
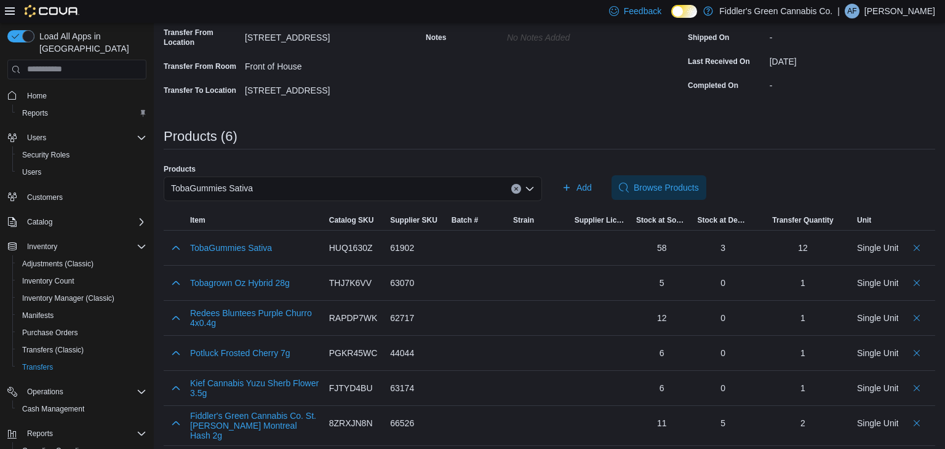
click at [438, 192] on div "TobaGummies Sativa" at bounding box center [353, 188] width 378 height 25
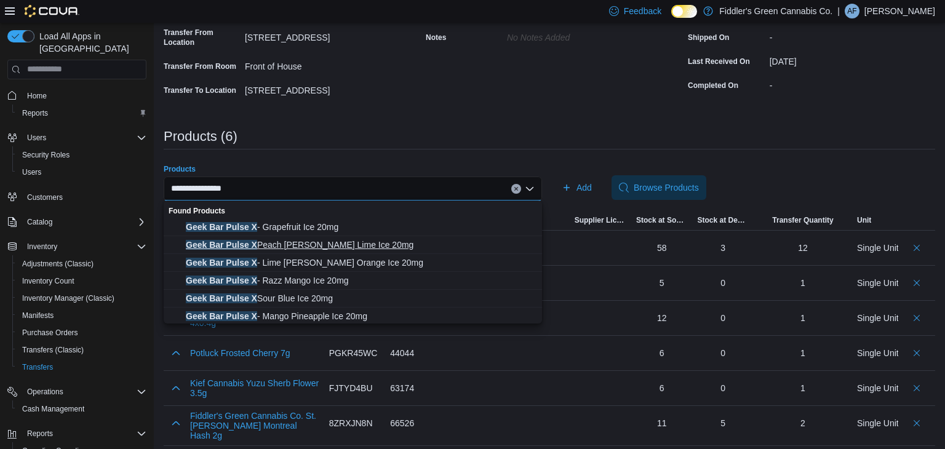
scroll to position [20, 0]
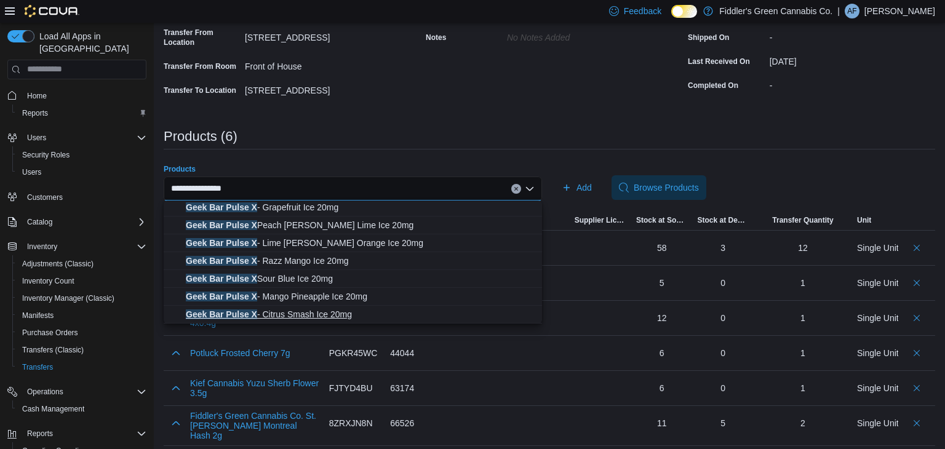
type input "**********"
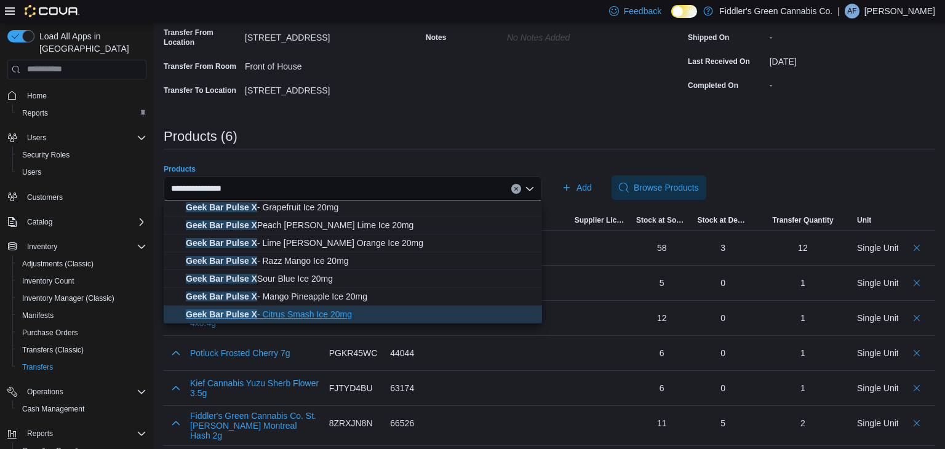
click at [355, 317] on span "Geek Bar Pulse X - Citrus Smash Ice 20mg" at bounding box center [360, 314] width 349 height 12
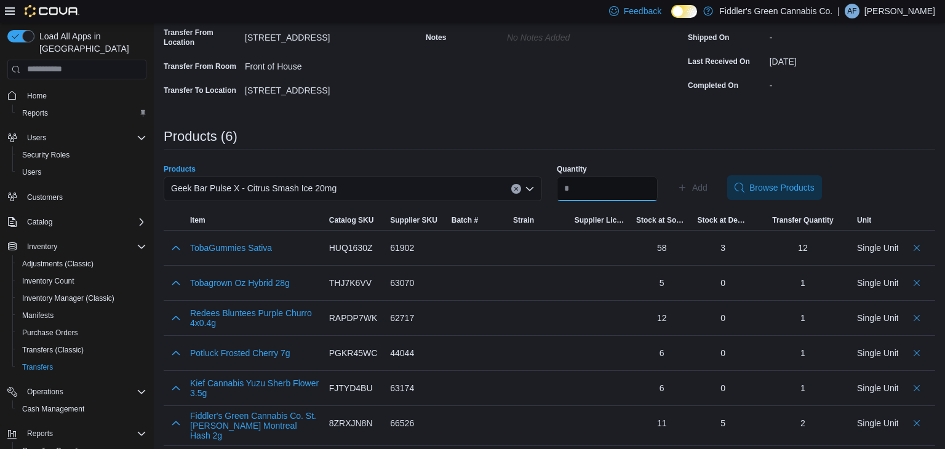
click at [608, 181] on input "Quantity" at bounding box center [607, 188] width 101 height 25
type input "*"
click at [707, 197] on span "Add" at bounding box center [692, 187] width 30 height 25
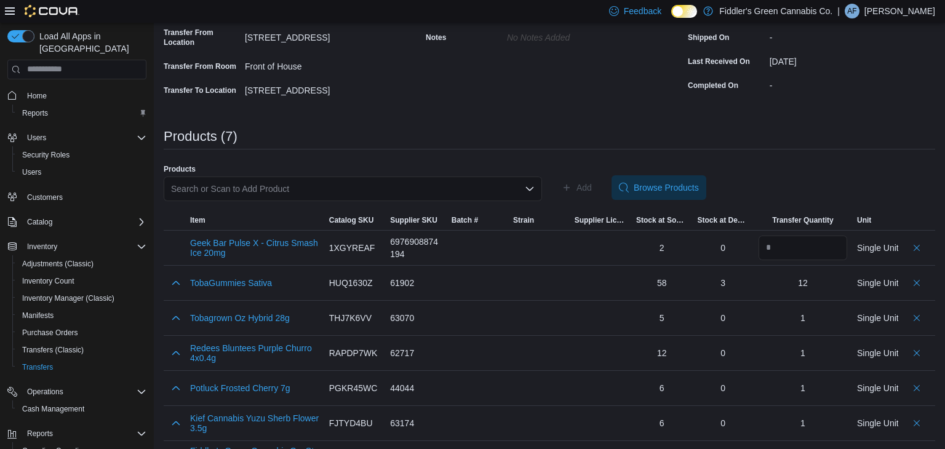
click at [502, 112] on div "**********" at bounding box center [549, 191] width 771 height 579
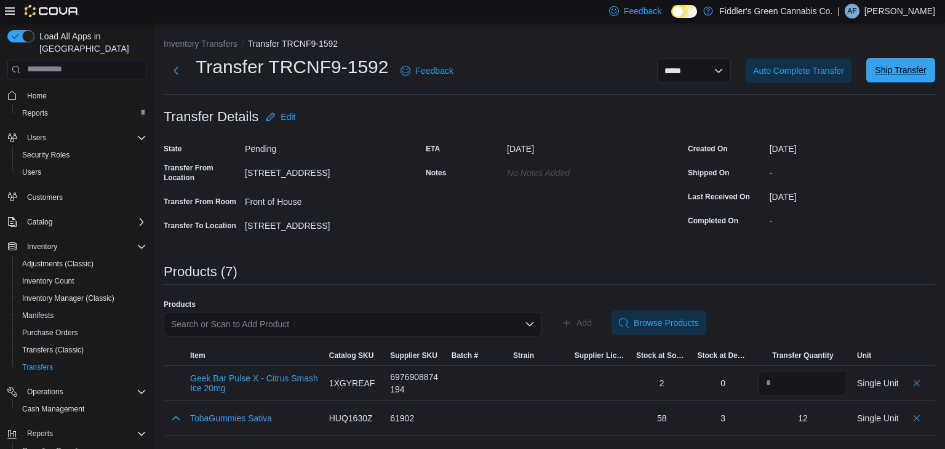
click at [915, 76] on span "Ship Transfer" at bounding box center [900, 70] width 54 height 25
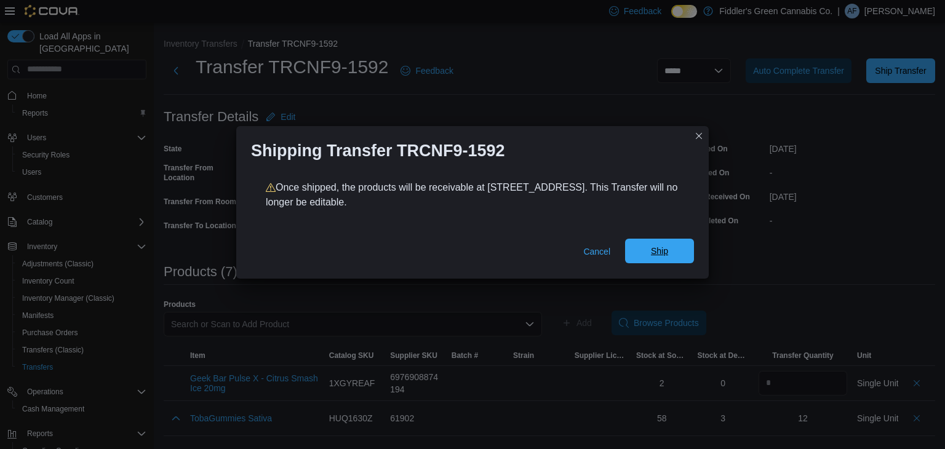
click at [680, 245] on span "Ship" at bounding box center [659, 251] width 54 height 25
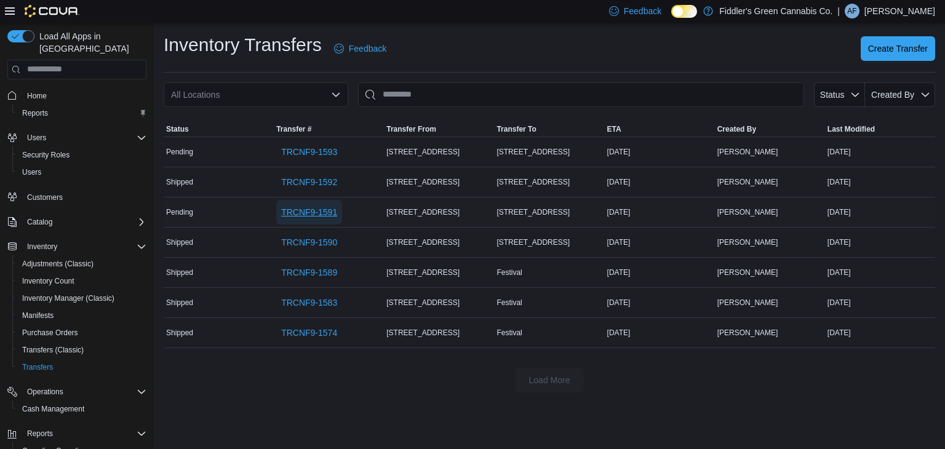
click at [311, 219] on span "TRCNF9-1591" at bounding box center [309, 212] width 56 height 25
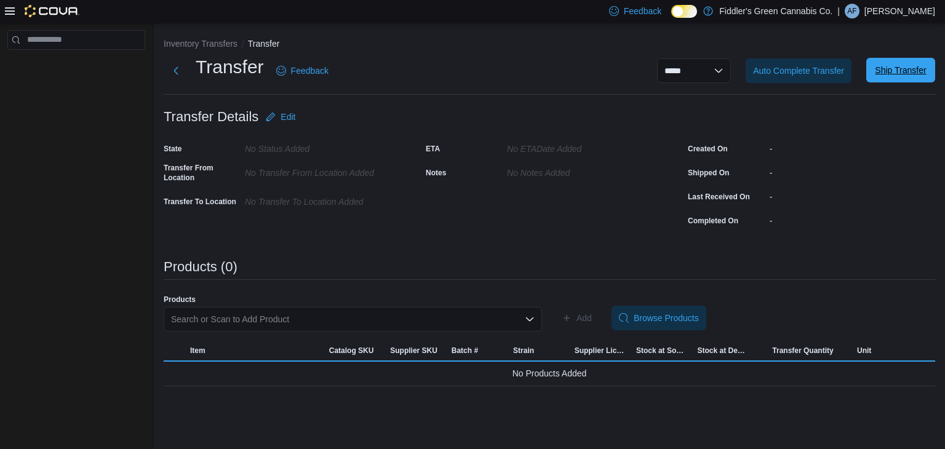
click at [909, 59] on span "Ship Transfer" at bounding box center [900, 70] width 54 height 25
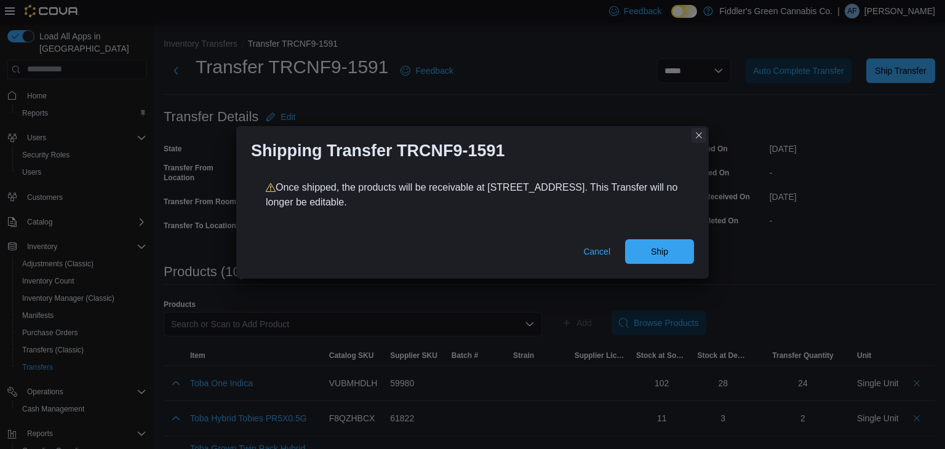
click at [695, 135] on button "Closes this modal window" at bounding box center [698, 135] width 15 height 15
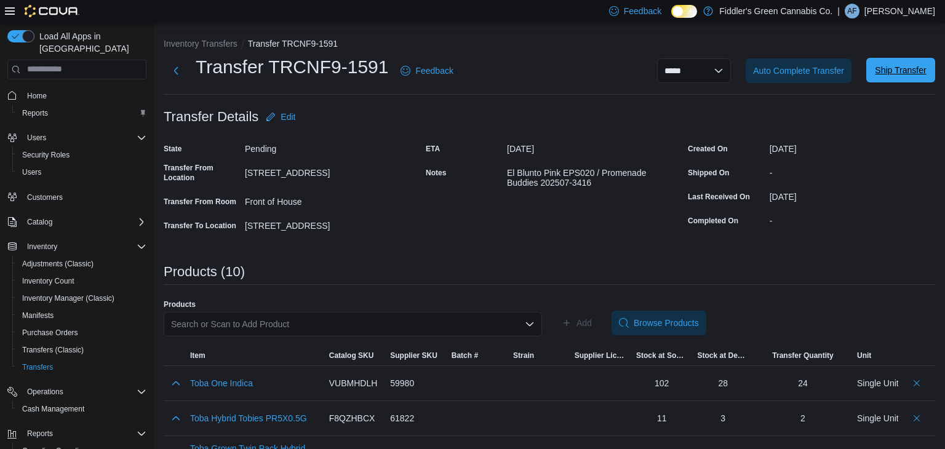
click at [923, 80] on span "Ship Transfer" at bounding box center [900, 70] width 54 height 25
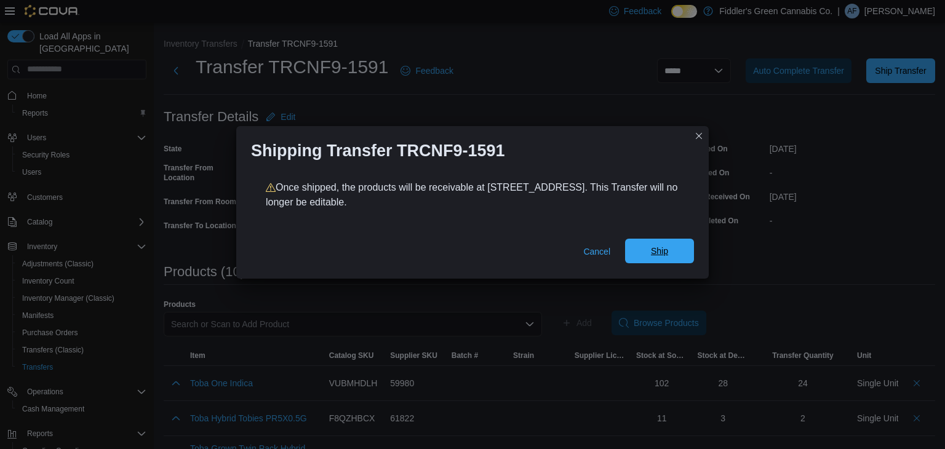
click at [676, 247] on span "Ship" at bounding box center [659, 251] width 54 height 25
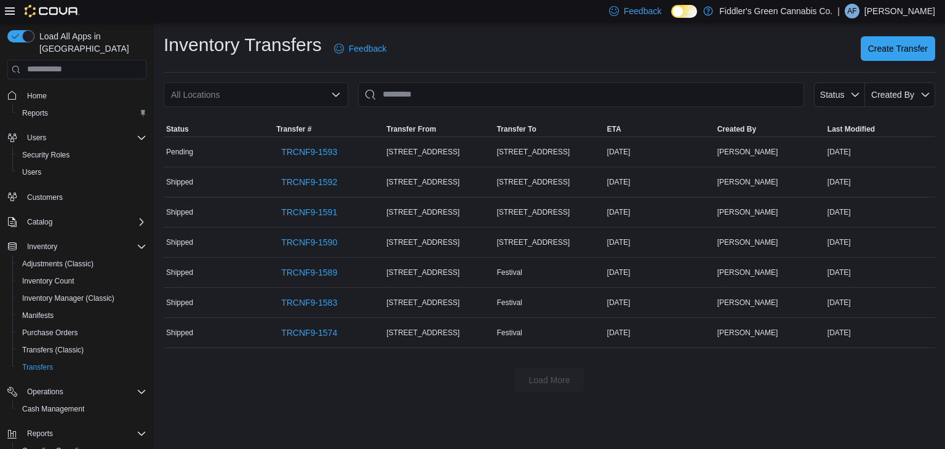
click at [480, 57] on div "Inventory Transfers Feedback Create Transfer" at bounding box center [549, 49] width 771 height 32
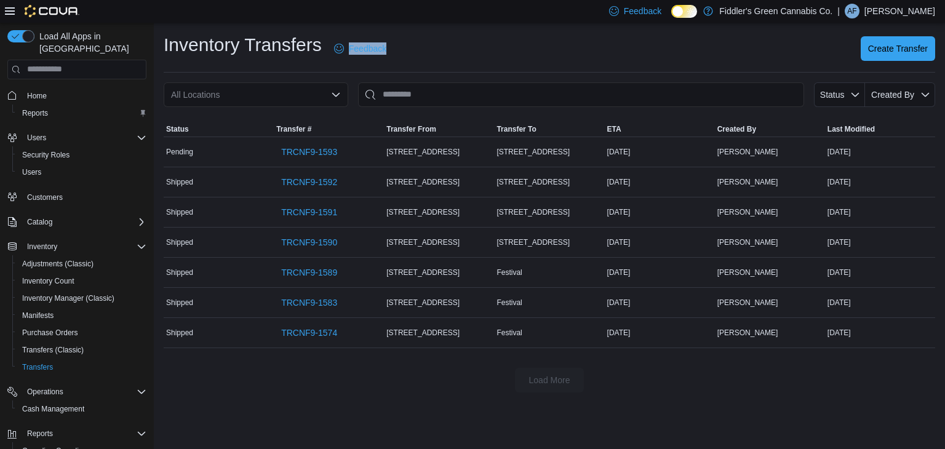
click at [480, 57] on div "Inventory Transfers Feedback Create Transfer" at bounding box center [549, 49] width 771 height 32
click at [581, 28] on div "Inventory Transfers Feedback Create Transfer All Locations Status Created By So…" at bounding box center [549, 212] width 791 height 379
click at [512, 41] on div "Inventory Transfers Feedback Create Transfer" at bounding box center [549, 49] width 771 height 32
